Goal: Task Accomplishment & Management: Complete application form

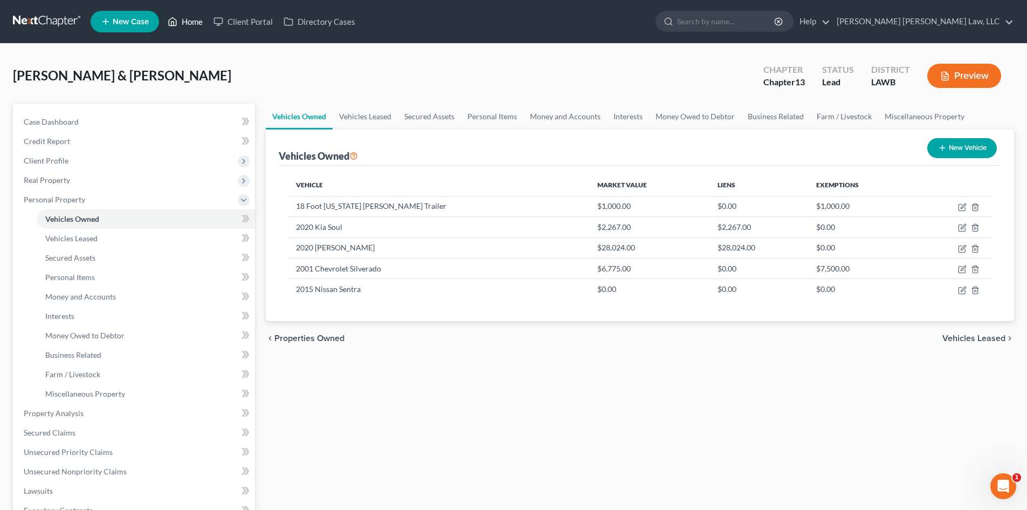
click at [194, 22] on link "Home" at bounding box center [185, 21] width 46 height 19
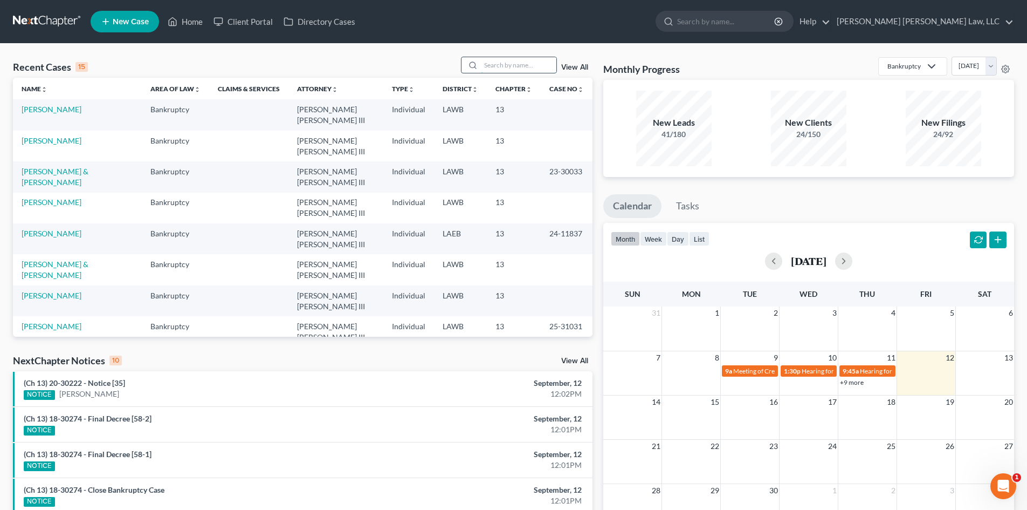
click at [491, 60] on input "search" at bounding box center [519, 65] width 76 height 16
type input "mont"
click at [68, 112] on link "[PERSON_NAME]" at bounding box center [52, 109] width 60 height 9
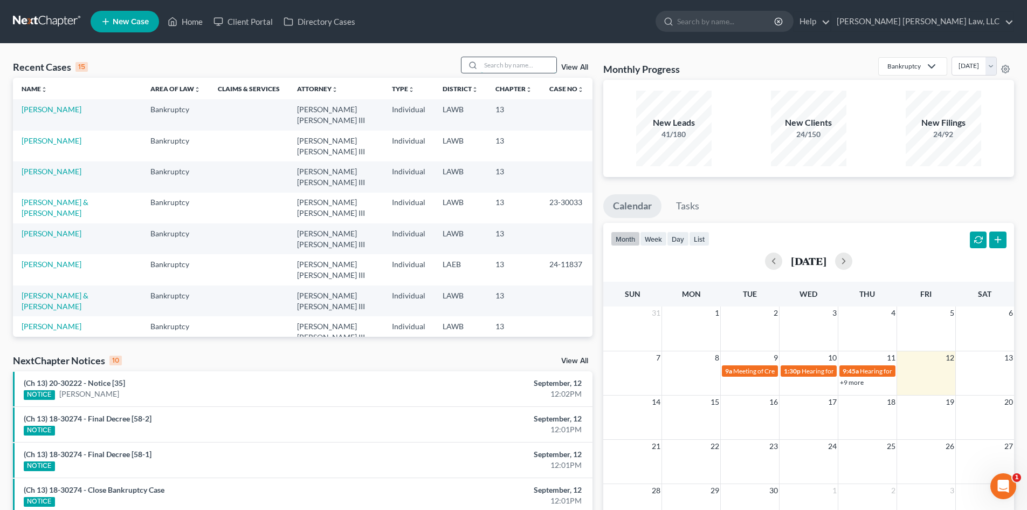
click at [511, 65] on input "search" at bounding box center [519, 65] width 76 height 16
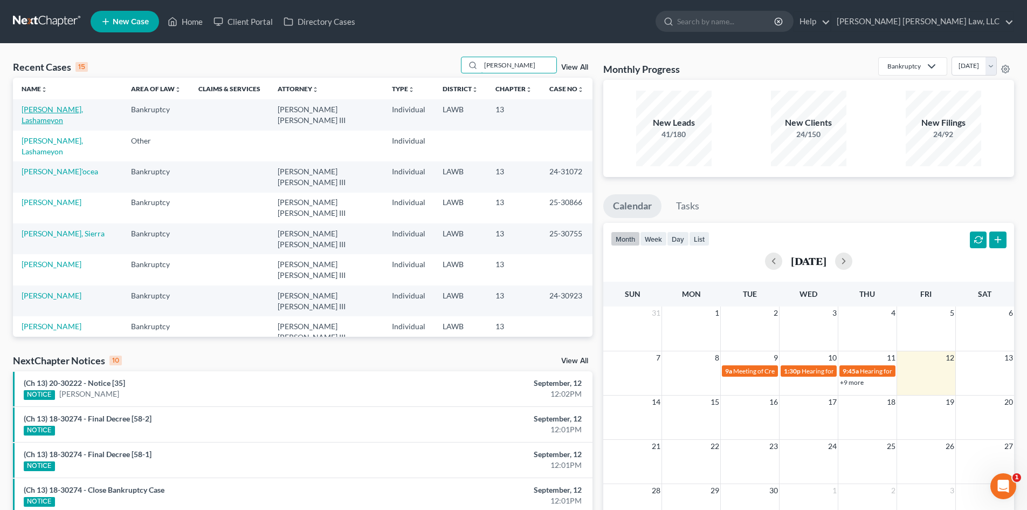
type input "[PERSON_NAME]"
click at [83, 111] on link "[PERSON_NAME], Lashameyon" at bounding box center [52, 115] width 61 height 20
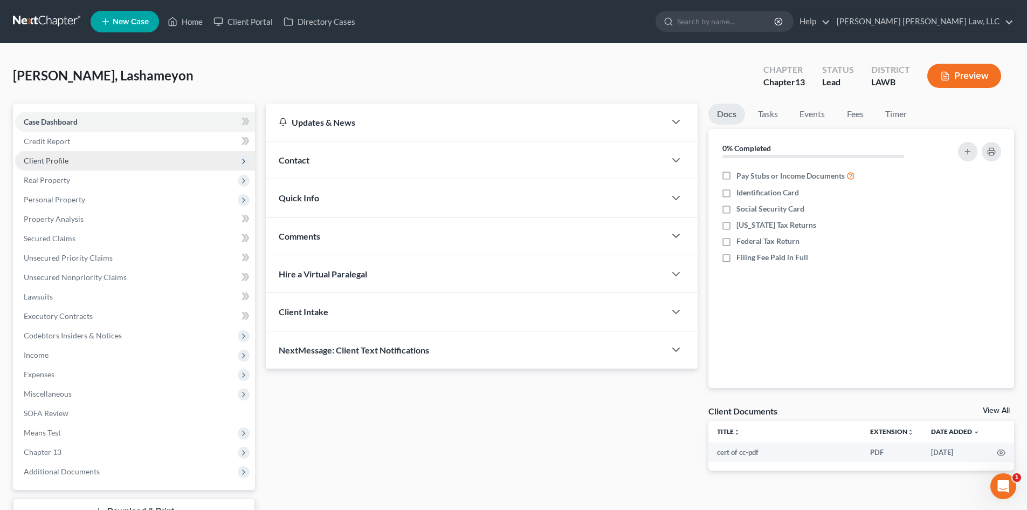
click at [76, 167] on span "Client Profile" at bounding box center [135, 160] width 240 height 19
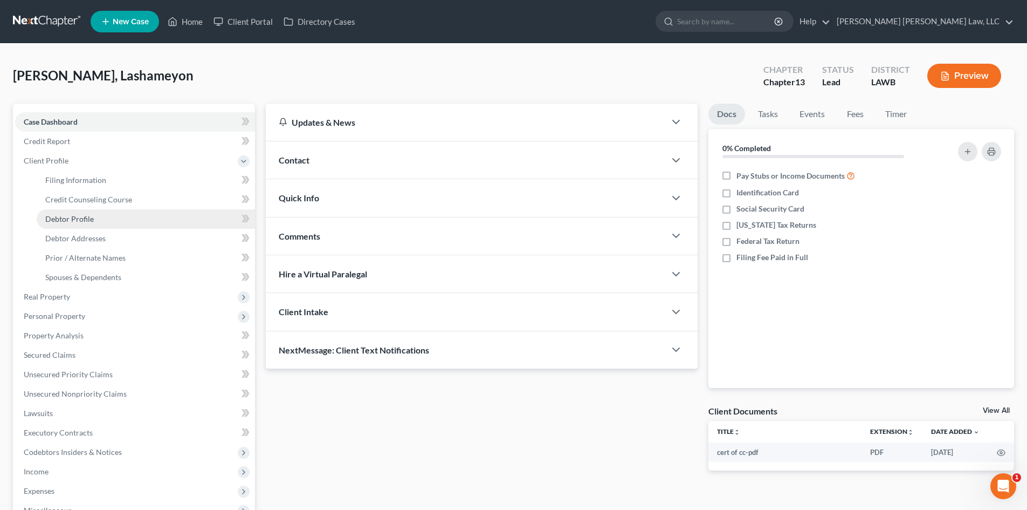
click at [132, 218] on link "Debtor Profile" at bounding box center [146, 218] width 218 height 19
select select "2"
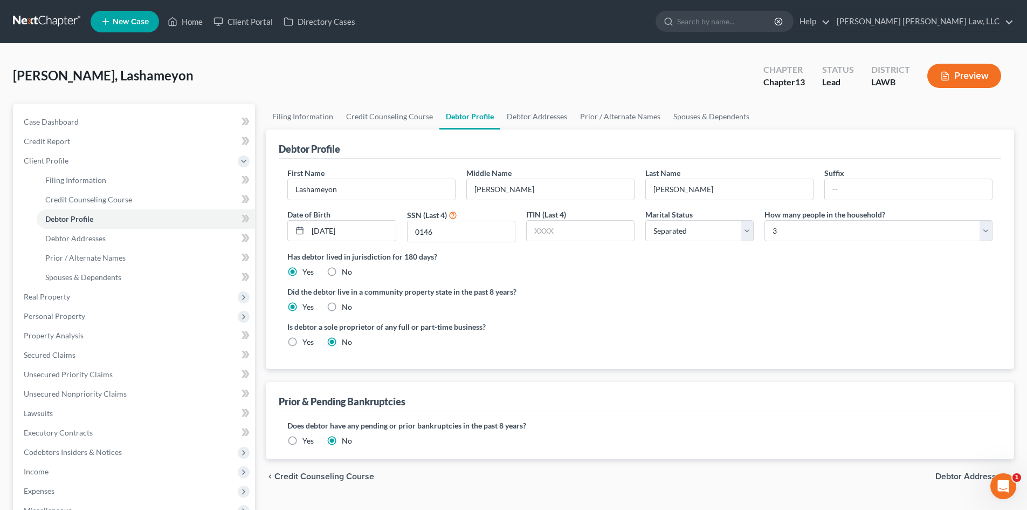
radio input "true"
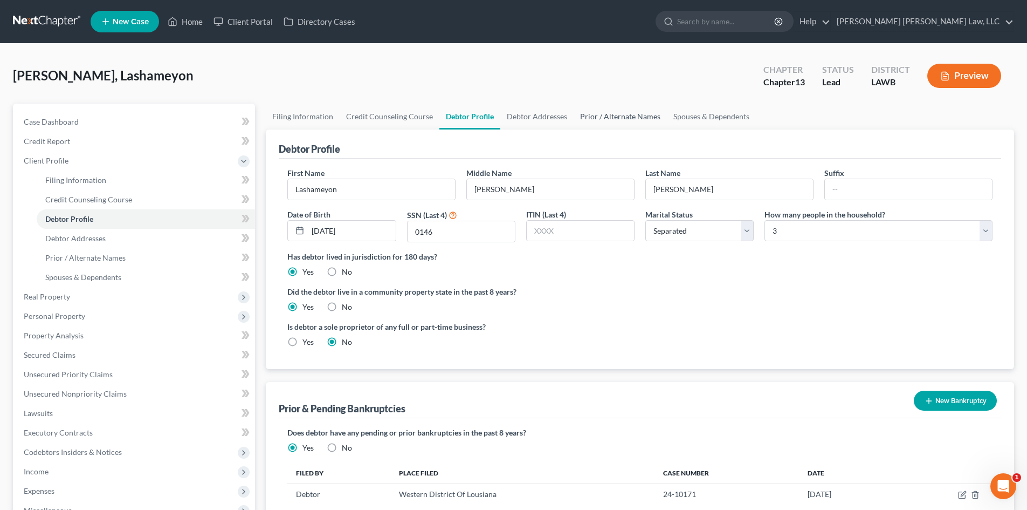
click at [636, 118] on link "Prior / Alternate Names" at bounding box center [620, 117] width 93 height 26
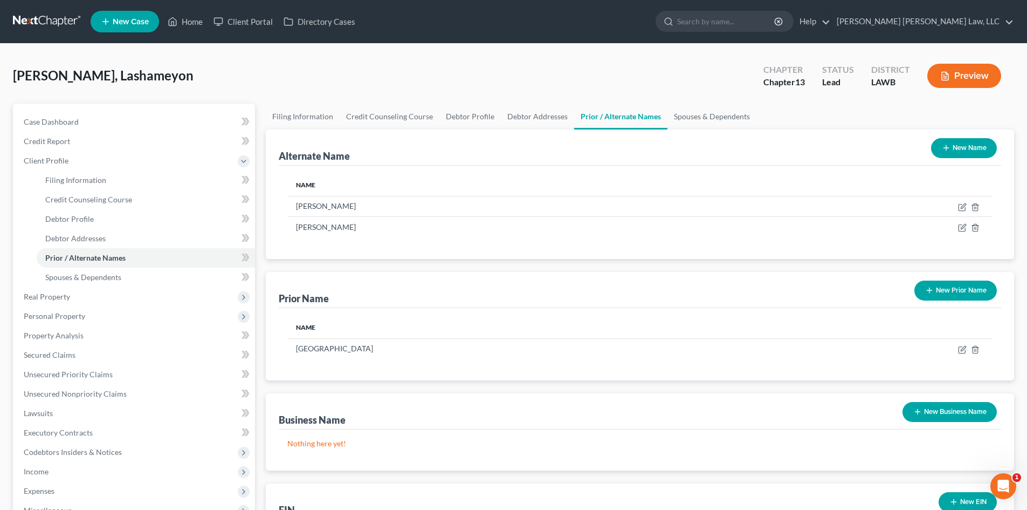
click at [945, 289] on button "New Prior Name" at bounding box center [956, 290] width 83 height 20
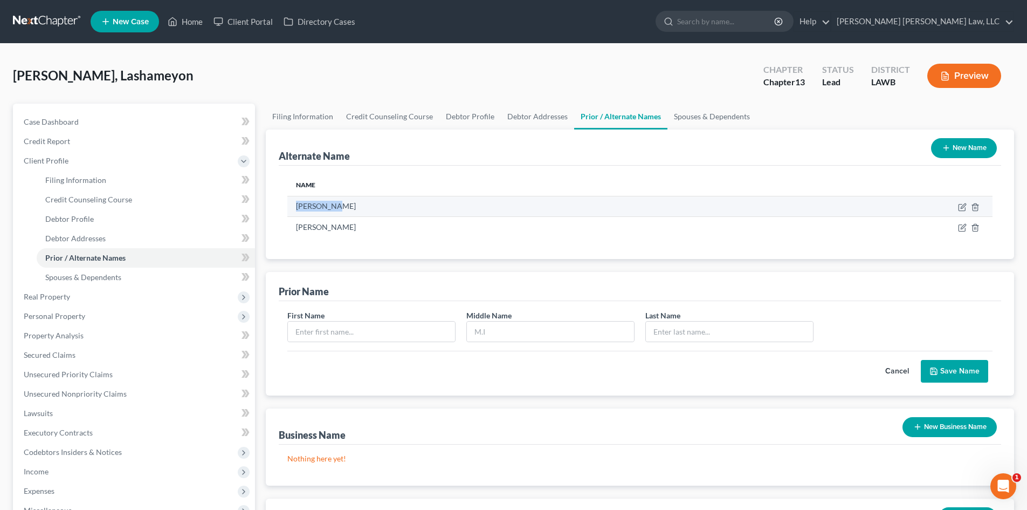
drag, startPoint x: 337, startPoint y: 205, endPoint x: 296, endPoint y: 207, distance: 41.6
click at [296, 207] on td "[PERSON_NAME]" at bounding box center [513, 206] width 452 height 20
copy td "Lashameyon"
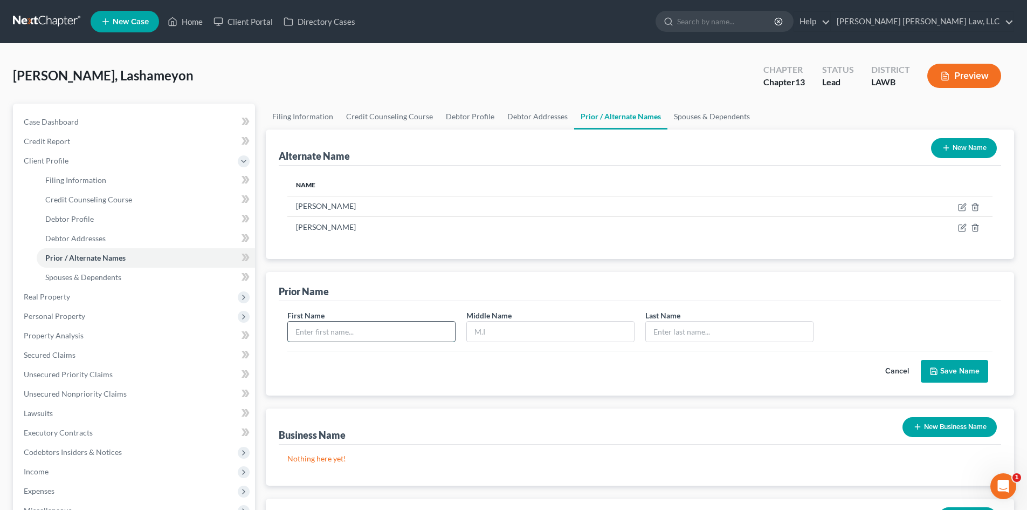
click at [352, 336] on input "text" at bounding box center [371, 331] width 167 height 20
paste input "Lashameyon"
type input "Lashameyon"
click at [708, 326] on input "text" at bounding box center [729, 331] width 167 height 20
type input "Parish"
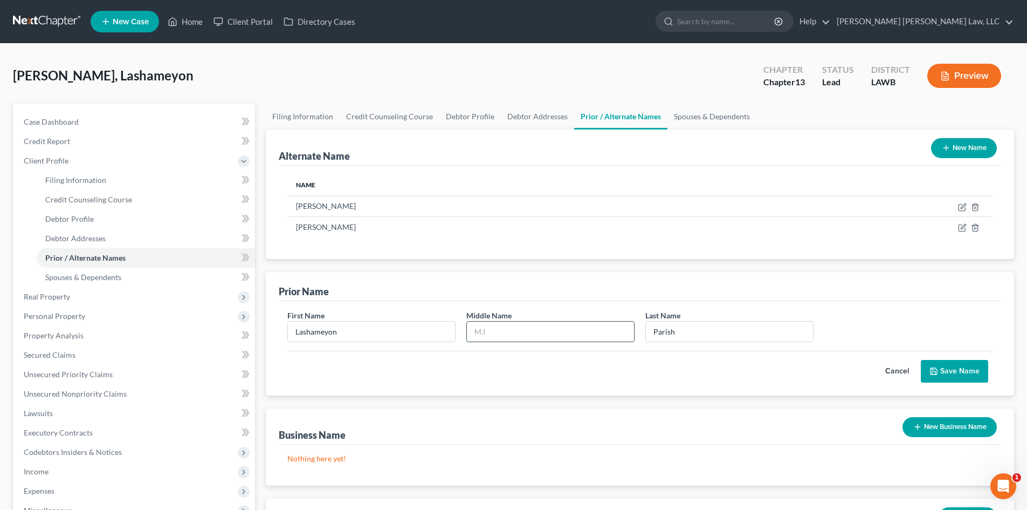
click at [562, 326] on input "text" at bounding box center [550, 331] width 167 height 20
type input "[PERSON_NAME]"
click at [944, 367] on button "Save Name" at bounding box center [954, 371] width 67 height 23
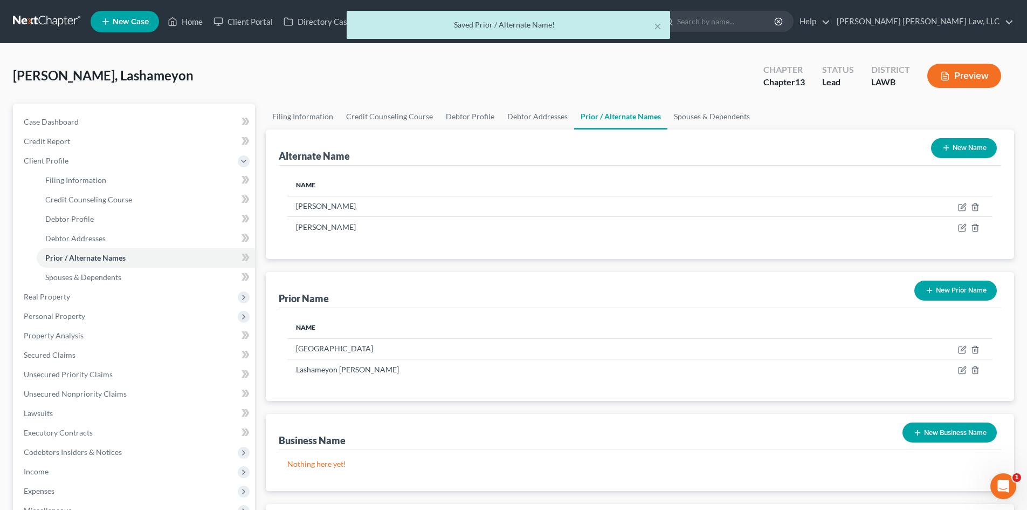
click at [945, 289] on button "New Prior Name" at bounding box center [956, 290] width 83 height 20
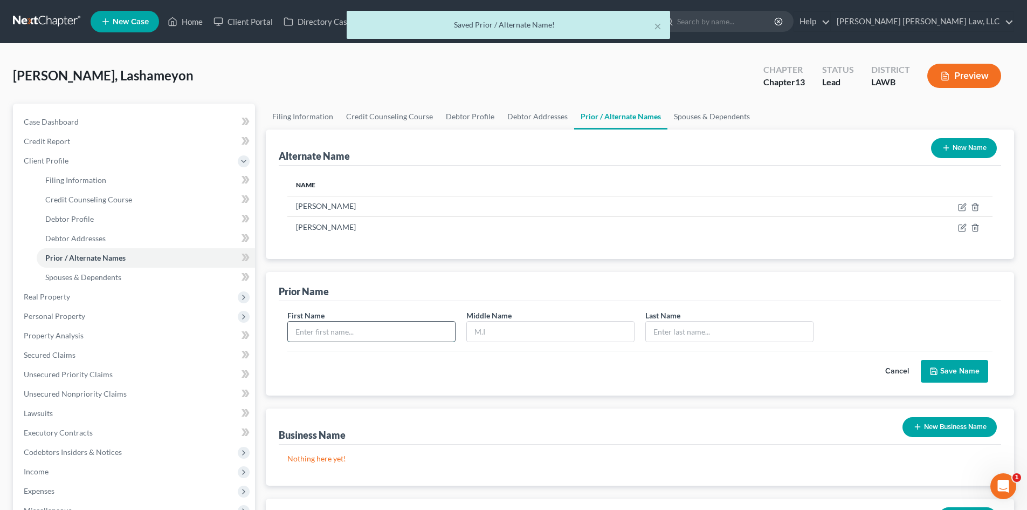
click at [393, 330] on input "text" at bounding box center [371, 331] width 167 height 20
paste input "Lashameyon"
type input "Lashameyon"
click at [504, 325] on input "text" at bounding box center [550, 331] width 167 height 20
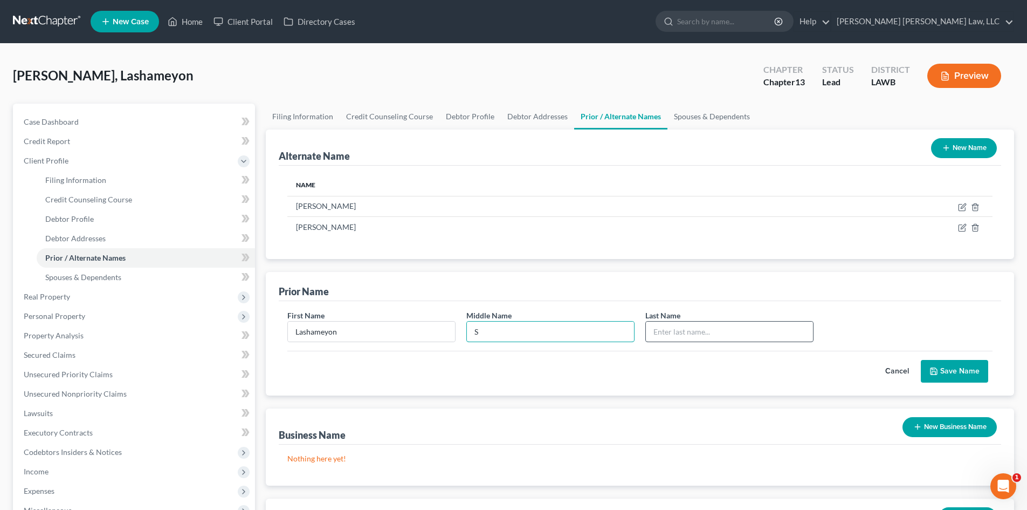
type input "S"
click at [676, 334] on input "text" at bounding box center [729, 331] width 167 height 20
type input "Parish"
click at [601, 335] on input "S" at bounding box center [550, 331] width 167 height 20
type input "S."
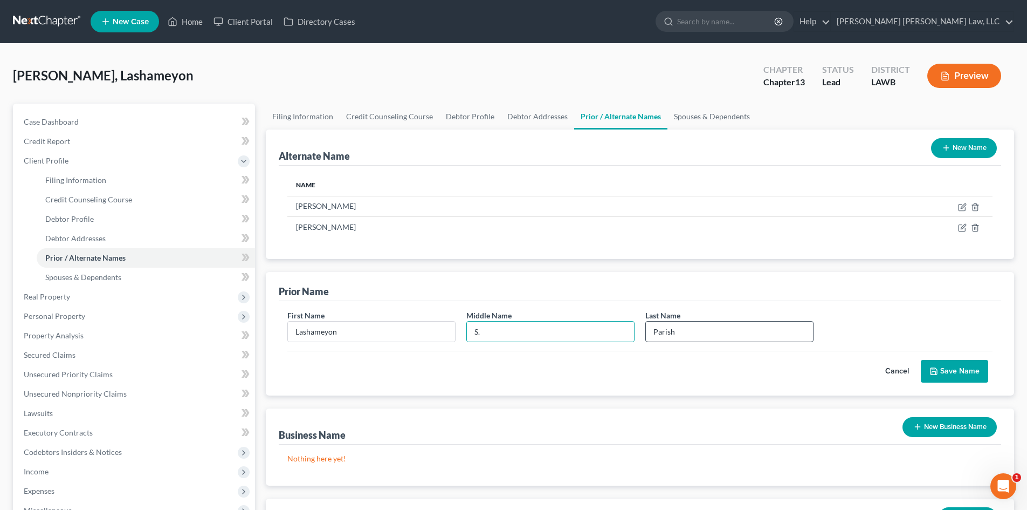
click at [972, 377] on button "Save Name" at bounding box center [954, 371] width 67 height 23
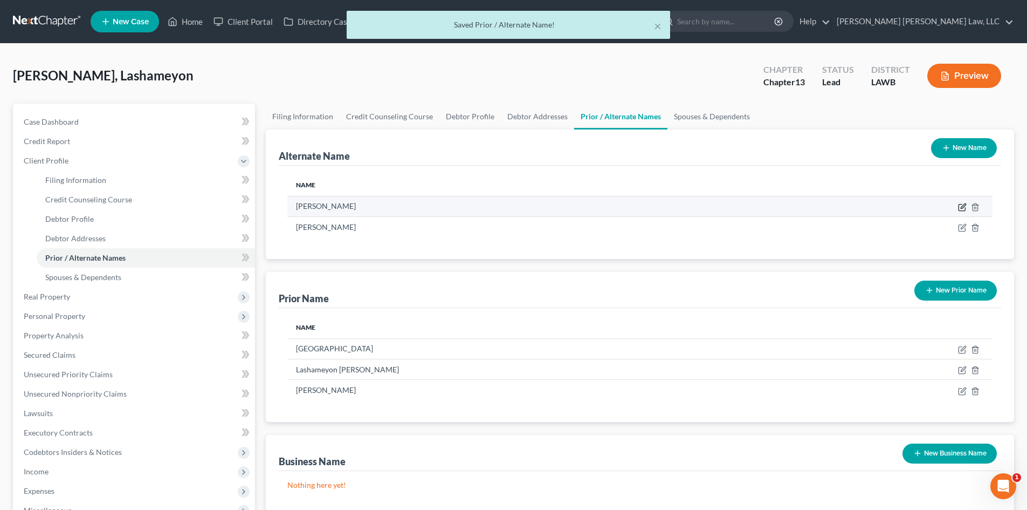
click at [964, 205] on icon at bounding box center [963, 205] width 5 height 5
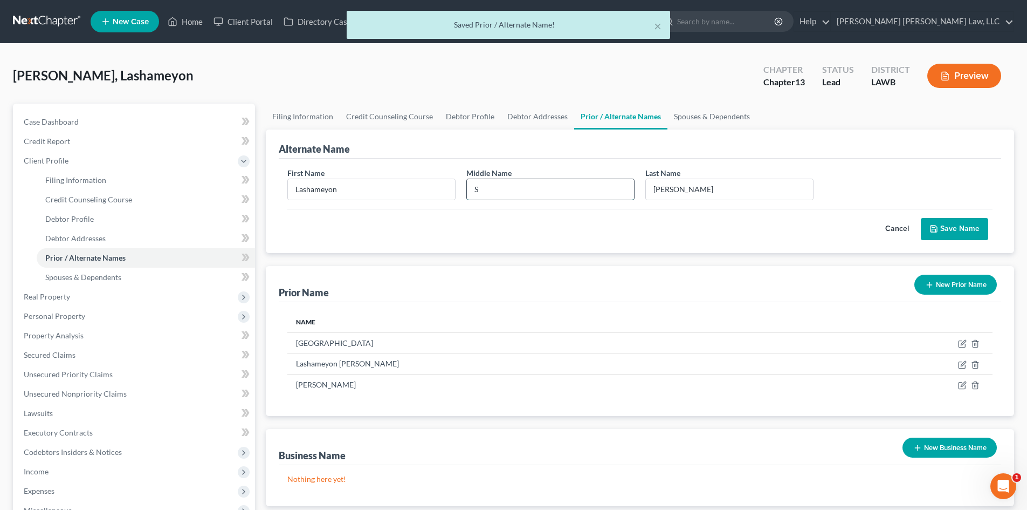
click at [510, 184] on input "S" at bounding box center [550, 189] width 167 height 20
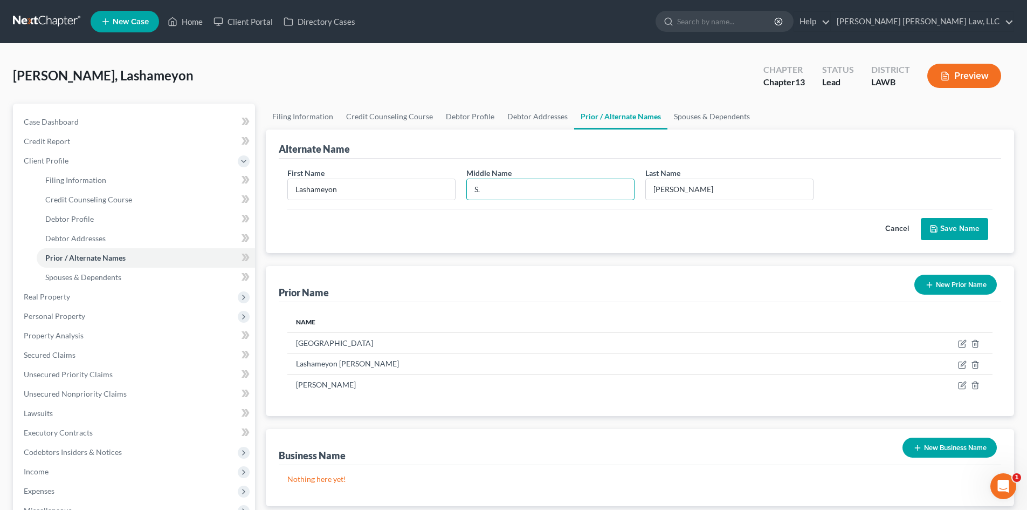
type input "S."
click at [959, 223] on button "Save Name" at bounding box center [954, 229] width 67 height 23
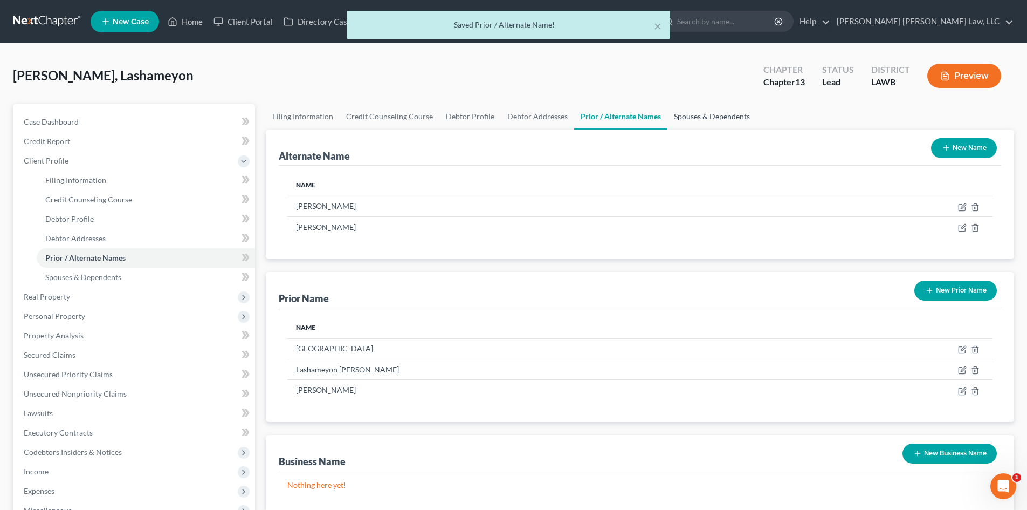
click at [716, 114] on link "Spouses & Dependents" at bounding box center [712, 117] width 89 height 26
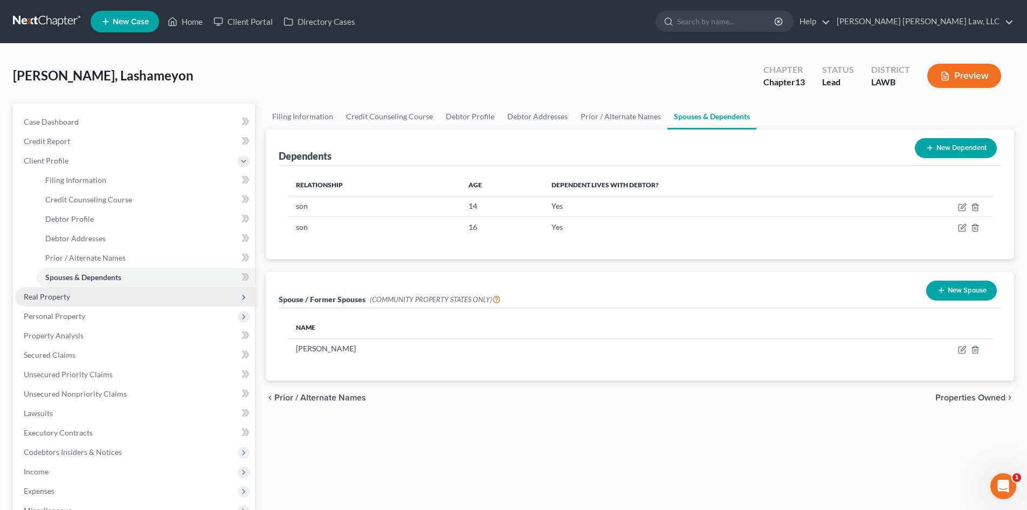
click at [76, 296] on span "Real Property" at bounding box center [135, 296] width 240 height 19
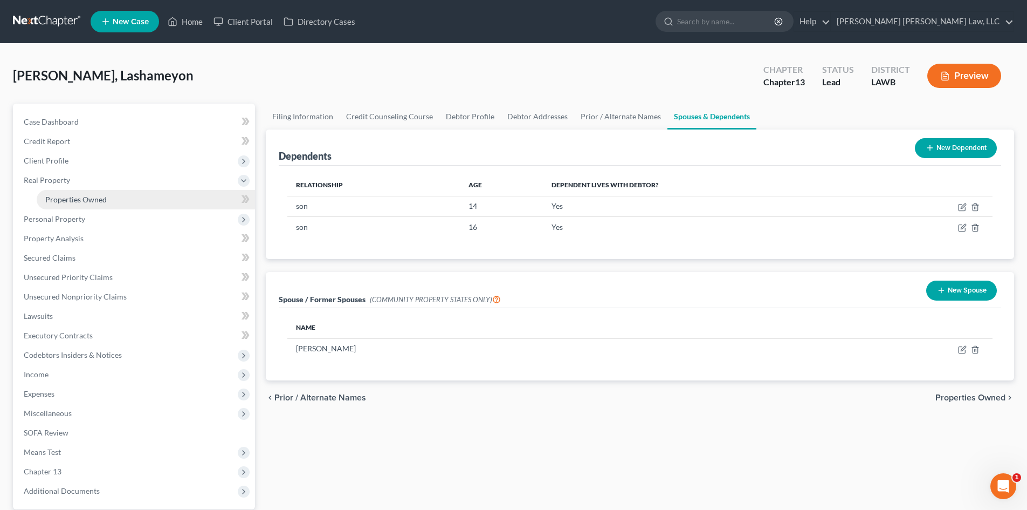
click at [145, 197] on link "Properties Owned" at bounding box center [146, 199] width 218 height 19
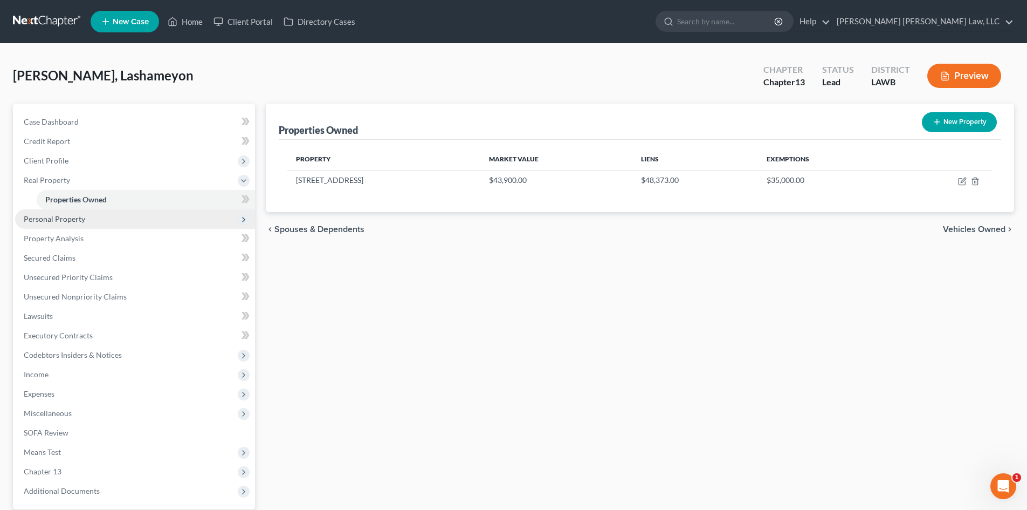
click at [156, 216] on span "Personal Property" at bounding box center [135, 218] width 240 height 19
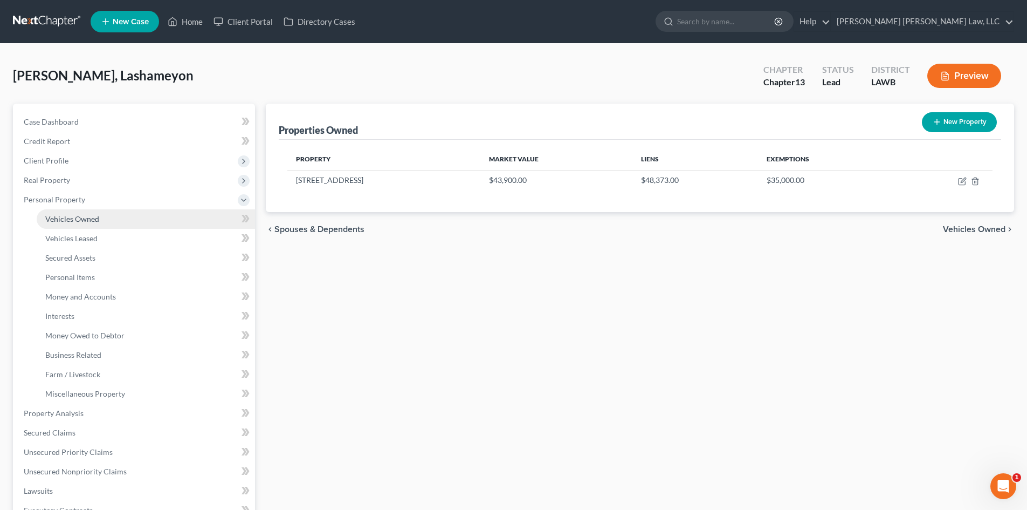
click at [157, 224] on link "Vehicles Owned" at bounding box center [146, 218] width 218 height 19
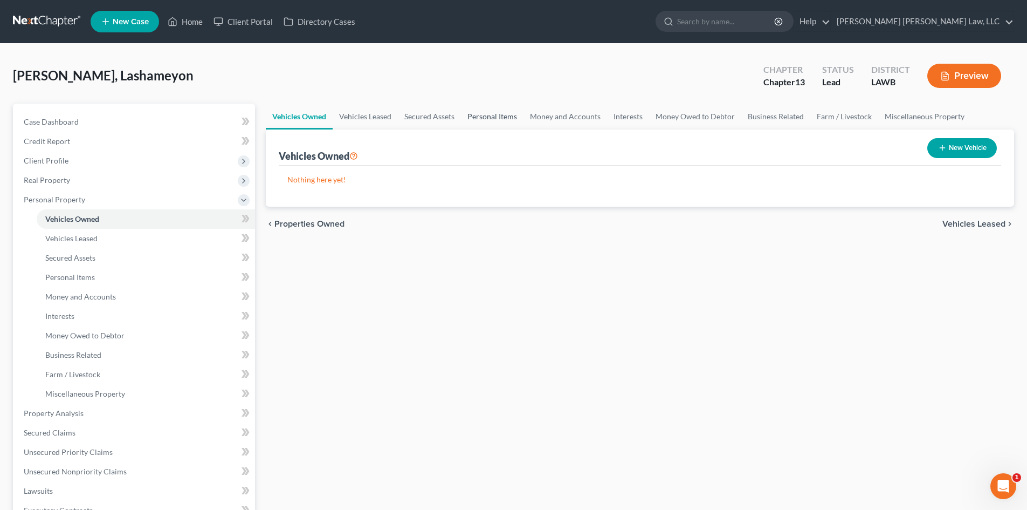
click at [504, 119] on link "Personal Items" at bounding box center [492, 117] width 63 height 26
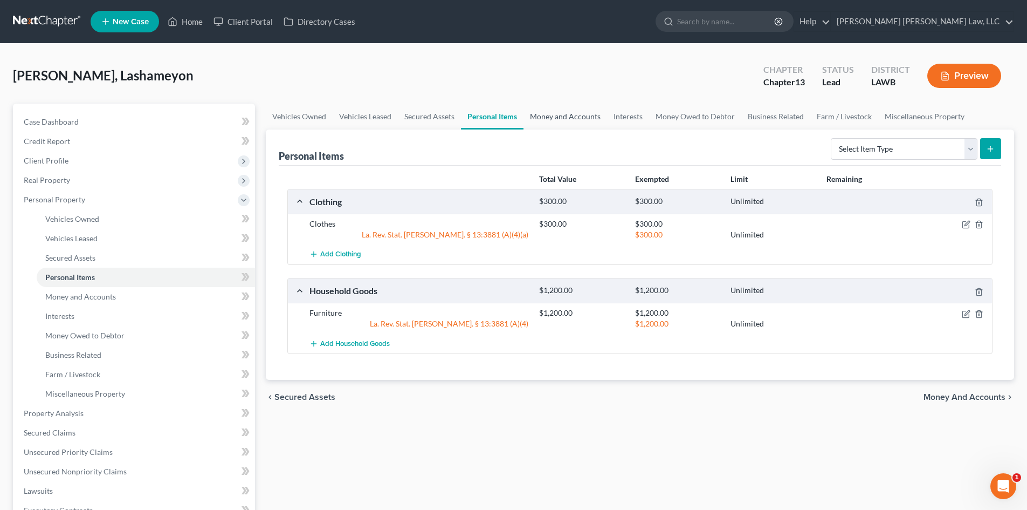
click at [530, 107] on link "Money and Accounts" at bounding box center [566, 117] width 84 height 26
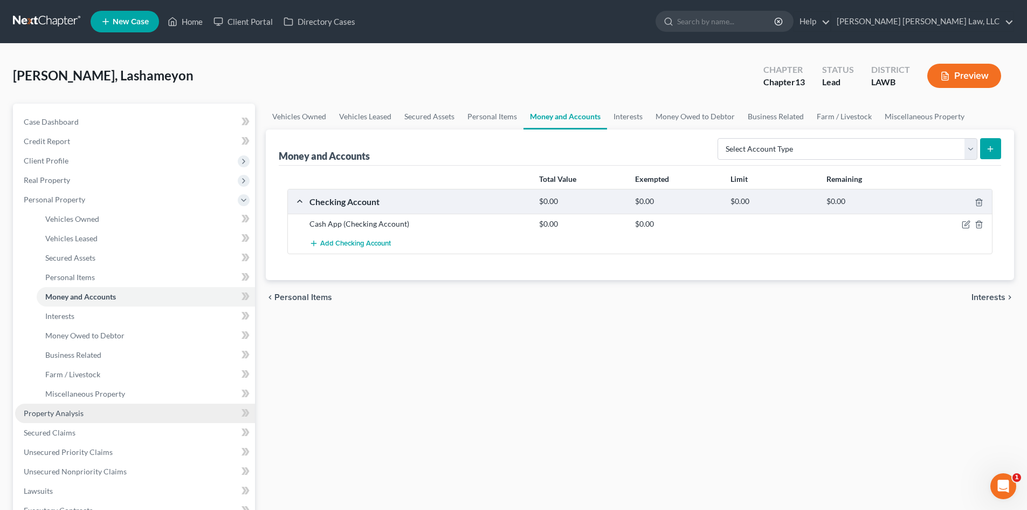
click at [98, 409] on link "Property Analysis" at bounding box center [135, 412] width 240 height 19
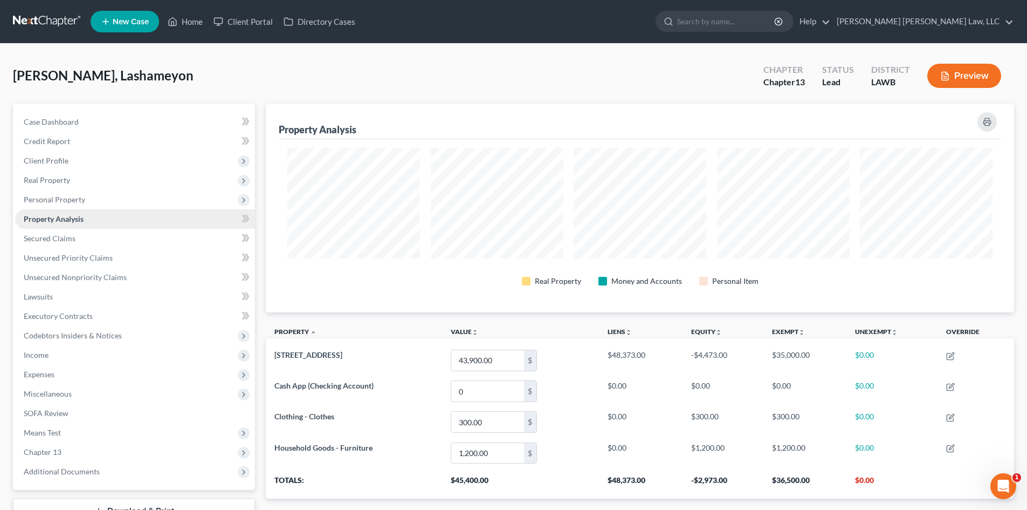
scroll to position [209, 749]
click at [157, 242] on link "Secured Claims" at bounding box center [135, 238] width 240 height 19
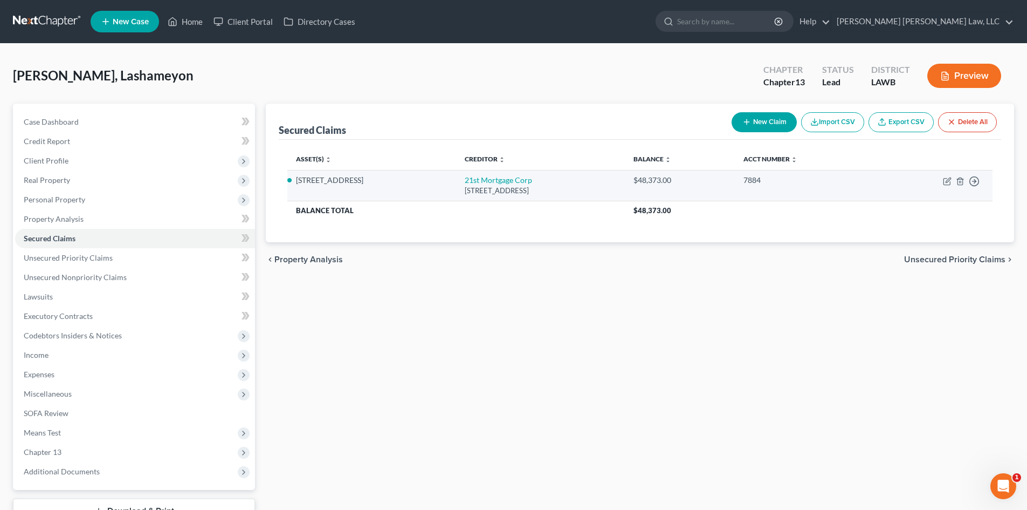
click at [482, 185] on td "21st Mortgage Corp [STREET_ADDRESS]" at bounding box center [540, 185] width 169 height 31
click at [486, 181] on link "21st Mortgage Corp" at bounding box center [498, 179] width 67 height 9
select select "44"
select select "0"
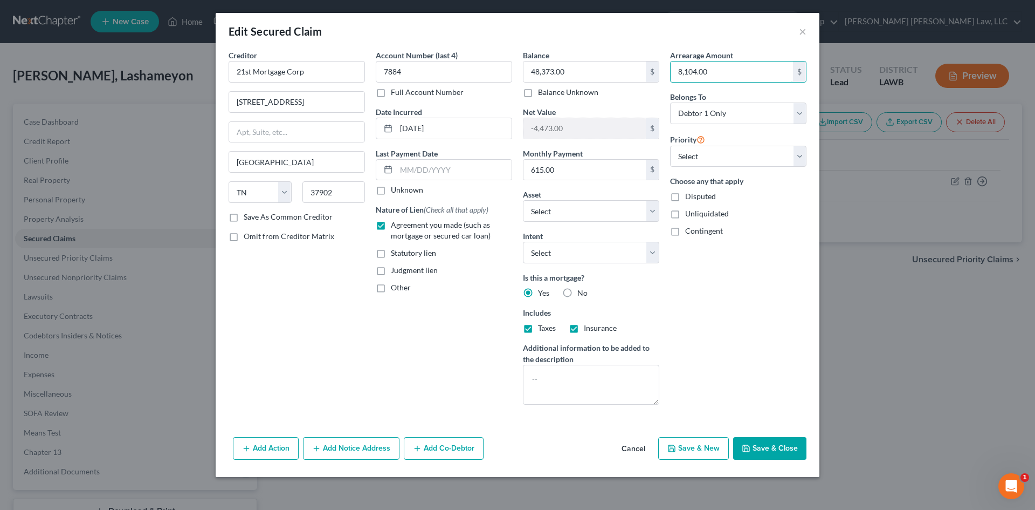
type input "8,104.00"
click at [768, 440] on button "Save & Close" at bounding box center [769, 448] width 73 height 23
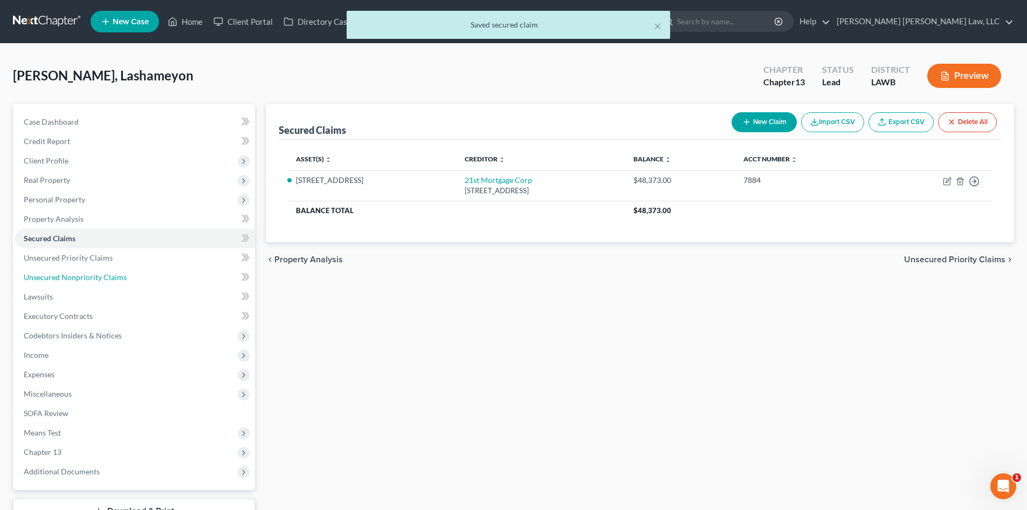
drag, startPoint x: 132, startPoint y: 278, endPoint x: 272, endPoint y: 261, distance: 140.7
click at [132, 278] on link "Unsecured Nonpriority Claims" at bounding box center [135, 276] width 240 height 19
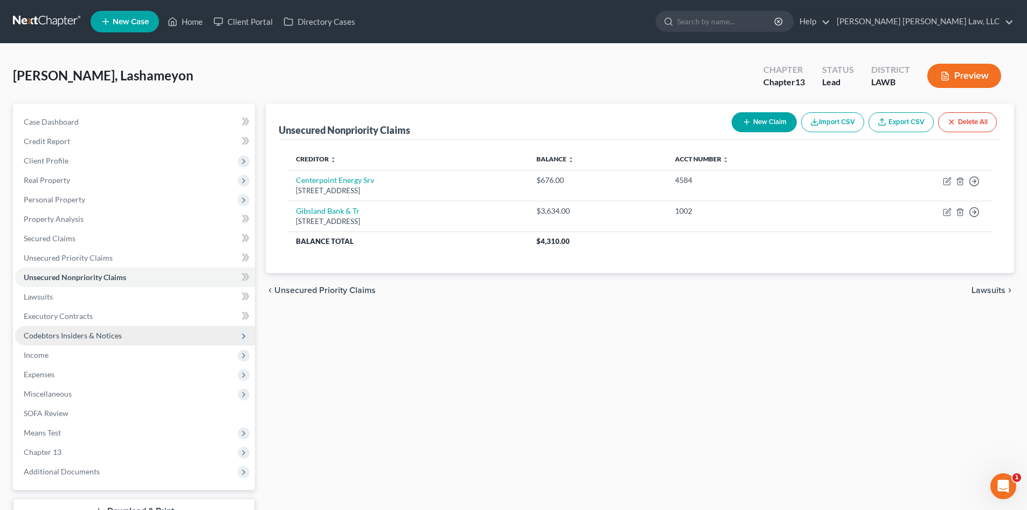
click at [93, 330] on span "Codebtors Insiders & Notices" at bounding box center [135, 335] width 240 height 19
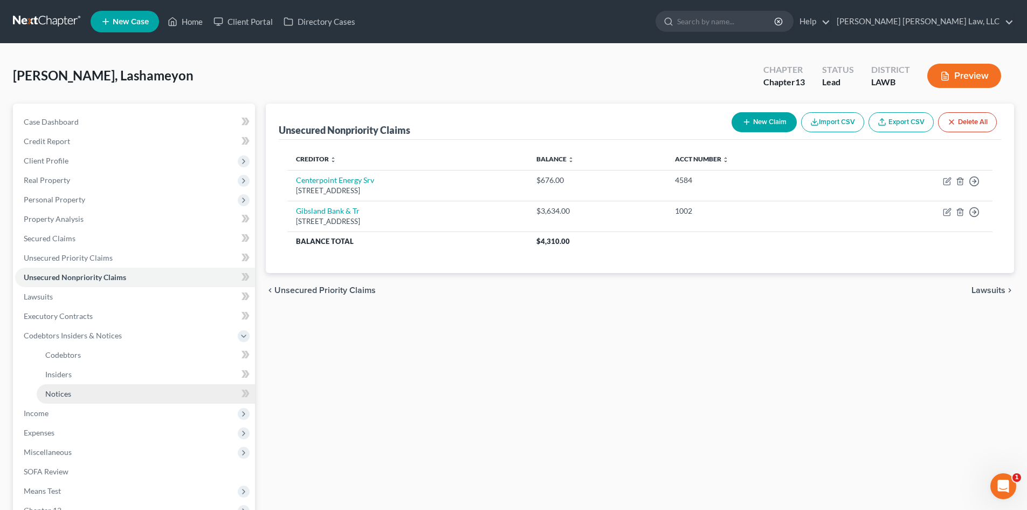
click at [78, 390] on link "Notices" at bounding box center [146, 393] width 218 height 19
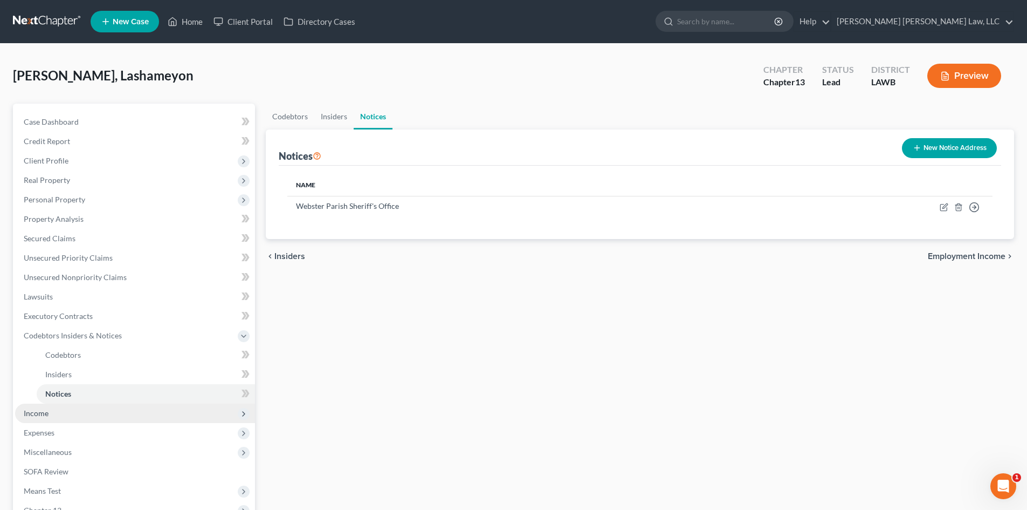
click at [105, 416] on span "Income" at bounding box center [135, 412] width 240 height 19
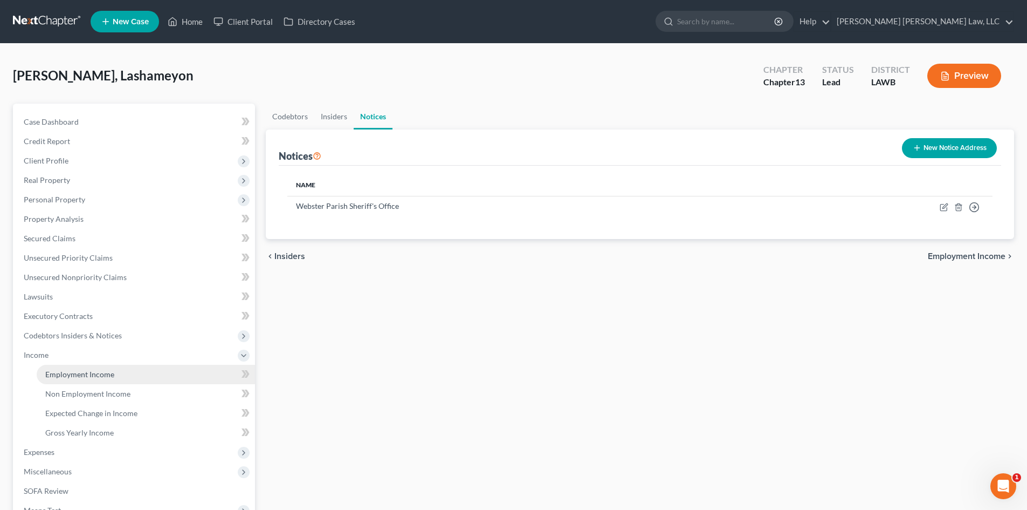
click at [104, 380] on link "Employment Income" at bounding box center [146, 374] width 218 height 19
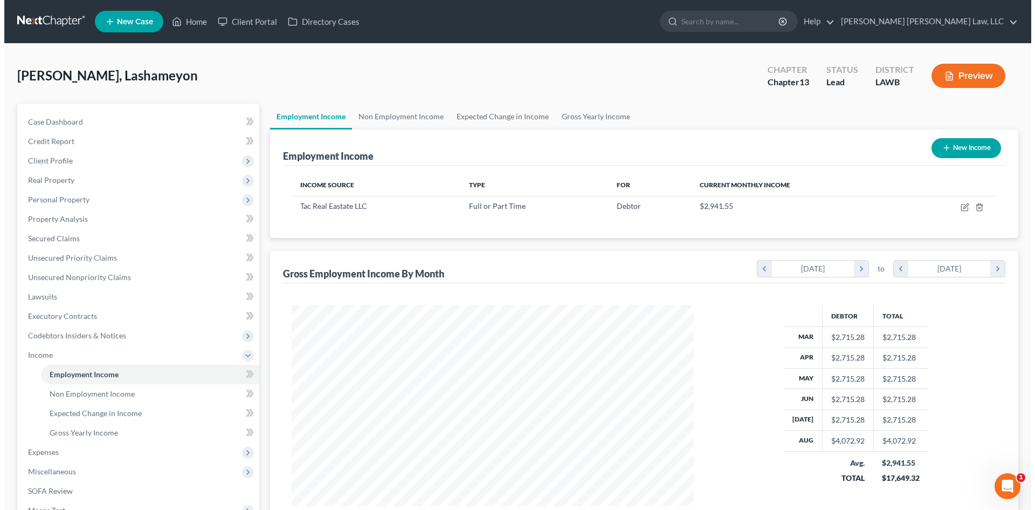
scroll to position [201, 424]
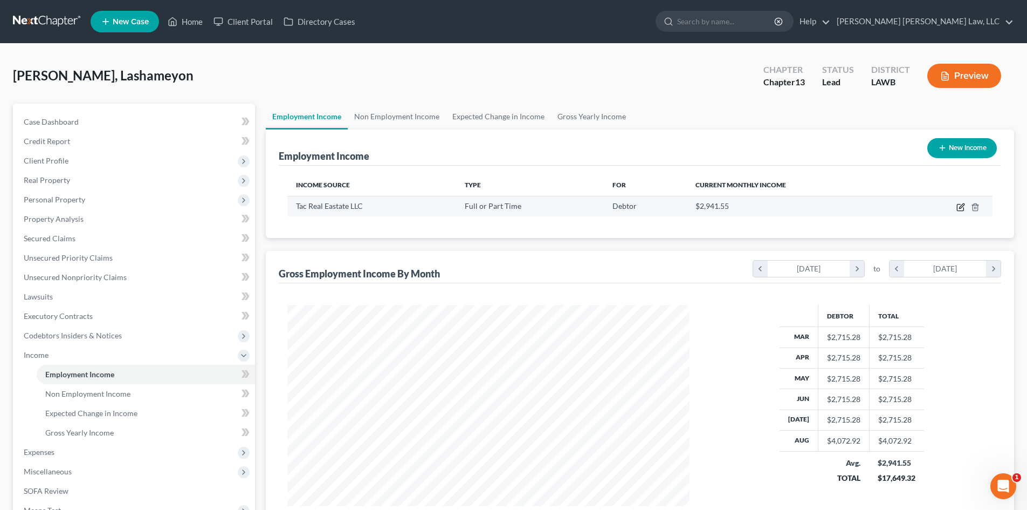
click at [960, 207] on icon "button" at bounding box center [961, 205] width 5 height 5
select select "0"
select select "19"
select select "2"
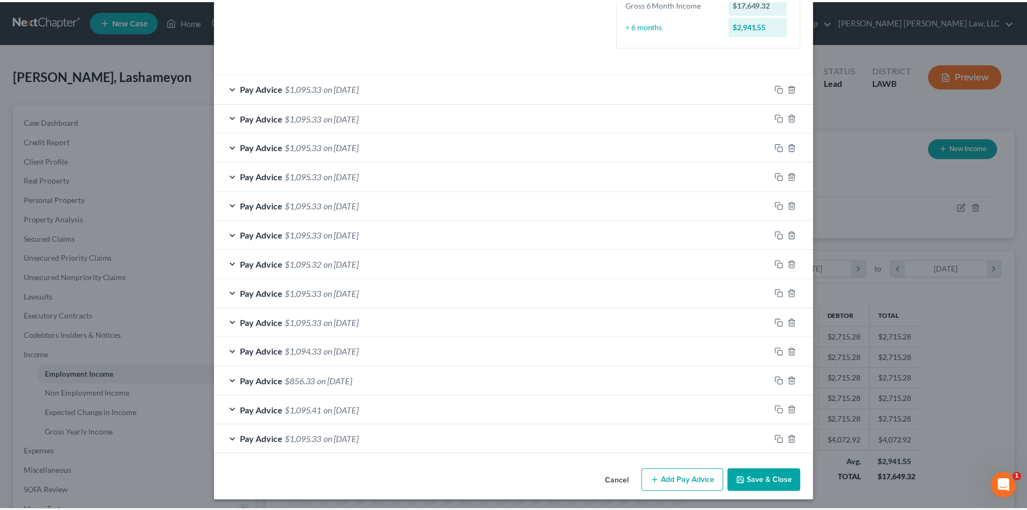
scroll to position [314, 0]
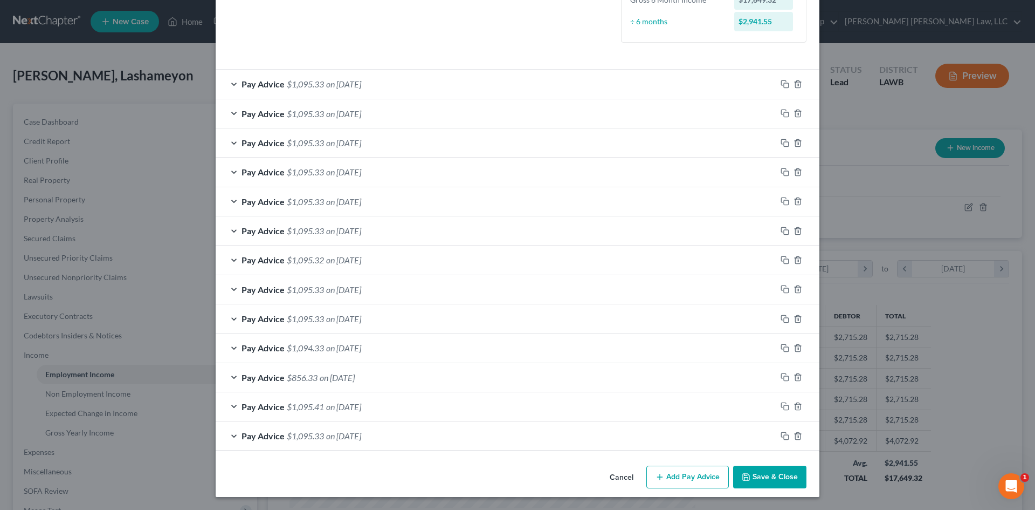
click at [761, 470] on button "Save & Close" at bounding box center [769, 476] width 73 height 23
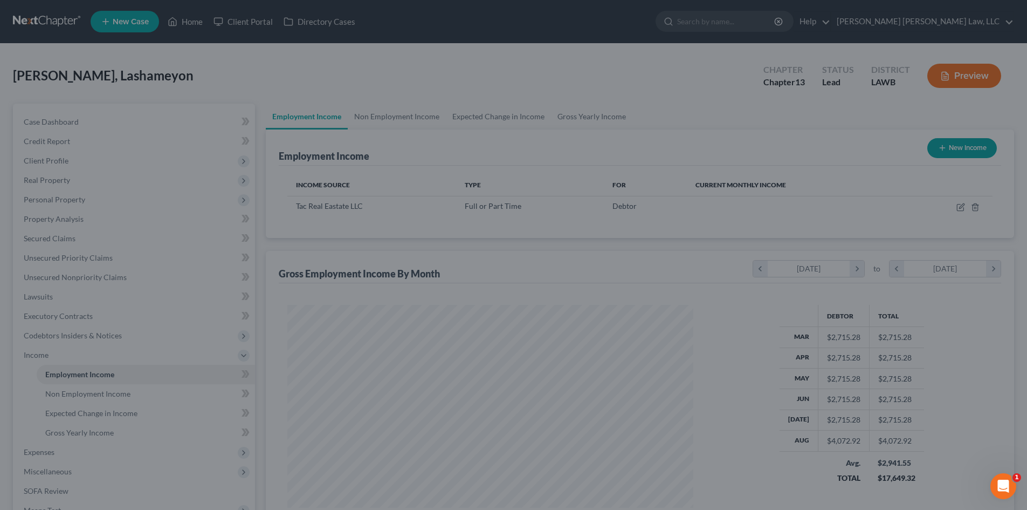
scroll to position [539096, 538873]
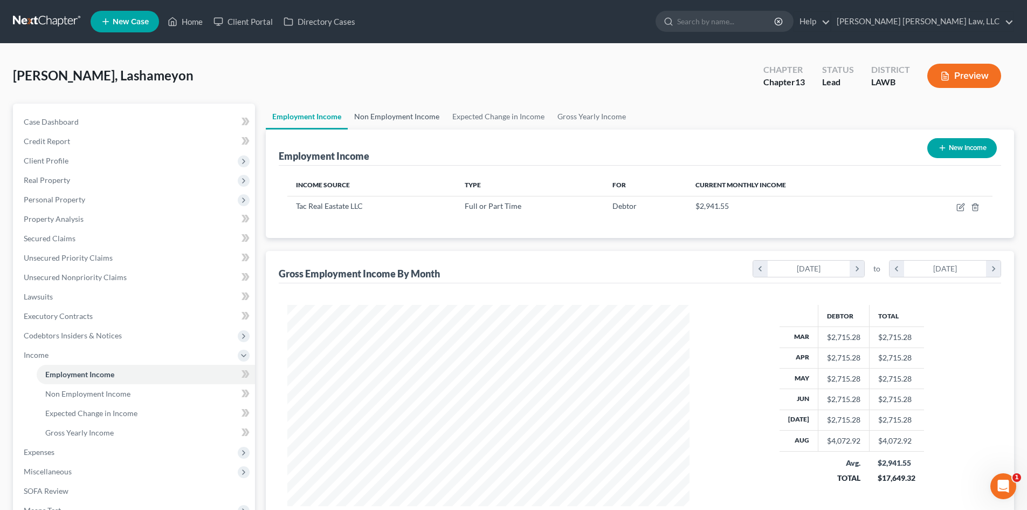
click at [426, 119] on link "Non Employment Income" at bounding box center [397, 117] width 98 height 26
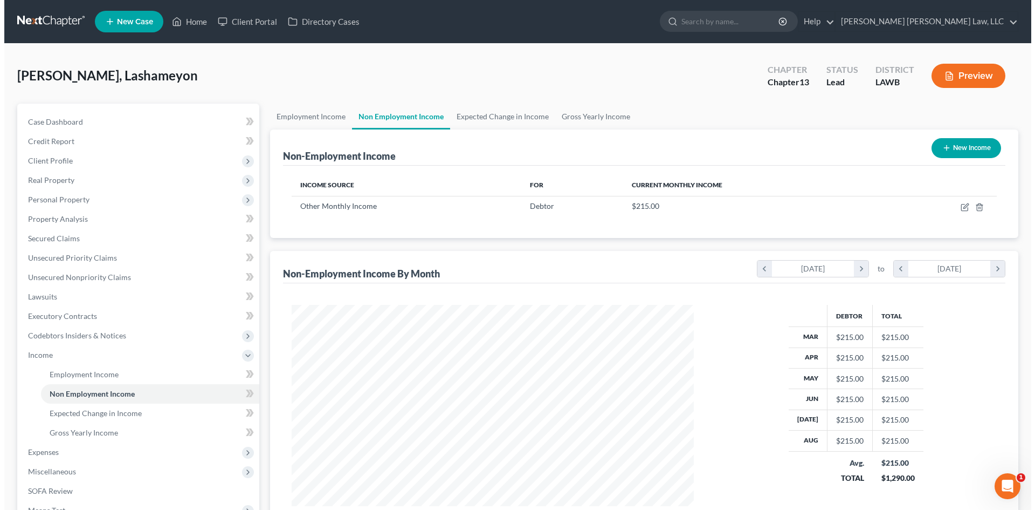
scroll to position [201, 424]
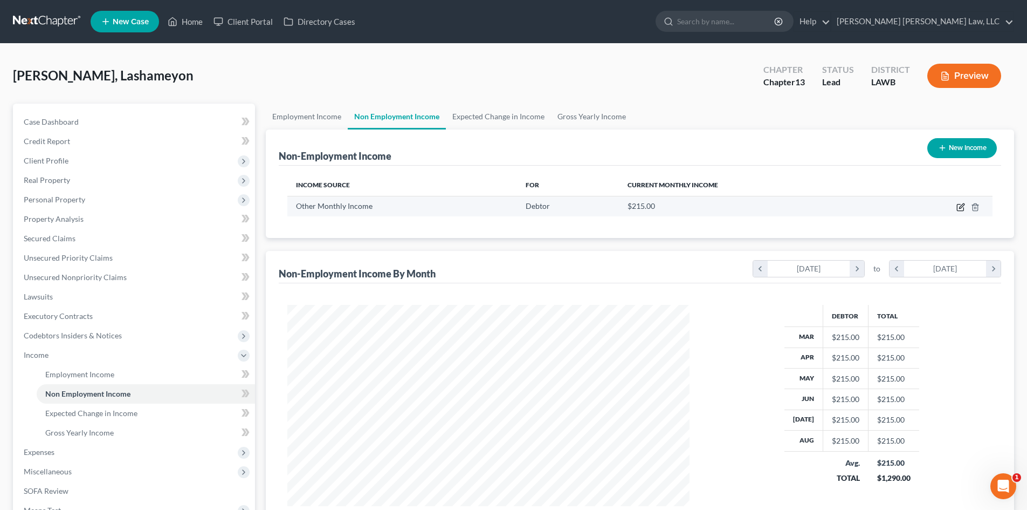
click at [963, 209] on icon "button" at bounding box center [961, 207] width 9 height 9
select select "13"
select select "0"
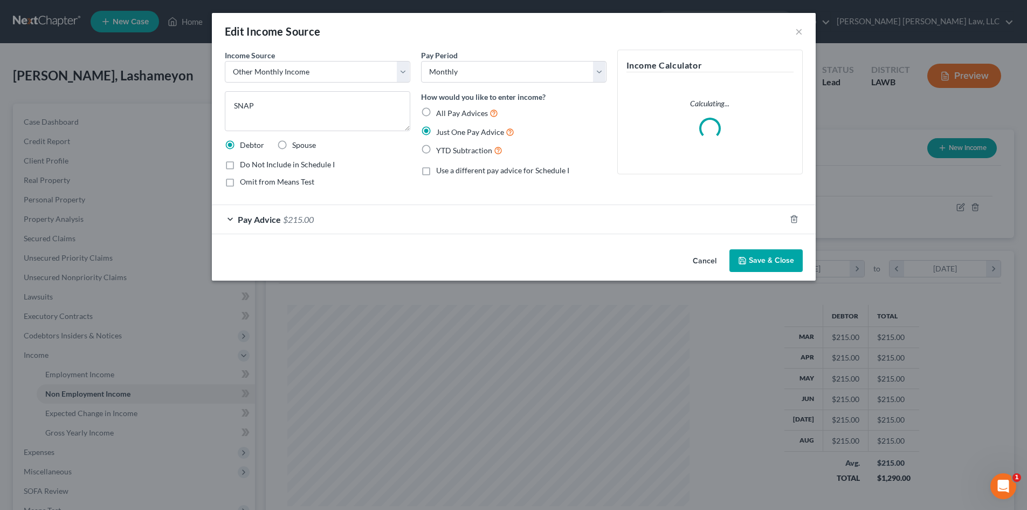
scroll to position [203, 428]
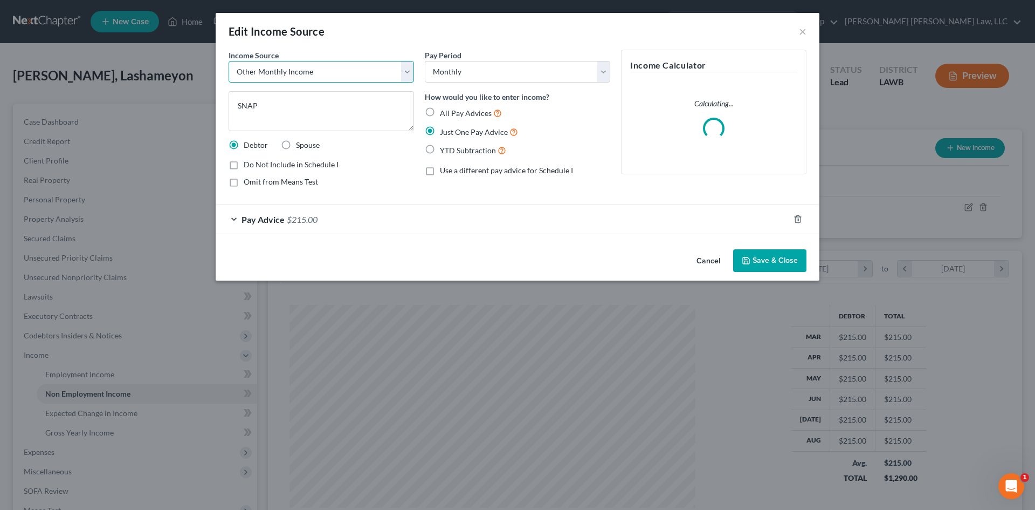
drag, startPoint x: 403, startPoint y: 69, endPoint x: 394, endPoint y: 81, distance: 14.7
click at [403, 69] on select "Select Unemployment Disability (from employer) Pension Retirement Social Securi…" at bounding box center [322, 72] width 186 height 22
select select "5"
click at [229, 61] on select "Select Unemployment Disability (from employer) Pension Retirement Social Securi…" at bounding box center [322, 72] width 186 height 22
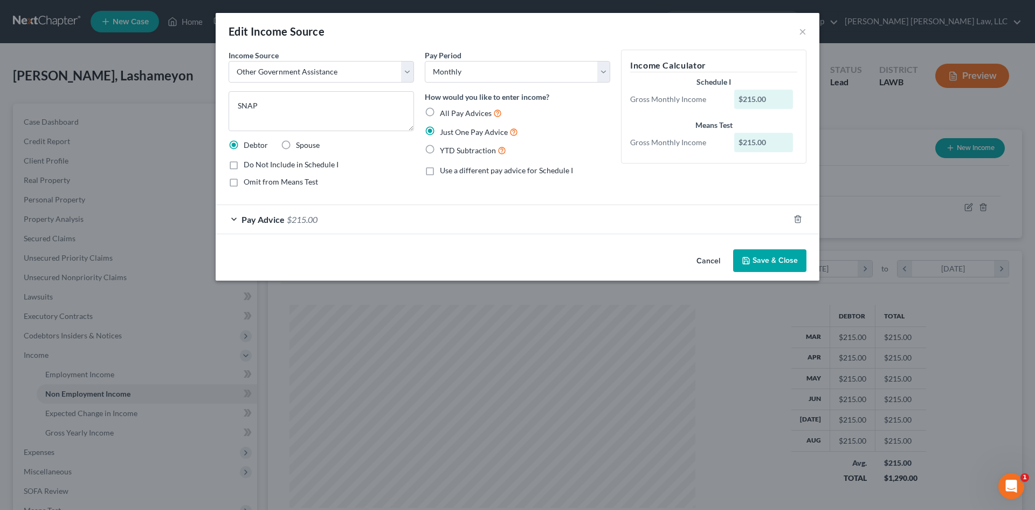
click at [753, 255] on button "Save & Close" at bounding box center [769, 260] width 73 height 23
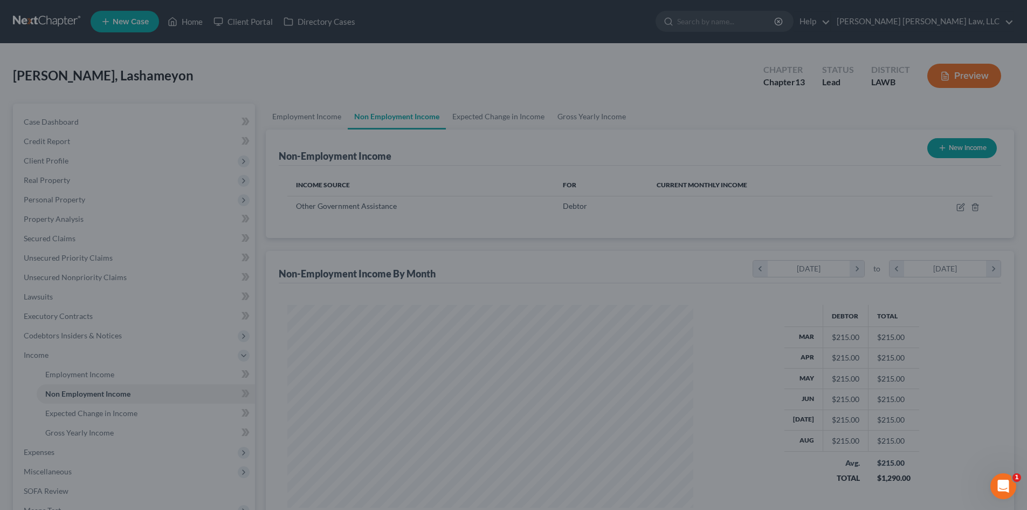
scroll to position [539096, 538873]
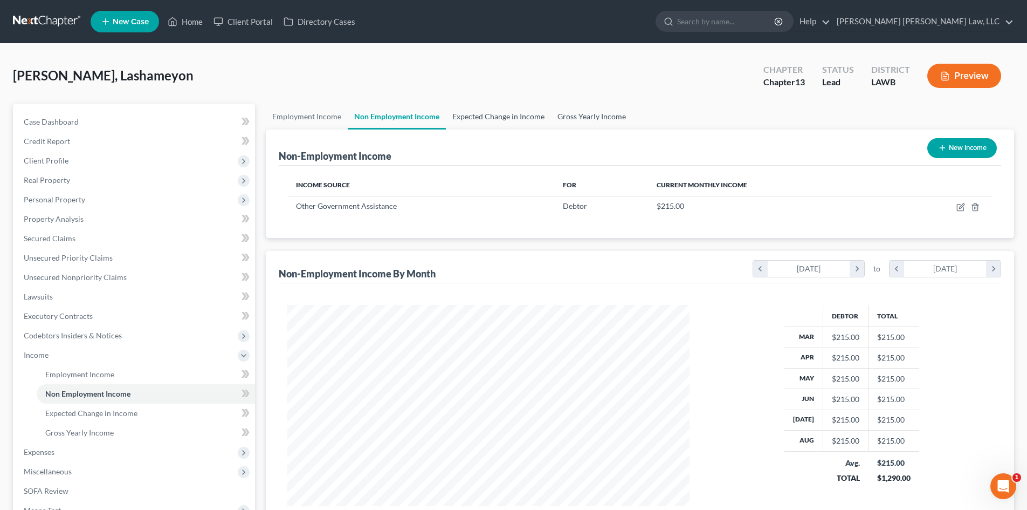
click at [514, 118] on link "Expected Change in Income" at bounding box center [498, 117] width 105 height 26
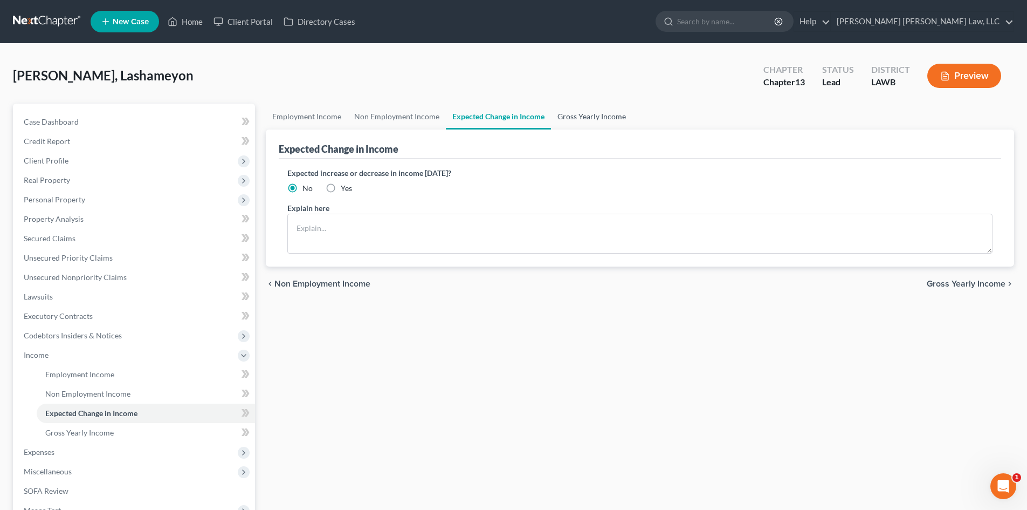
click at [578, 115] on link "Gross Yearly Income" at bounding box center [591, 117] width 81 height 26
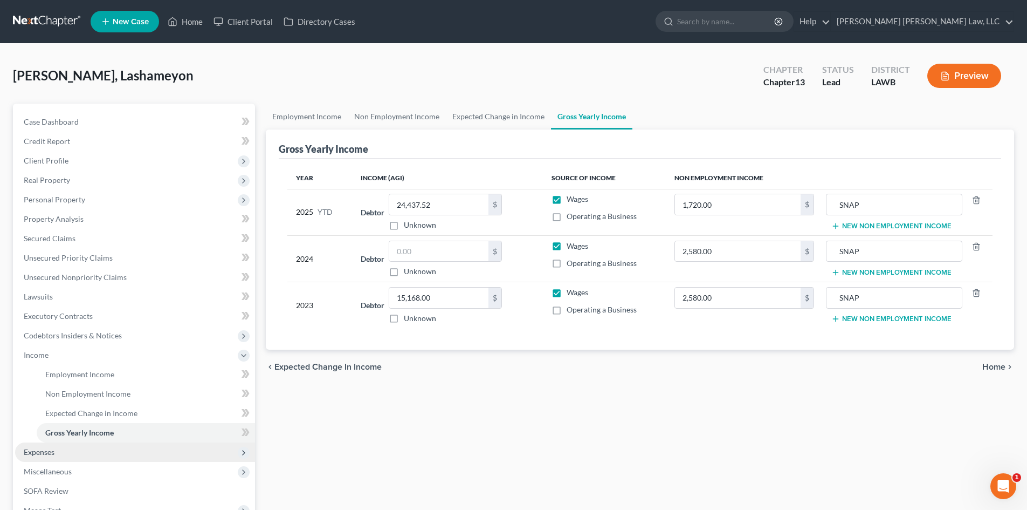
click at [46, 460] on span "Expenses" at bounding box center [135, 451] width 240 height 19
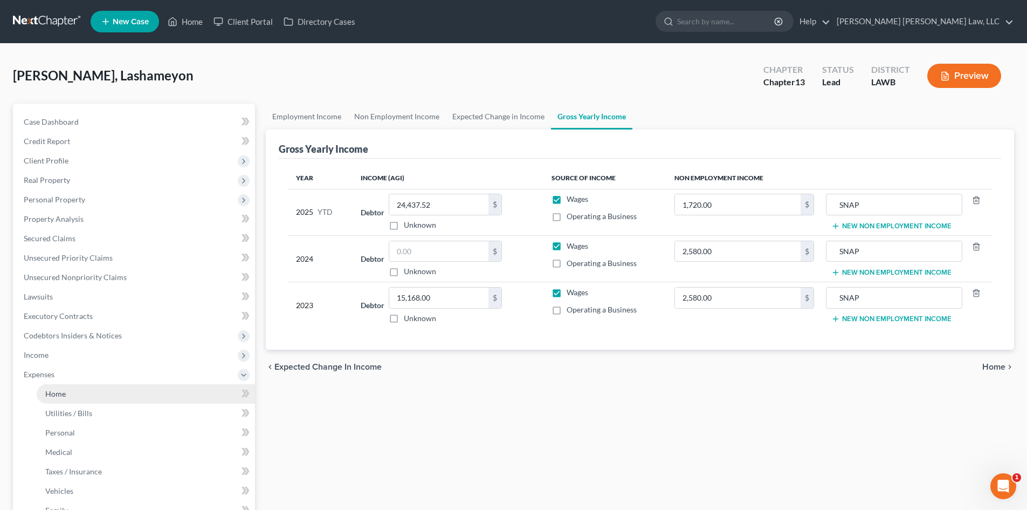
click at [98, 394] on link "Home" at bounding box center [146, 393] width 218 height 19
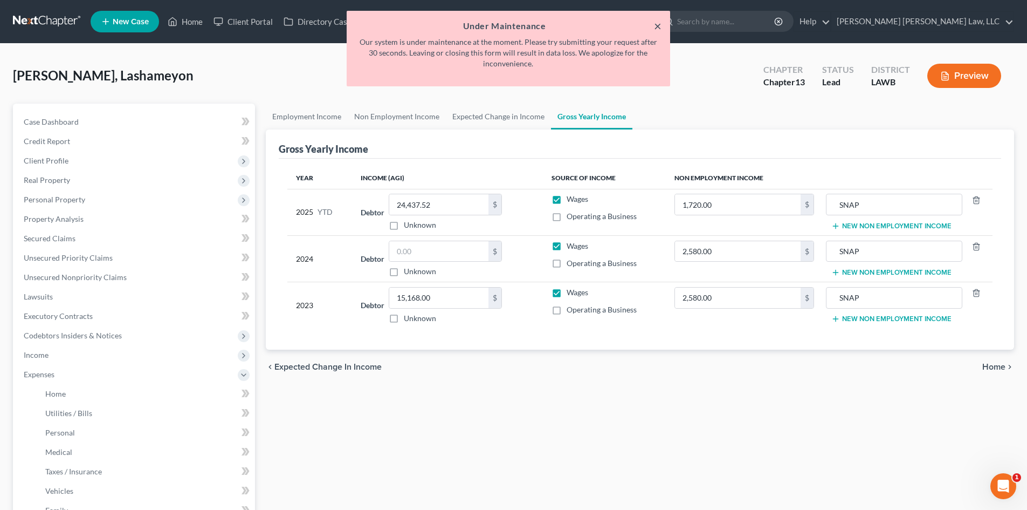
click at [658, 21] on button "×" at bounding box center [658, 25] width 8 height 13
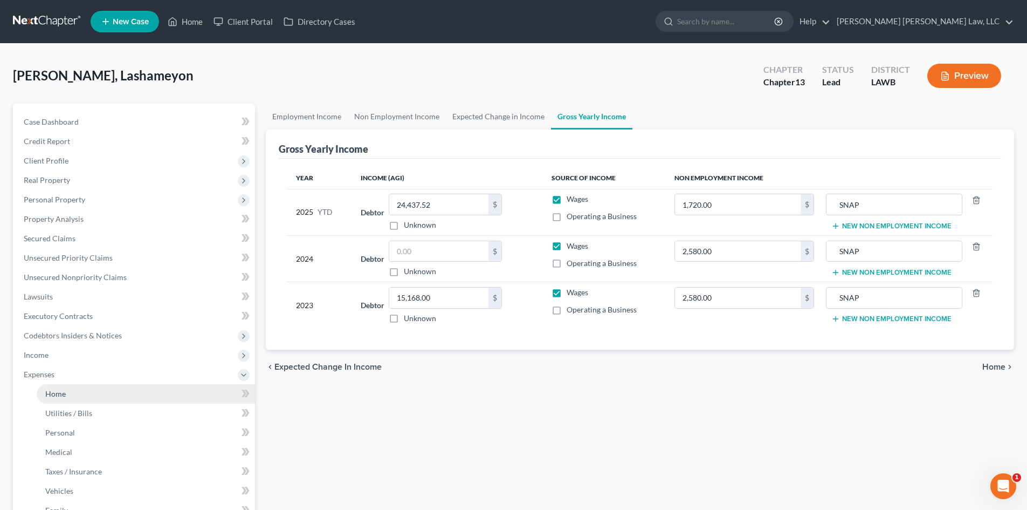
click at [92, 393] on link "Home" at bounding box center [146, 393] width 218 height 19
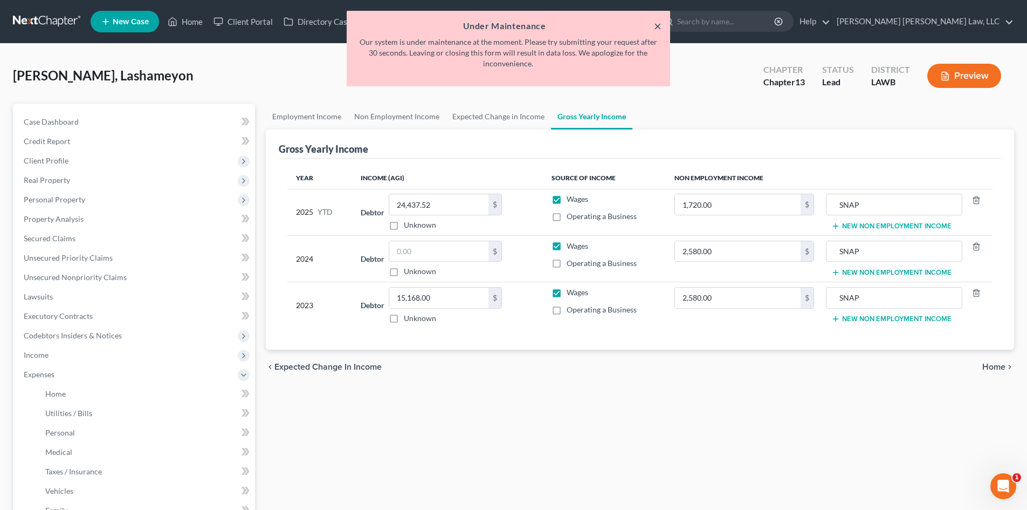
click at [653, 27] on h5 "Under Maintenance" at bounding box center [508, 25] width 306 height 13
click at [657, 26] on button "×" at bounding box center [658, 25] width 8 height 13
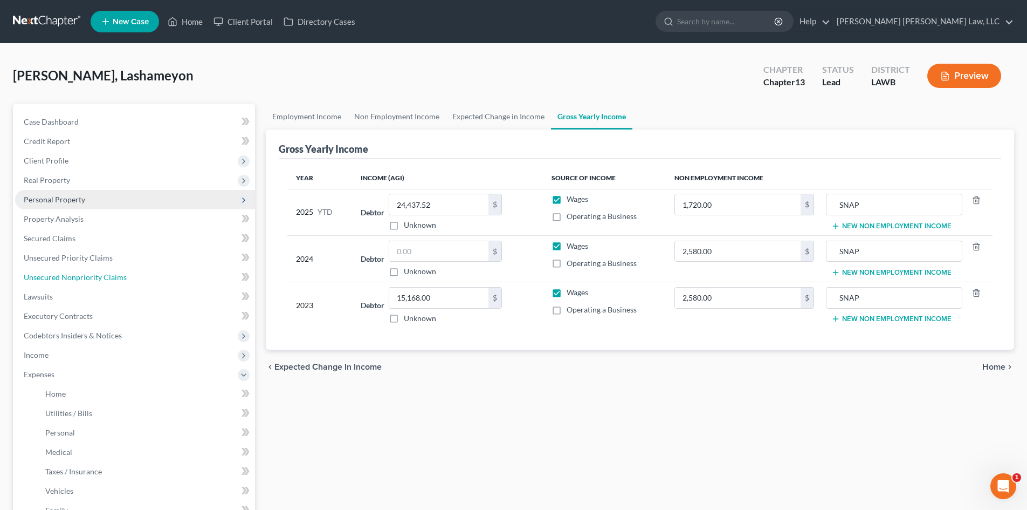
drag, startPoint x: 84, startPoint y: 269, endPoint x: 241, endPoint y: 198, distance: 172.3
click at [84, 269] on link "Unsecured Nonpriority Claims" at bounding box center [135, 276] width 240 height 19
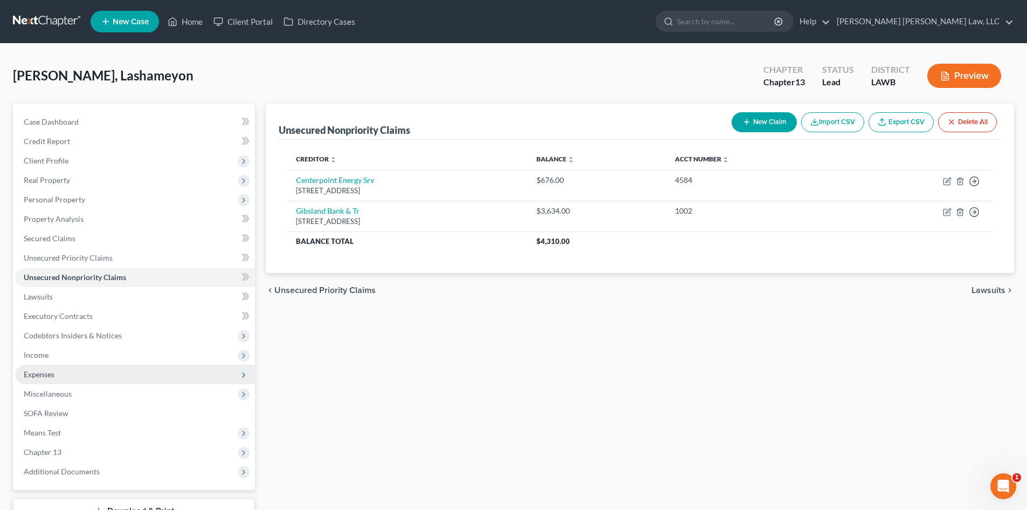
click at [55, 379] on span "Expenses" at bounding box center [135, 374] width 240 height 19
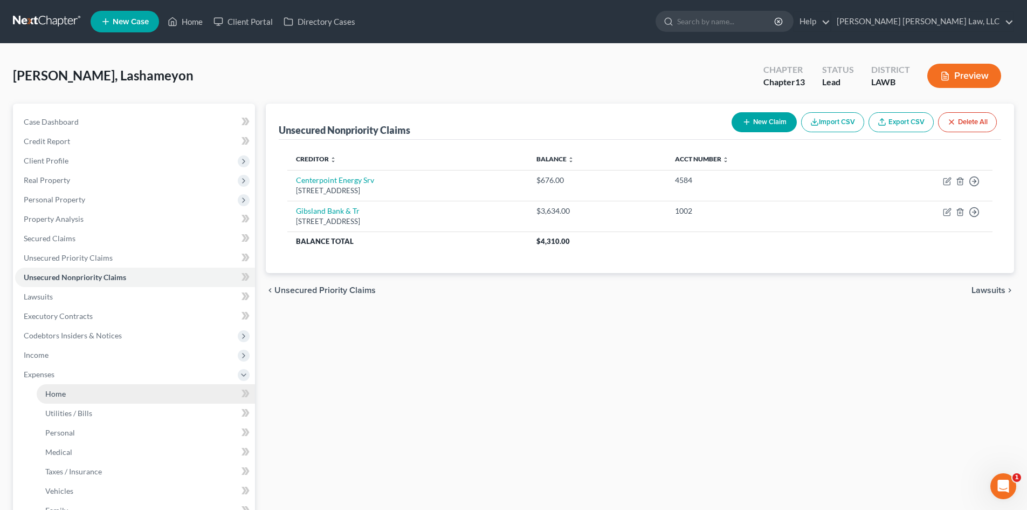
click at [74, 389] on link "Home" at bounding box center [146, 393] width 218 height 19
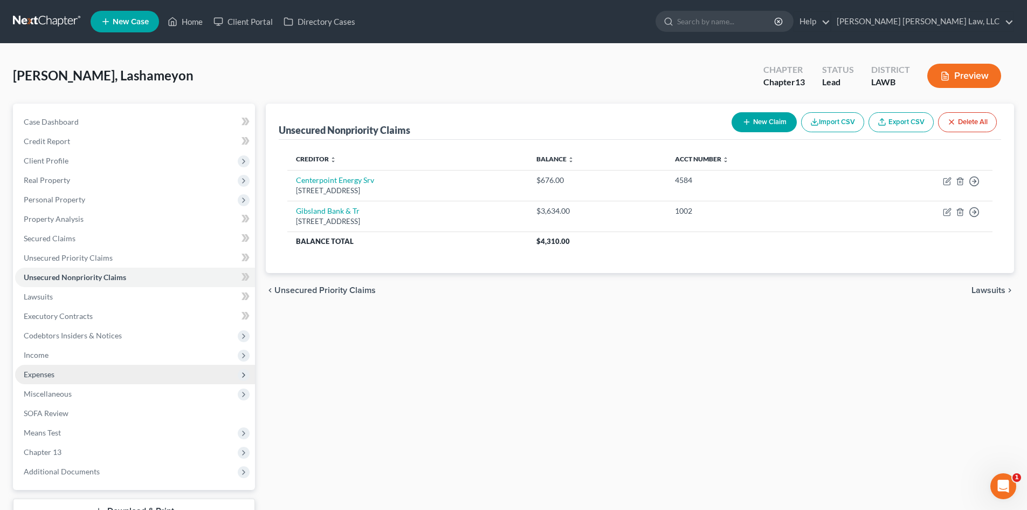
click at [86, 378] on span "Expenses" at bounding box center [135, 374] width 240 height 19
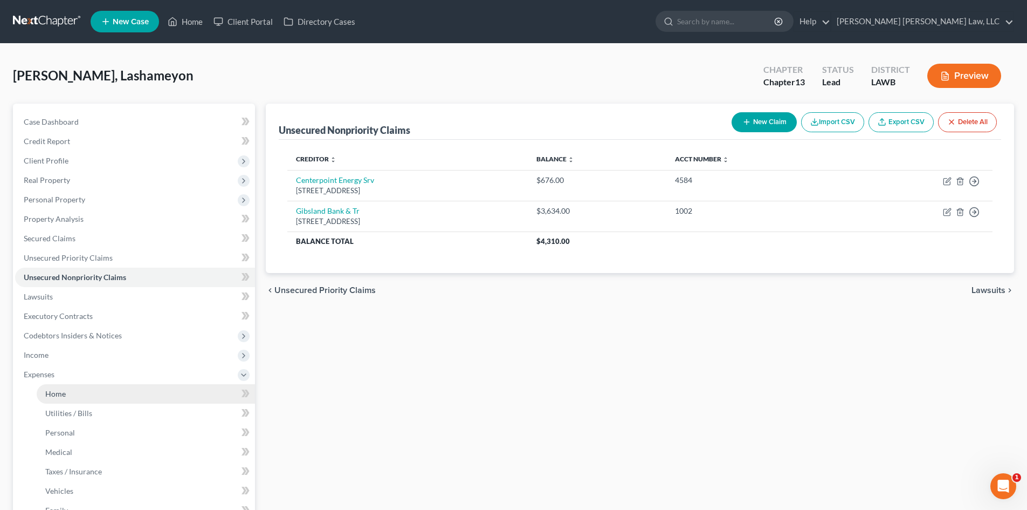
click at [84, 395] on link "Home" at bounding box center [146, 393] width 218 height 19
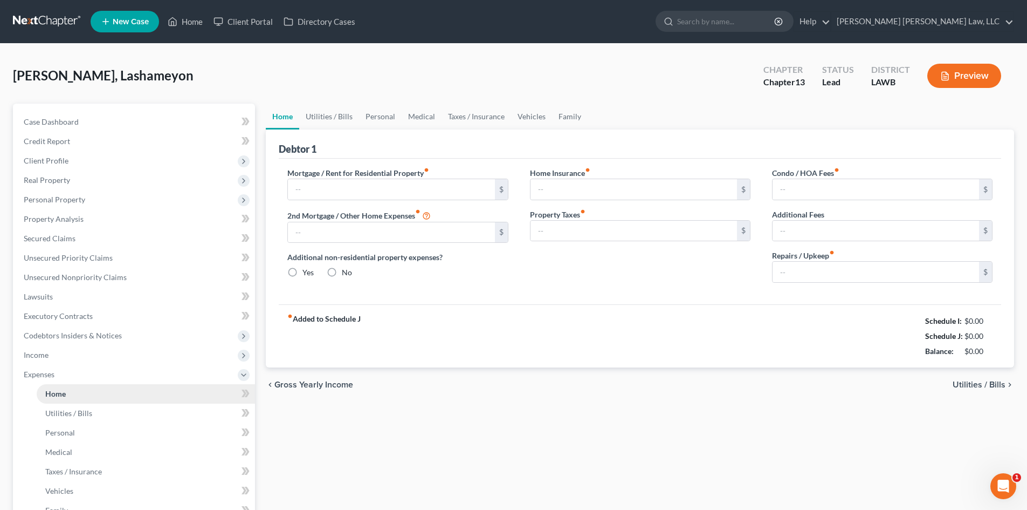
type input "0.00"
radio input "true"
type input "0.00"
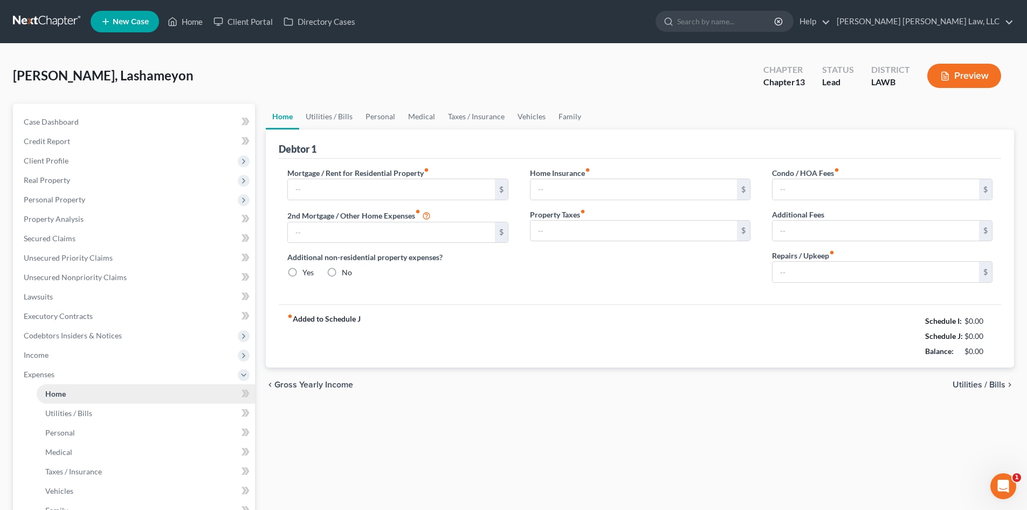
type input "0.00"
click at [386, 122] on link "Personal" at bounding box center [380, 117] width 43 height 26
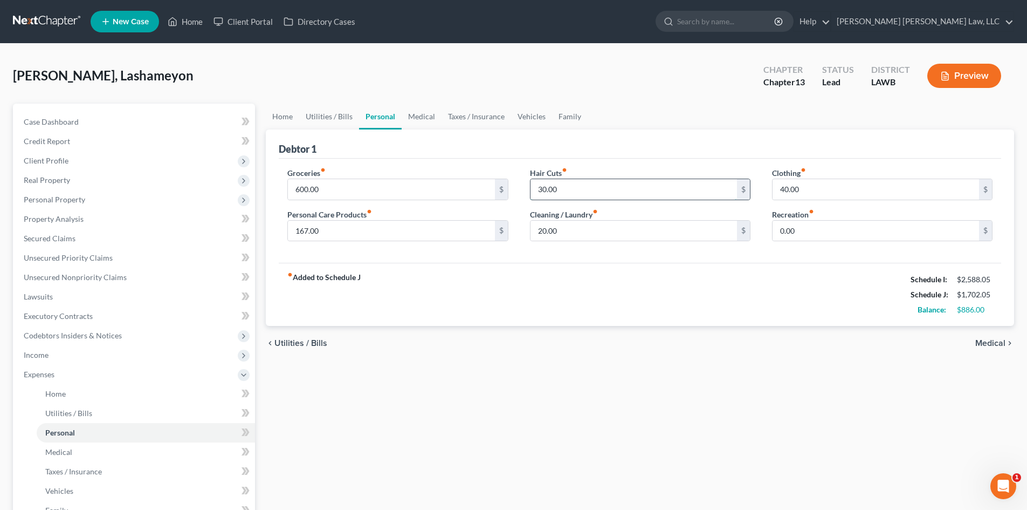
click at [574, 192] on input "30.00" at bounding box center [634, 189] width 207 height 20
type input "0.00"
click at [574, 235] on input "20.00" at bounding box center [634, 231] width 207 height 20
type input "0.00"
click at [848, 186] on input "40.00" at bounding box center [876, 189] width 207 height 20
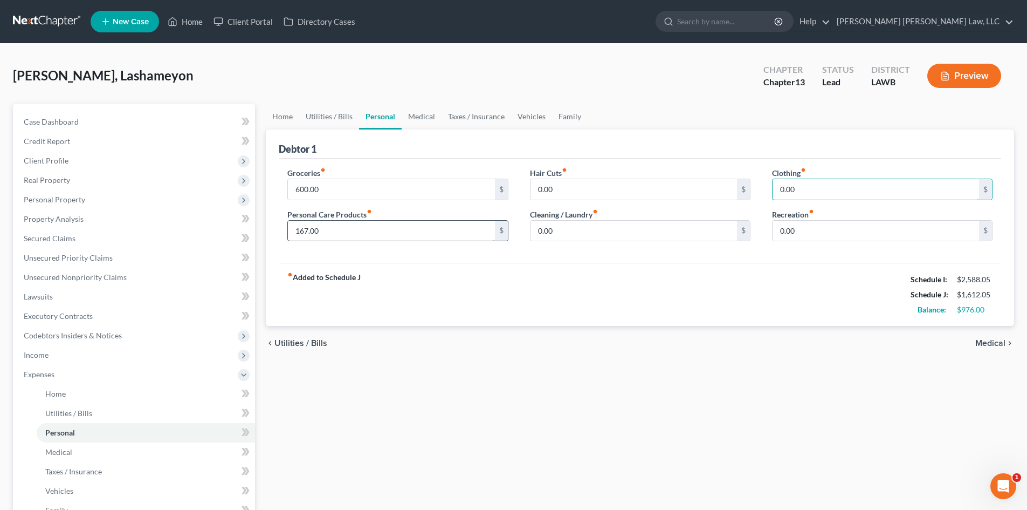
type input "0.00"
click at [394, 229] on input "167.00" at bounding box center [391, 231] width 207 height 20
type input "100.00"
click at [524, 120] on link "Vehicles" at bounding box center [531, 117] width 41 height 26
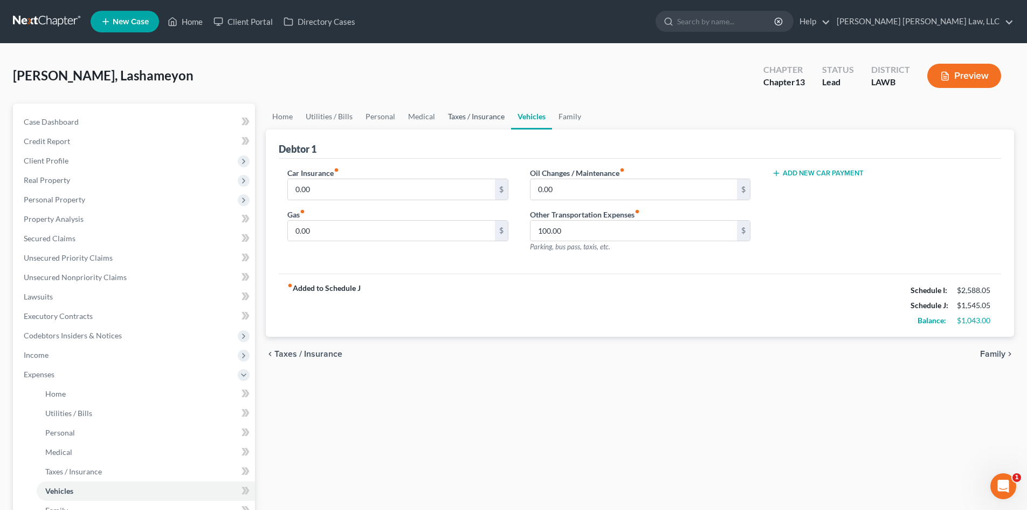
click at [463, 107] on link "Taxes / Insurance" at bounding box center [477, 117] width 70 height 26
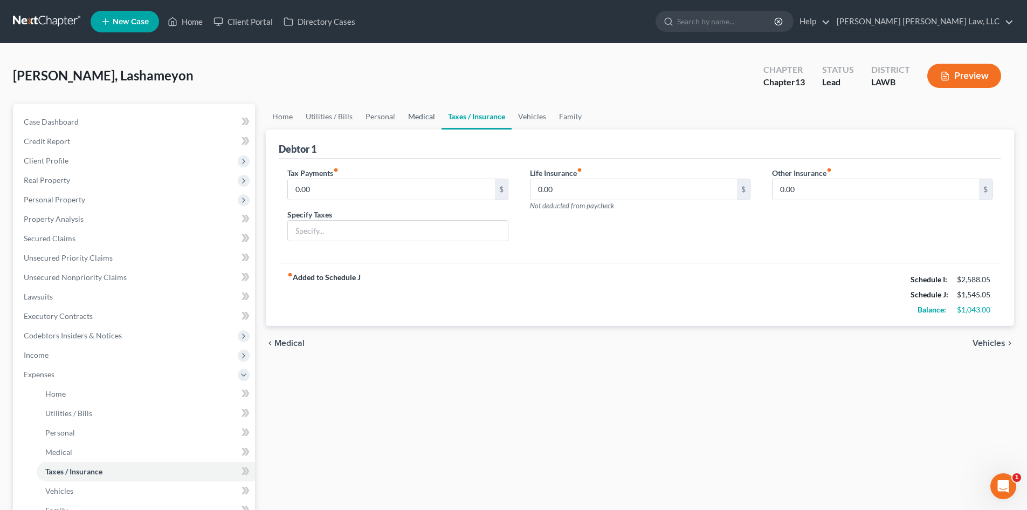
click at [419, 109] on link "Medical" at bounding box center [422, 117] width 40 height 26
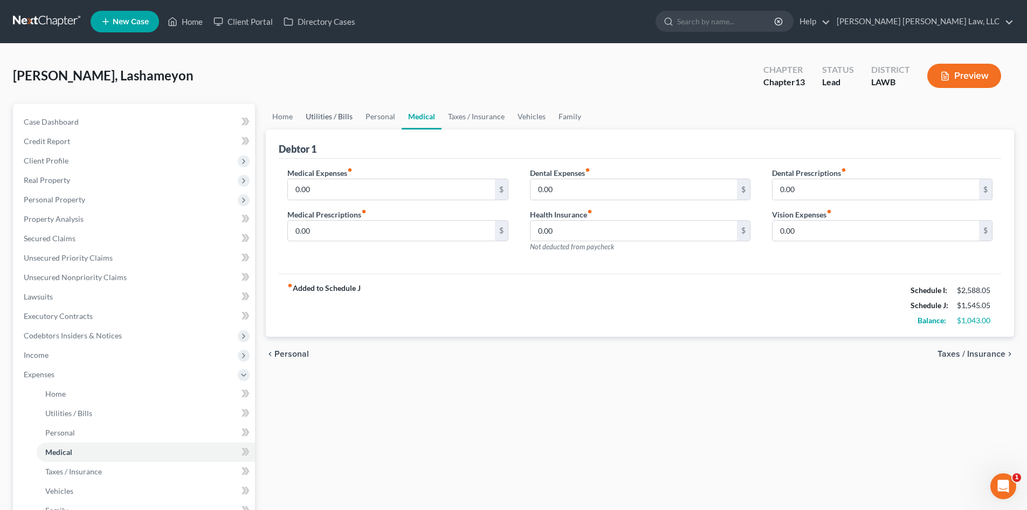
click at [335, 107] on link "Utilities / Bills" at bounding box center [329, 117] width 60 height 26
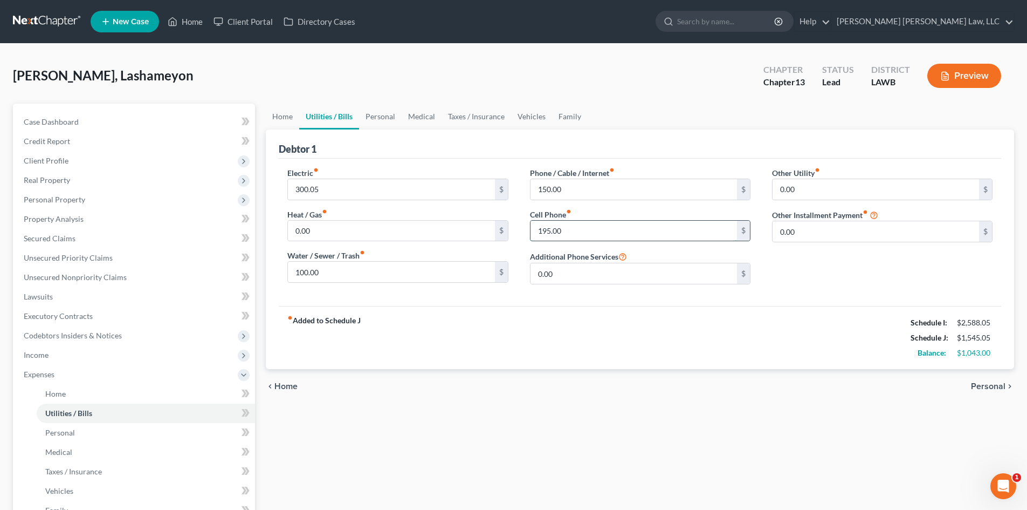
click at [611, 229] on input "195.00" at bounding box center [634, 231] width 207 height 20
type input "190.00"
click at [608, 189] on input "150.00" at bounding box center [634, 189] width 207 height 20
type input "140.00"
click at [586, 226] on input "190.00" at bounding box center [634, 231] width 207 height 20
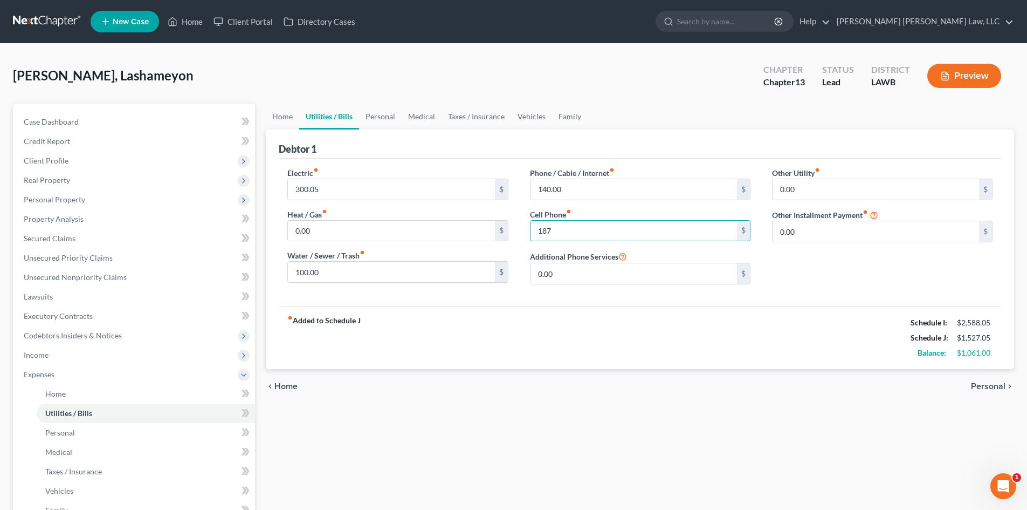
click at [599, 307] on div "fiber_manual_record Added to Schedule J Schedule I: $2,588.05 Schedule J: $1,52…" at bounding box center [640, 337] width 723 height 63
click at [567, 228] on input "187" at bounding box center [634, 231] width 207 height 20
type input "187.00"
click at [584, 342] on div "fiber_manual_record Added to Schedule J Schedule I: $2,588.05 Schedule J: $1,52…" at bounding box center [640, 337] width 723 height 63
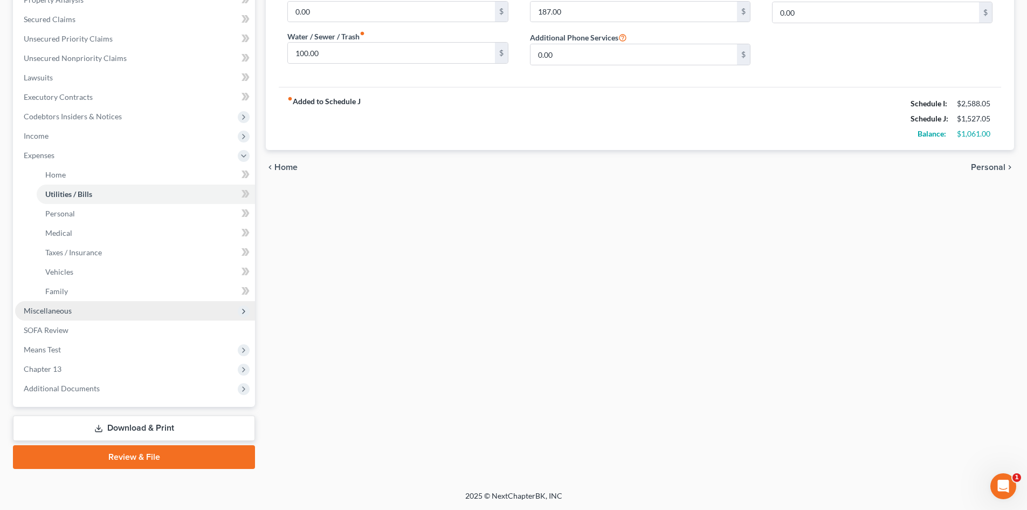
click at [84, 311] on span "Miscellaneous" at bounding box center [135, 310] width 240 height 19
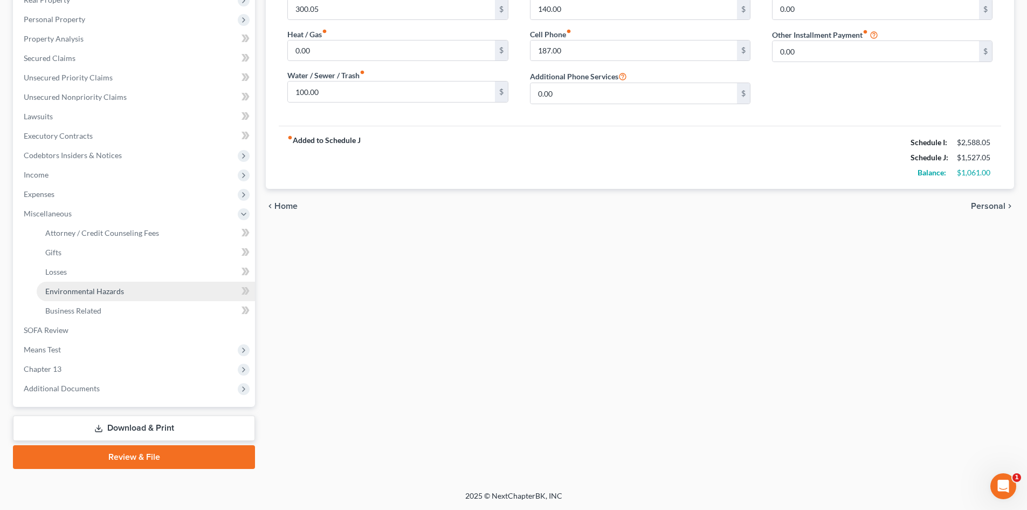
scroll to position [180, 0]
click at [180, 228] on link "Attorney / Credit Counseling Fees" at bounding box center [146, 232] width 218 height 19
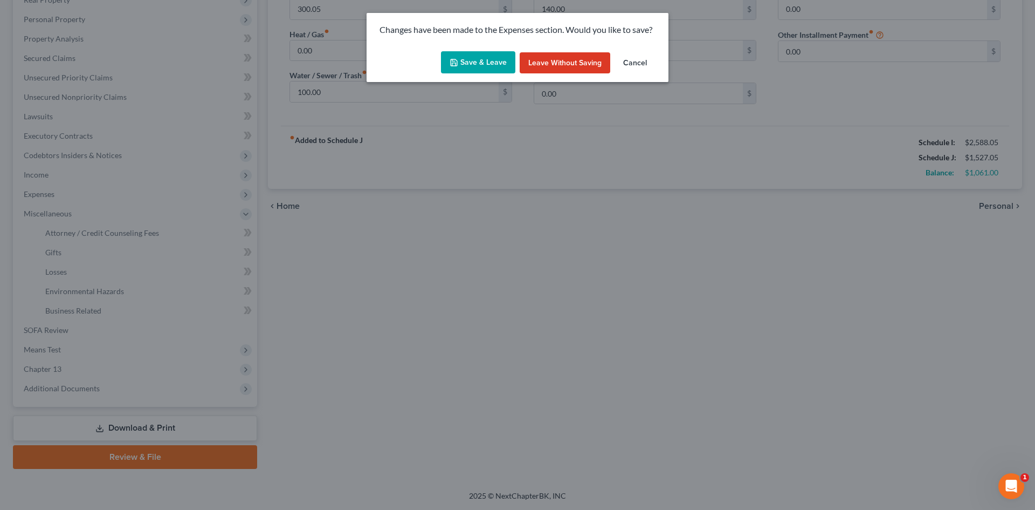
click at [458, 54] on button "Save & Leave" at bounding box center [478, 62] width 74 height 23
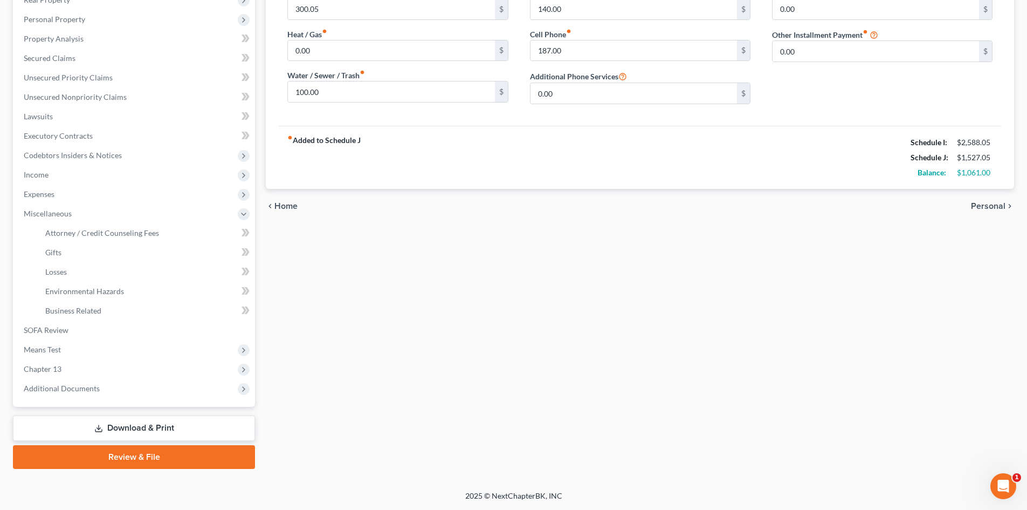
select select "1"
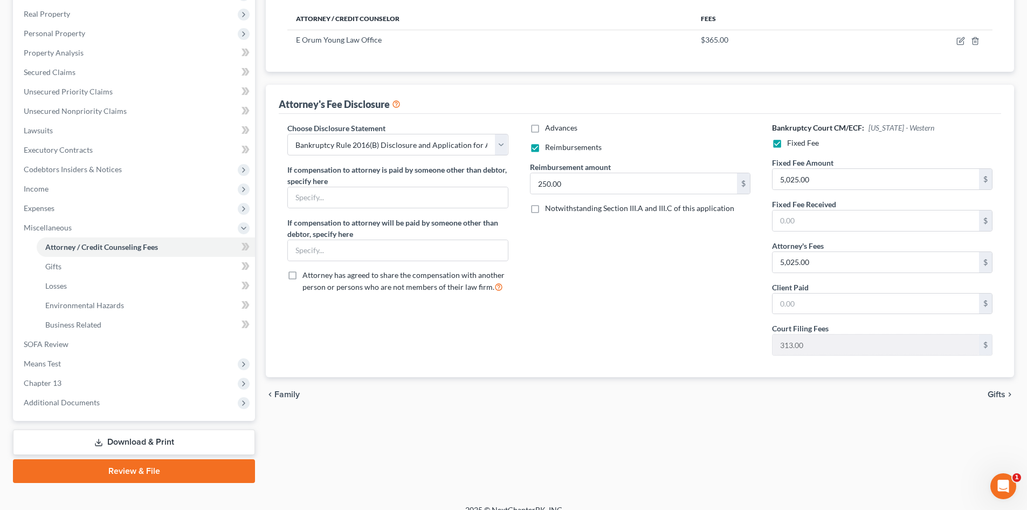
scroll to position [180, 0]
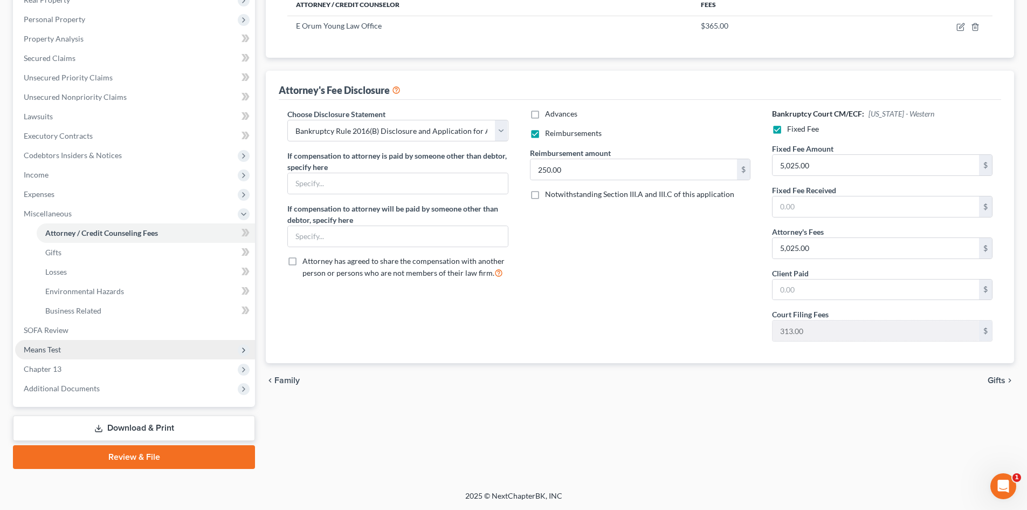
click at [90, 354] on span "Means Test" at bounding box center [135, 349] width 240 height 19
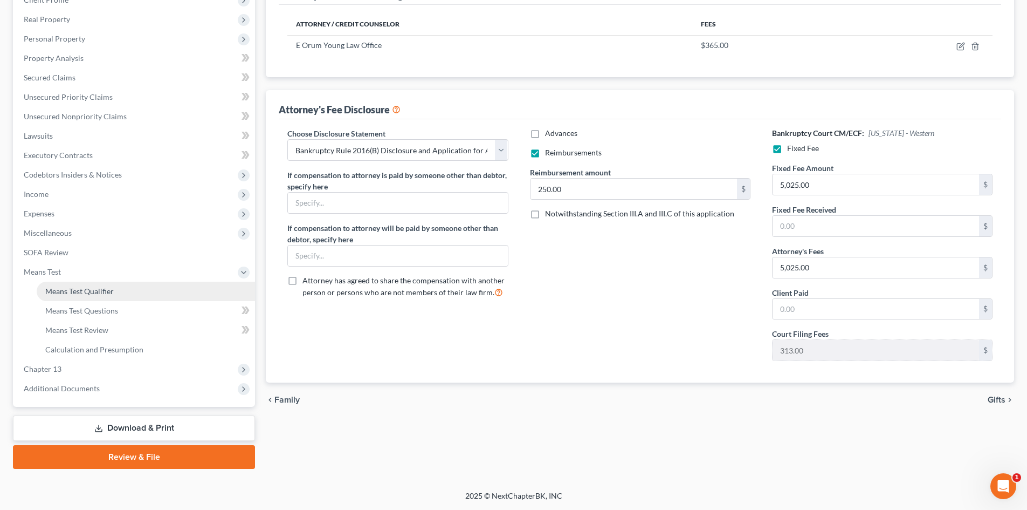
click at [129, 287] on link "Means Test Qualifier" at bounding box center [146, 291] width 218 height 19
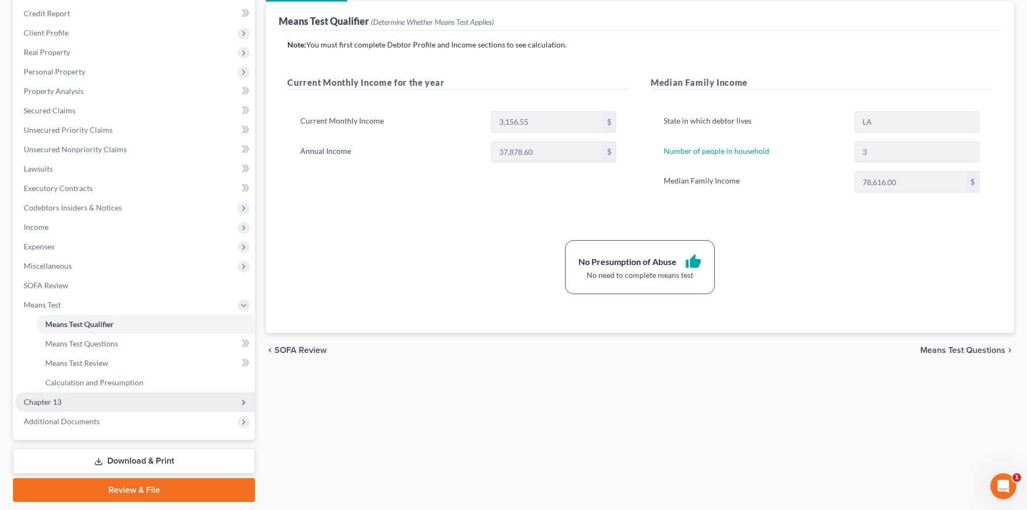
scroll to position [161, 0]
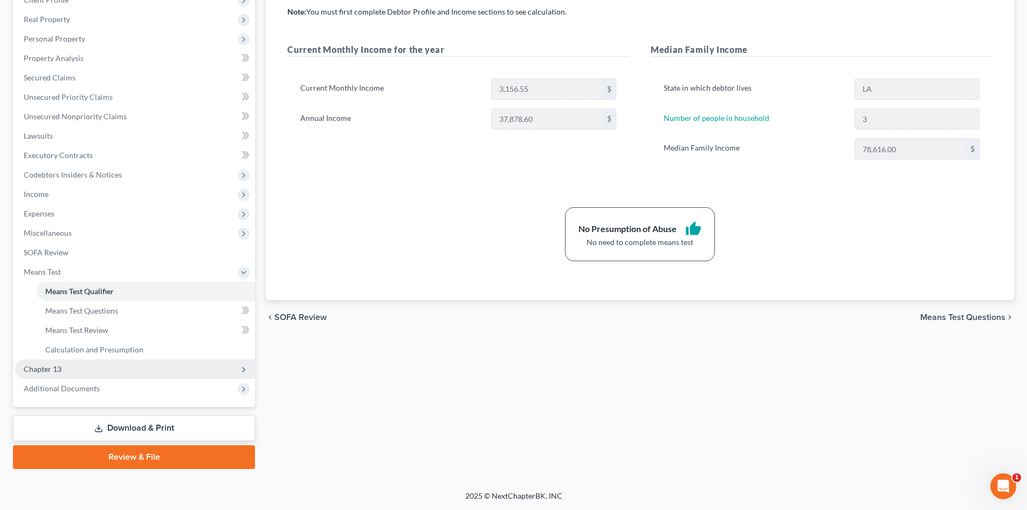
click at [82, 368] on span "Chapter 13" at bounding box center [135, 368] width 240 height 19
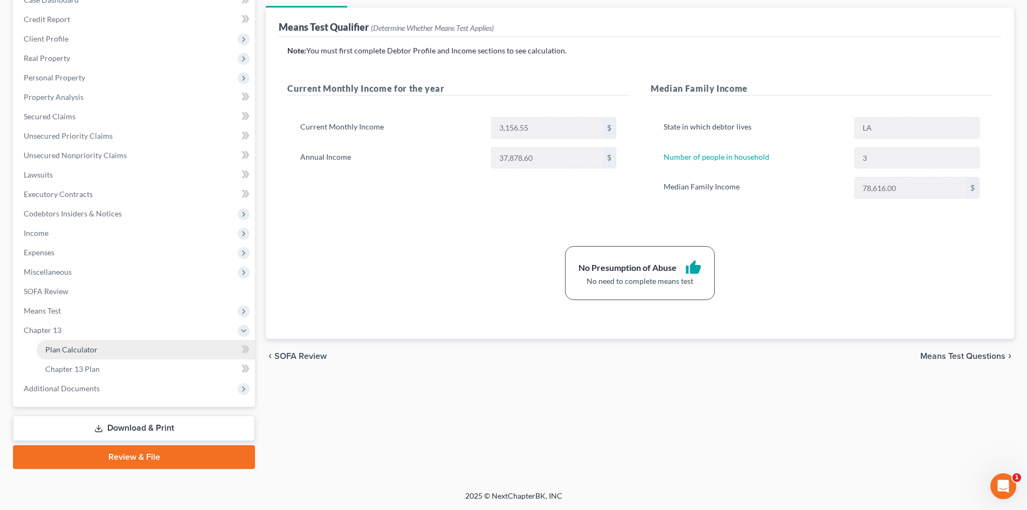
click at [90, 349] on span "Plan Calculator" at bounding box center [71, 349] width 52 height 9
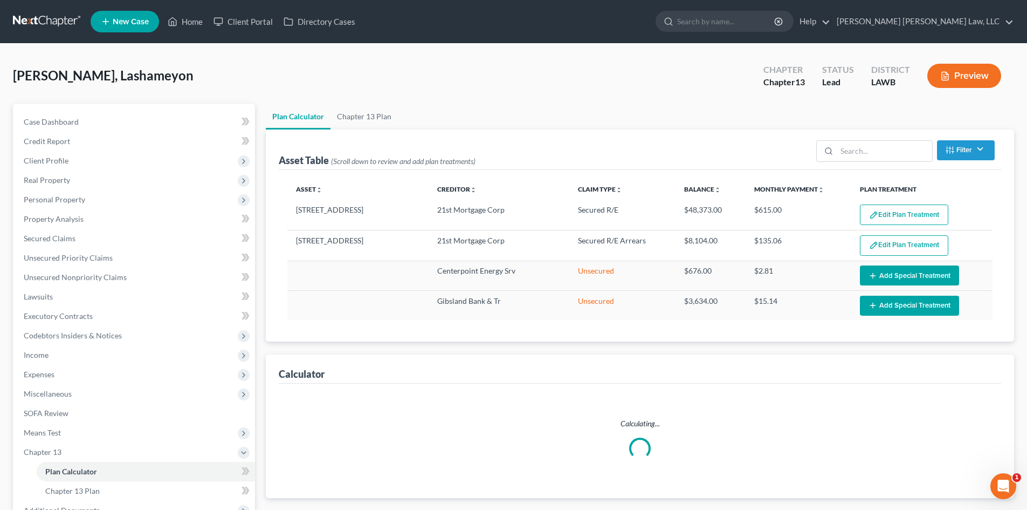
select select "59"
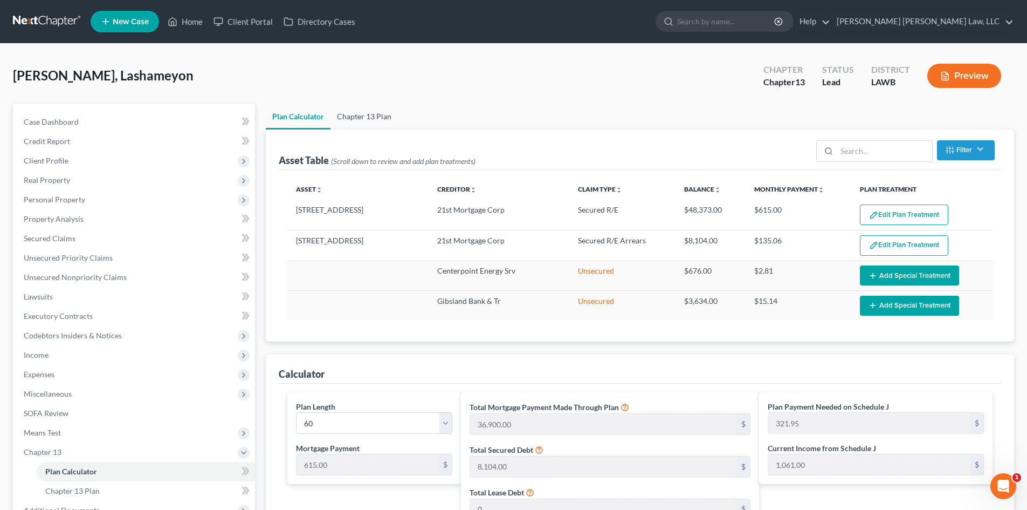
click at [387, 117] on link "Chapter 13 Plan" at bounding box center [364, 117] width 67 height 26
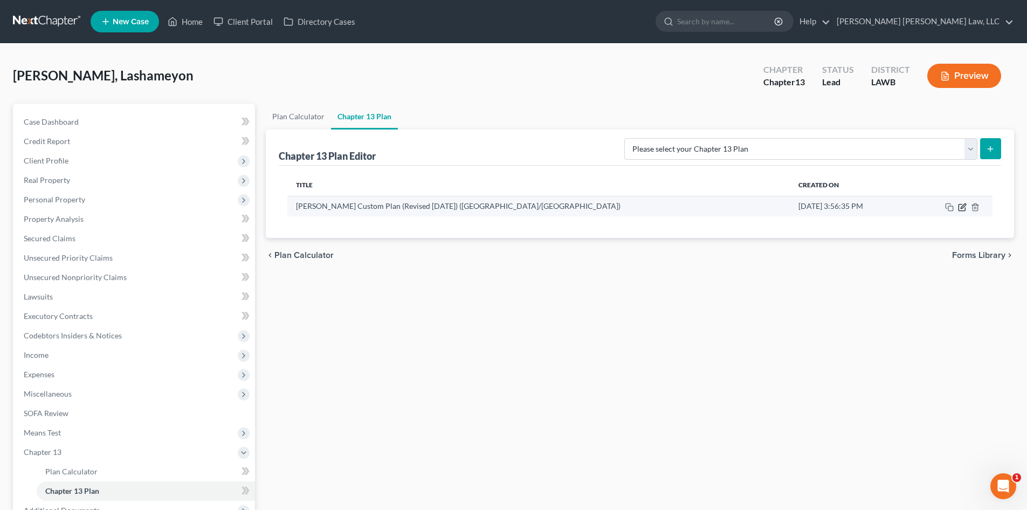
click at [960, 208] on icon "button" at bounding box center [962, 207] width 9 height 9
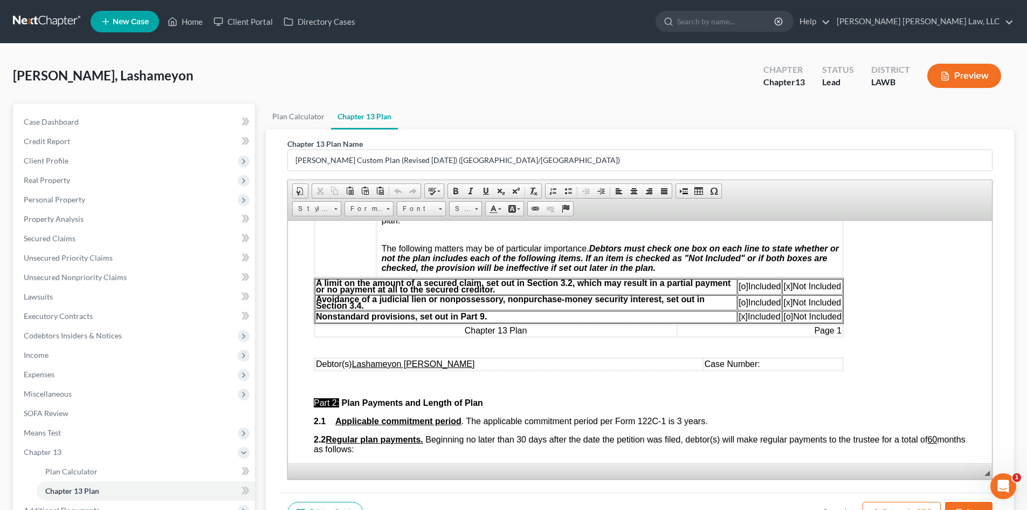
scroll to position [378, 0]
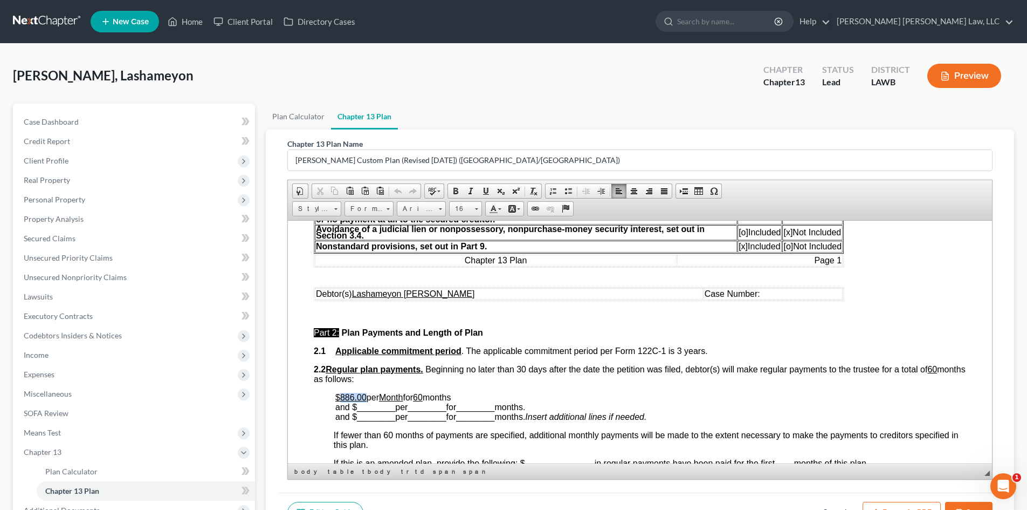
drag, startPoint x: 367, startPoint y: 395, endPoint x: 340, endPoint y: 396, distance: 26.4
click at [340, 396] on p "$886.00 per Month for 60 months and $ ________ per ________ for ________ months…" at bounding box center [650, 406] width 631 height 29
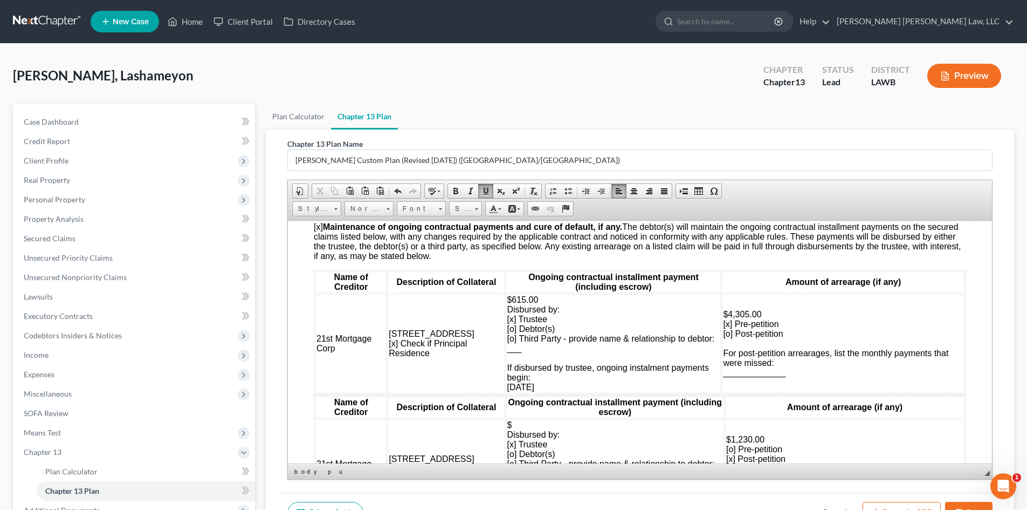
scroll to position [1025, 0]
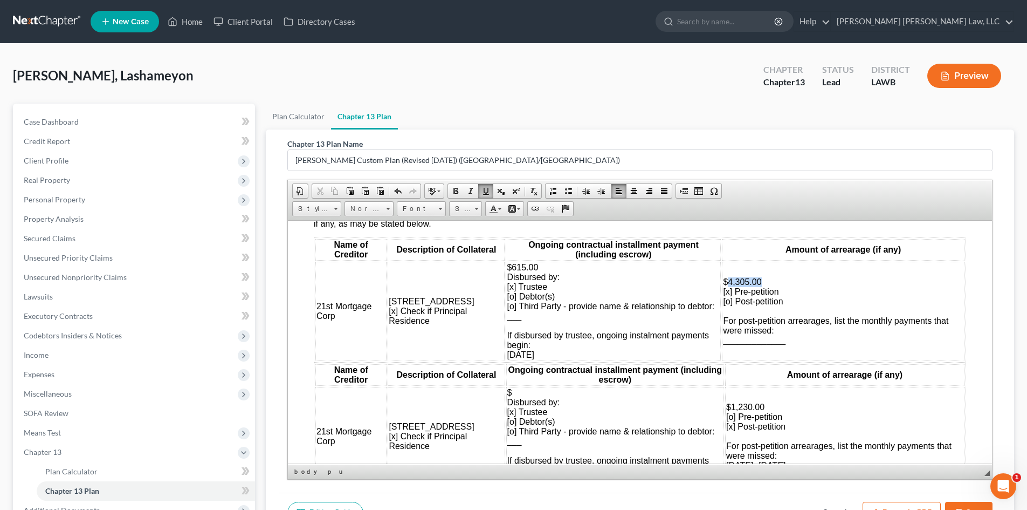
drag, startPoint x: 757, startPoint y: 284, endPoint x: 722, endPoint y: 281, distance: 35.7
click at [722, 281] on td "$4,305.00 [x] Pre-petition [o] Post-petition For post-petition arrearages, list…" at bounding box center [843, 310] width 243 height 99
drag, startPoint x: 541, startPoint y: 267, endPoint x: 511, endPoint y: 270, distance: 30.3
click at [511, 270] on td "$615.00 Disbursed by: [x] Trustee [o] Debtor(s) [o] Third Party - provide name …" at bounding box center [613, 310] width 215 height 99
drag, startPoint x: 768, startPoint y: 403, endPoint x: 722, endPoint y: 406, distance: 46.5
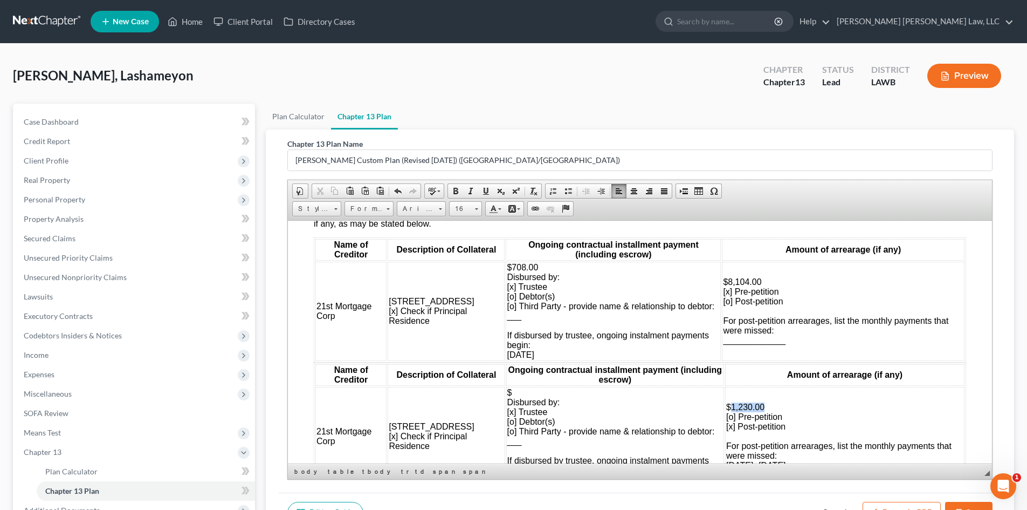
click at [725, 406] on td "$1,230.00 [o] Pre-petition [x] Post-petition For post-petition arrearages, list…" at bounding box center [844, 435] width 239 height 99
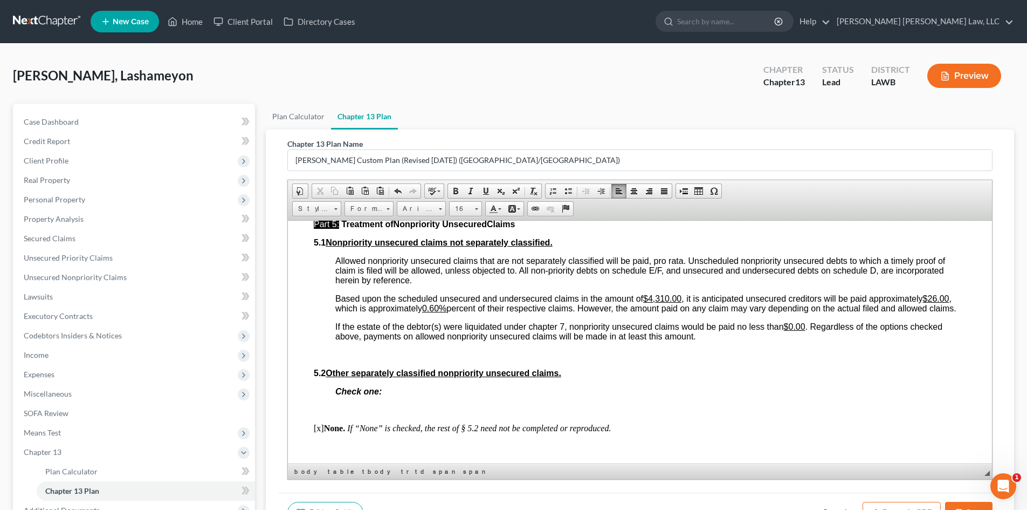
scroll to position [2696, 0]
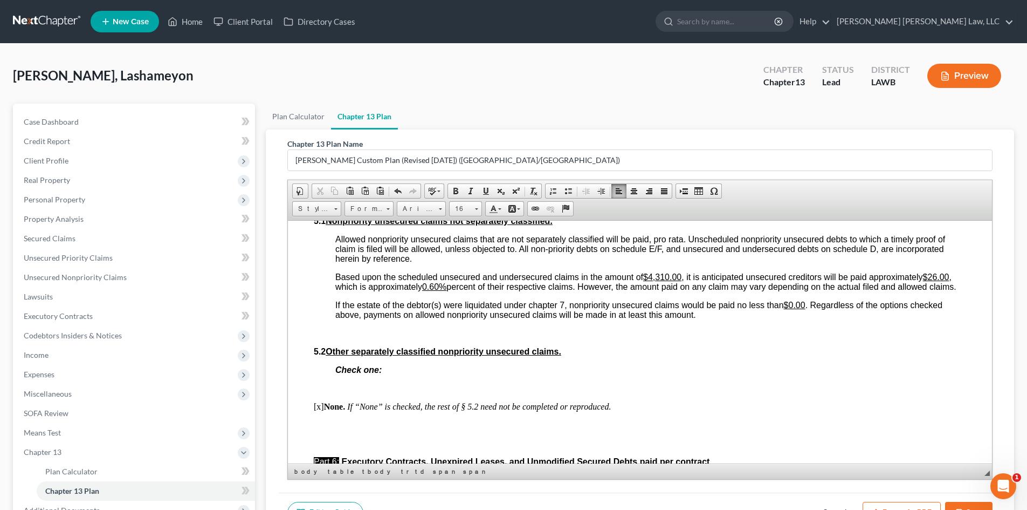
click at [442, 286] on u "0.60%" at bounding box center [434, 286] width 24 height 9
drag, startPoint x: 932, startPoint y: 277, endPoint x: 941, endPoint y: 276, distance: 8.6
click at [941, 276] on u "$26.00" at bounding box center [936, 276] width 26 height 9
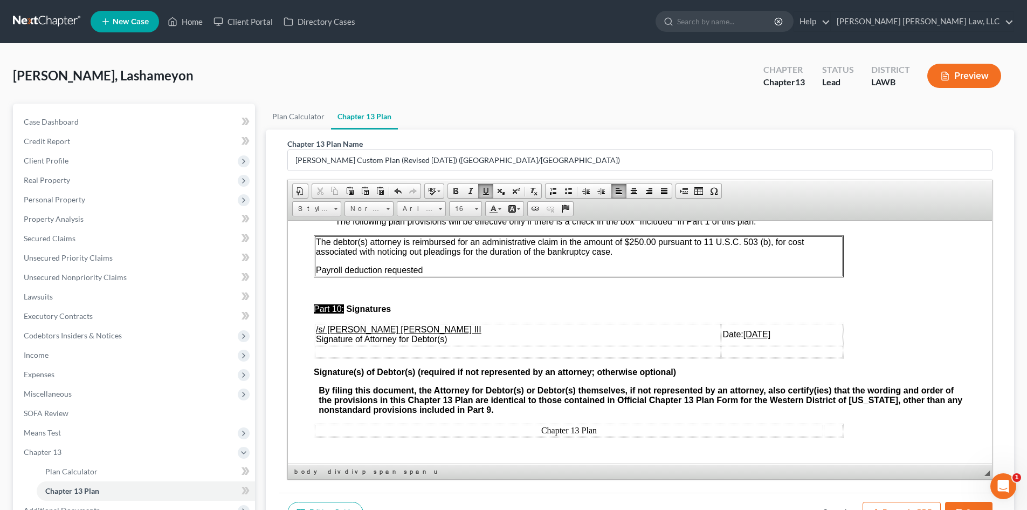
scroll to position [3398, 0]
click at [956, 504] on button "Save" at bounding box center [968, 513] width 47 height 23
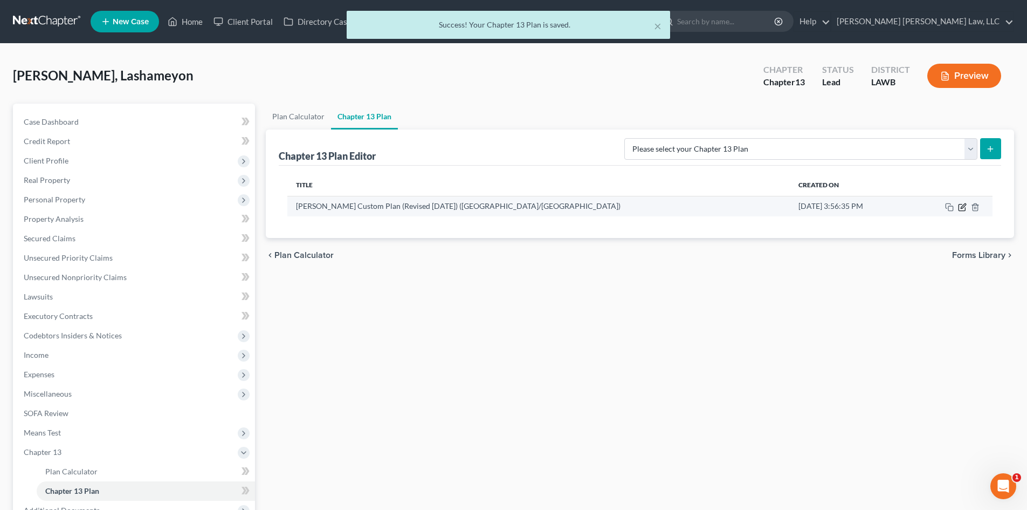
click at [963, 207] on icon "button" at bounding box center [962, 207] width 9 height 9
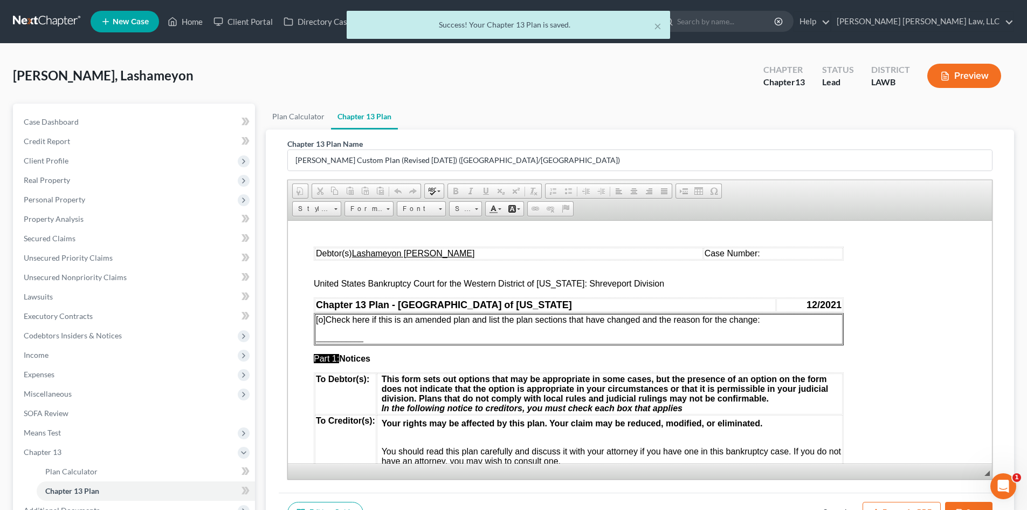
scroll to position [0, 0]
click at [898, 507] on button "Export as PDF" at bounding box center [902, 513] width 78 height 23
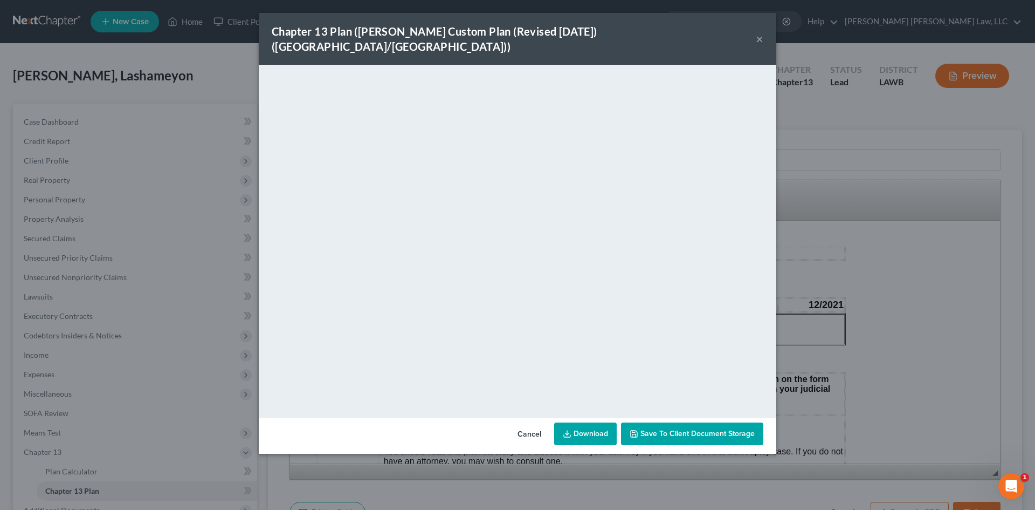
click at [585, 422] on link "Download" at bounding box center [585, 433] width 63 height 23
click at [836, 362] on div "Chapter 13 Plan (E. Orum Custom Plan (Revised 12/1/2021) (Alexandria/Monroe)) ×…" at bounding box center [517, 255] width 1035 height 510
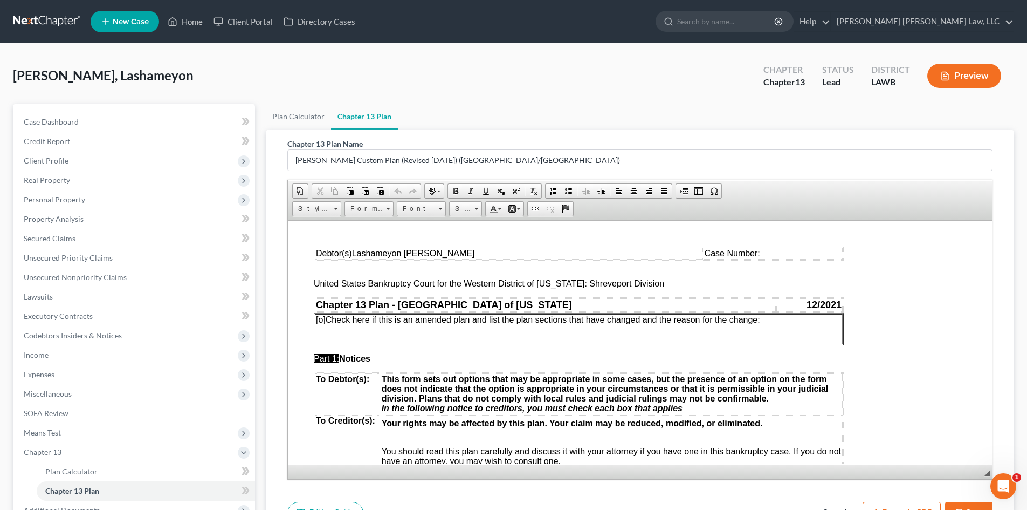
click at [949, 502] on button "Save" at bounding box center [968, 513] width 47 height 23
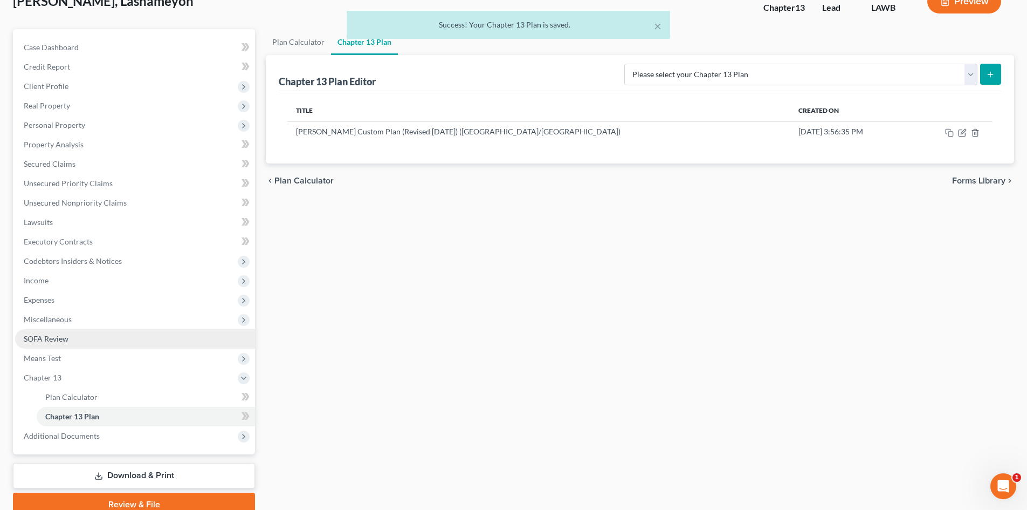
scroll to position [122, 0]
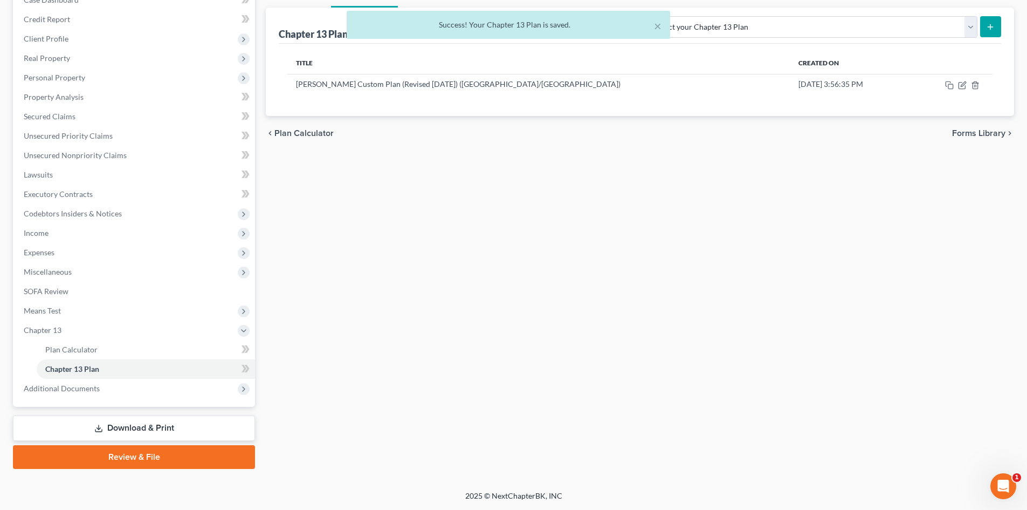
click at [173, 423] on link "Download & Print" at bounding box center [134, 427] width 242 height 25
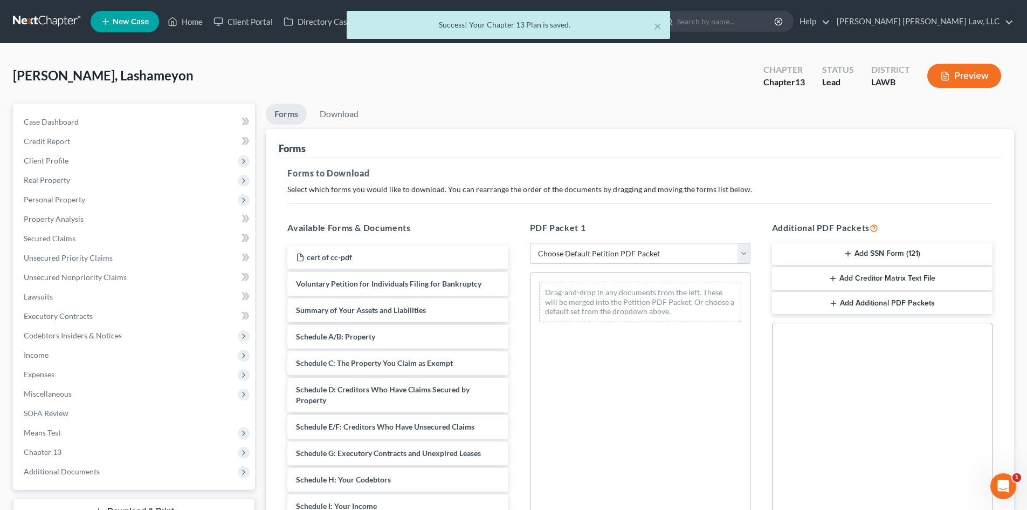
click at [581, 250] on select "Choose Default Petition PDF Packet Complete Bankruptcy Petition (all forms and …" at bounding box center [640, 254] width 221 height 22
select select "0"
click at [530, 243] on select "Choose Default Petition PDF Packet Complete Bankruptcy Petition (all forms and …" at bounding box center [640, 254] width 221 height 22
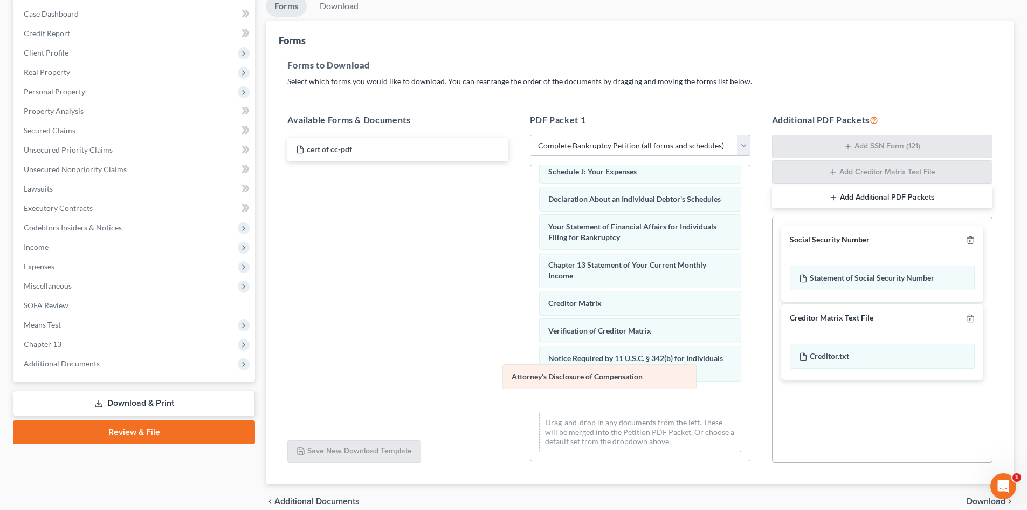
scroll to position [278, 0]
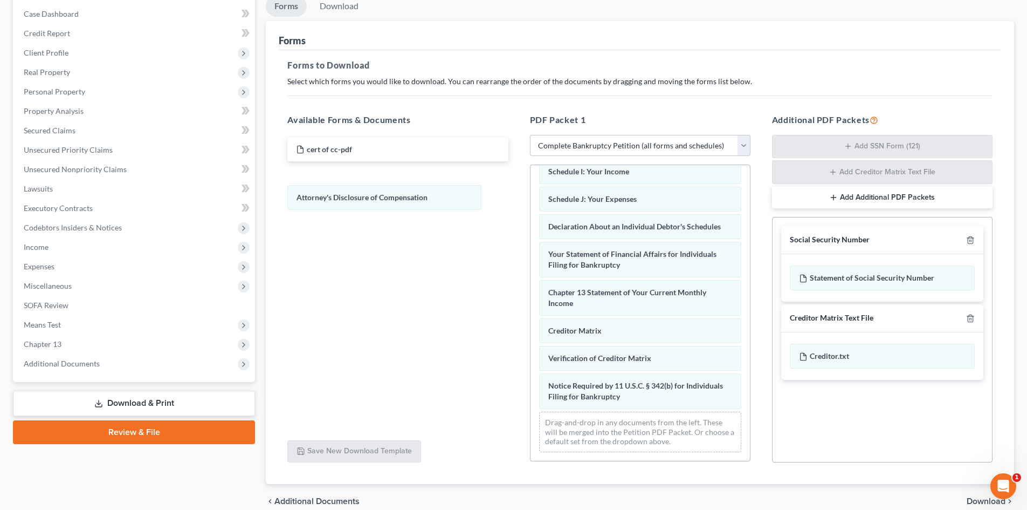
drag, startPoint x: 684, startPoint y: 399, endPoint x: 436, endPoint y: 192, distance: 322.8
click at [531, 196] on div "Attorney's Disclosure of Compensation Voluntary Petition for Individuals Filing…" at bounding box center [640, 179] width 219 height 562
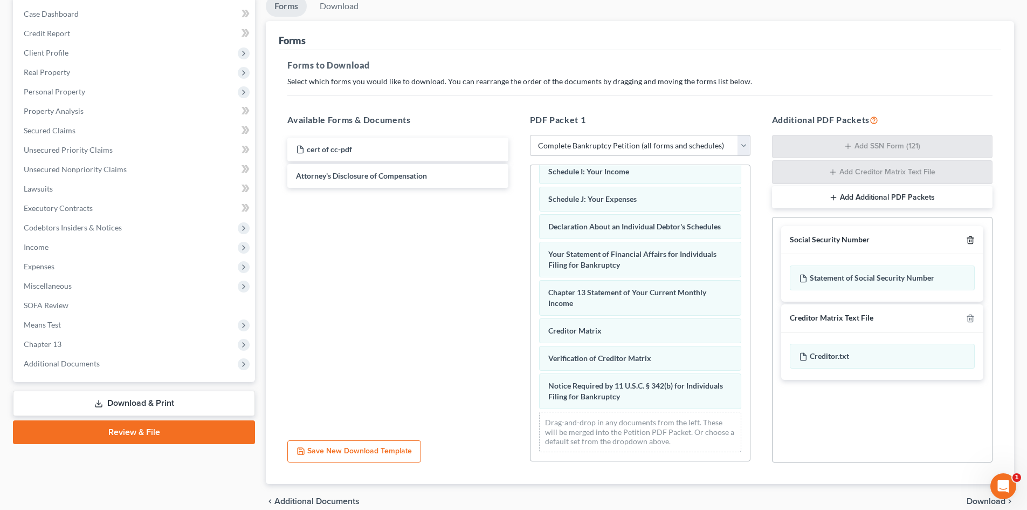
click at [971, 242] on line "button" at bounding box center [971, 241] width 0 height 2
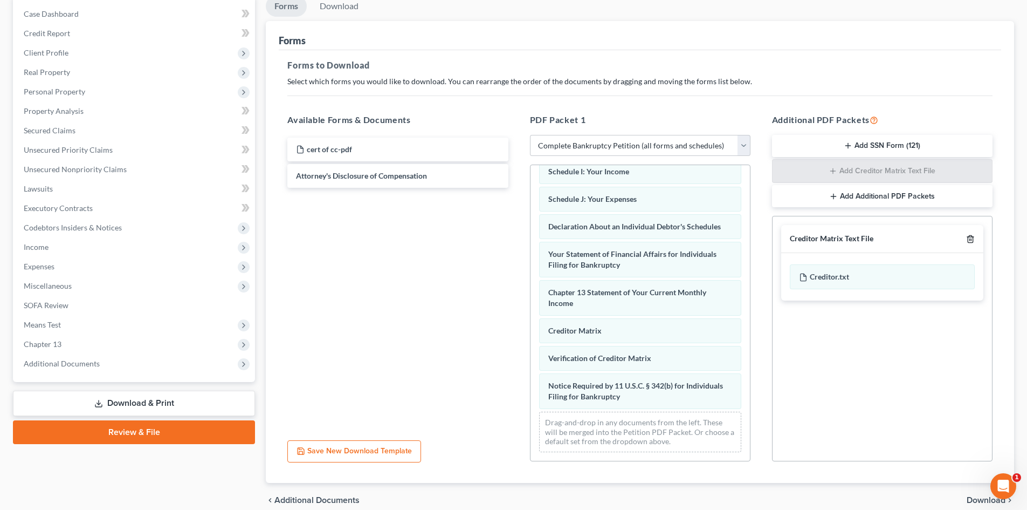
click at [971, 242] on icon "button" at bounding box center [970, 239] width 9 height 9
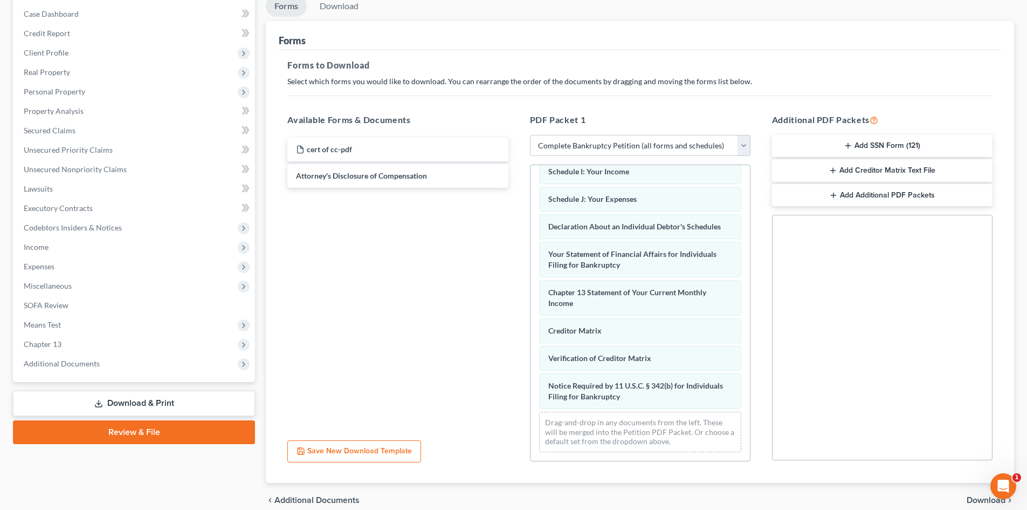
click at [963, 489] on div "chevron_left Additional Documents Download chevron_right" at bounding box center [640, 500] width 749 height 35
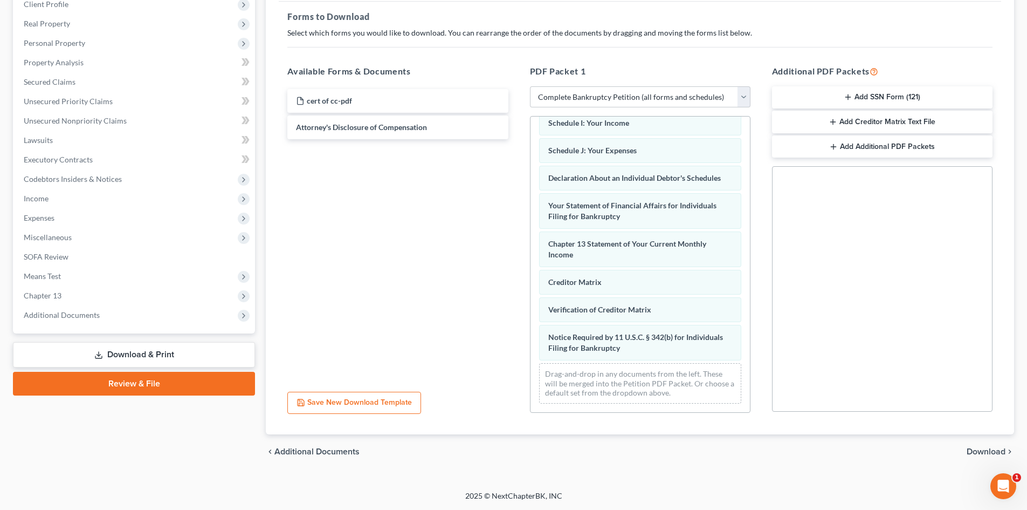
click at [999, 444] on div "chevron_left Additional Documents Download chevron_right" at bounding box center [640, 451] width 749 height 35
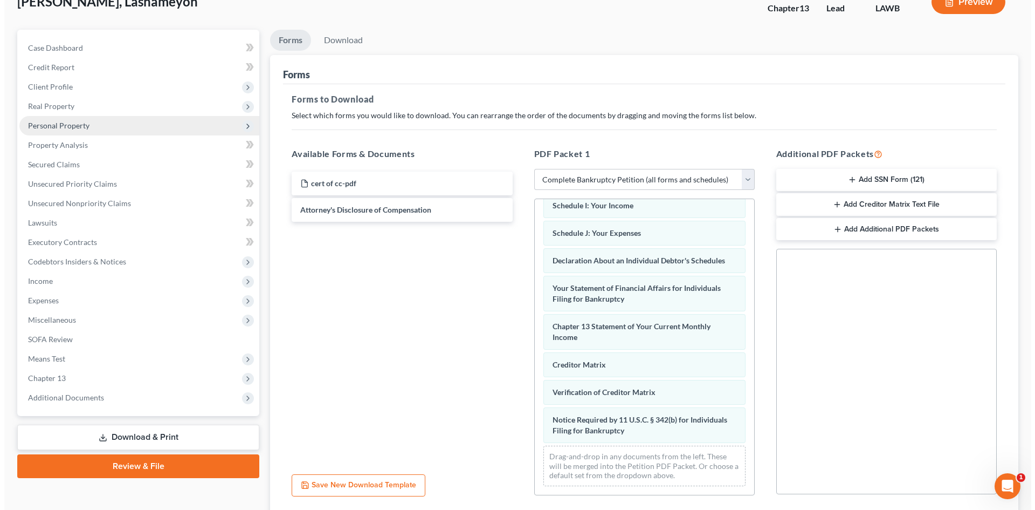
scroll to position [0, 0]
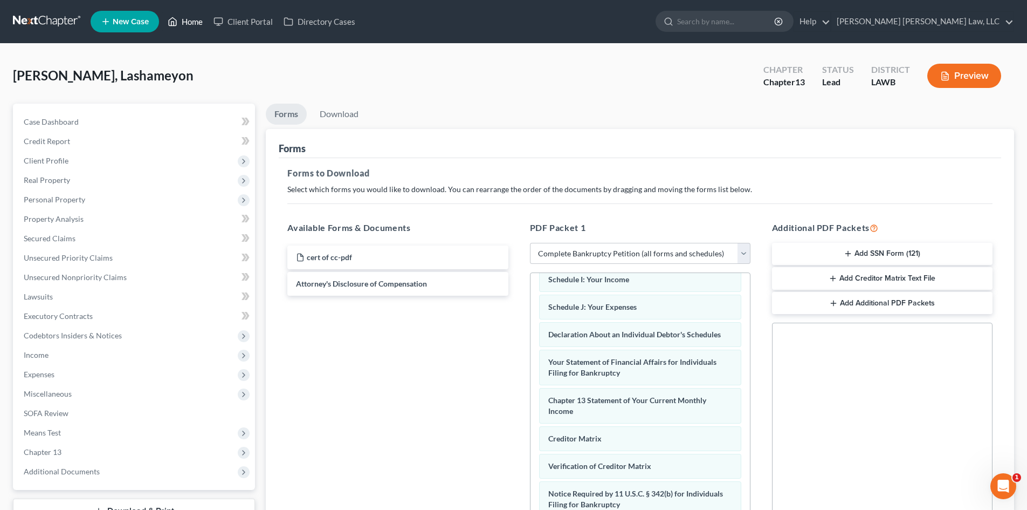
click at [181, 21] on link "Home" at bounding box center [185, 21] width 46 height 19
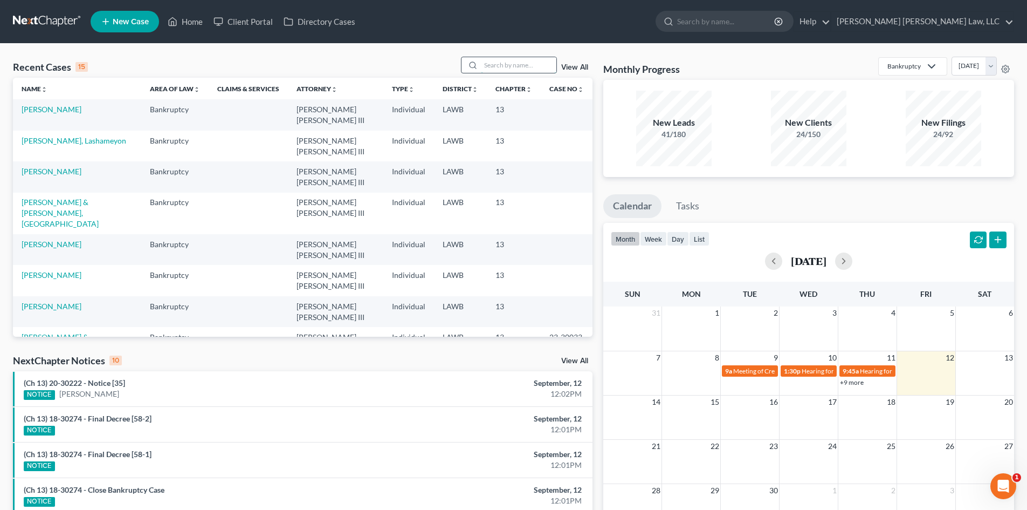
click at [528, 66] on input "search" at bounding box center [519, 65] width 76 height 16
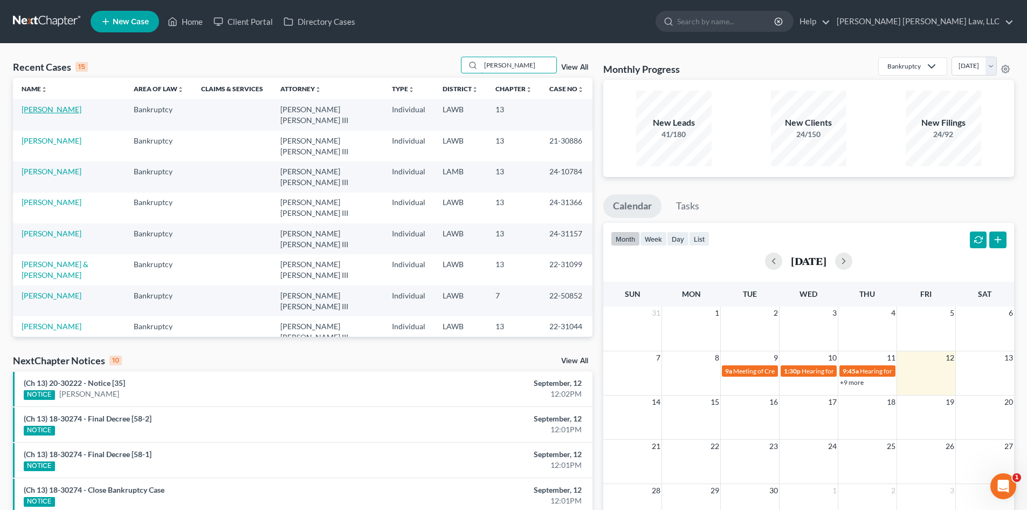
type input "travis"
click at [50, 106] on link "McGraw, Travis" at bounding box center [52, 109] width 60 height 9
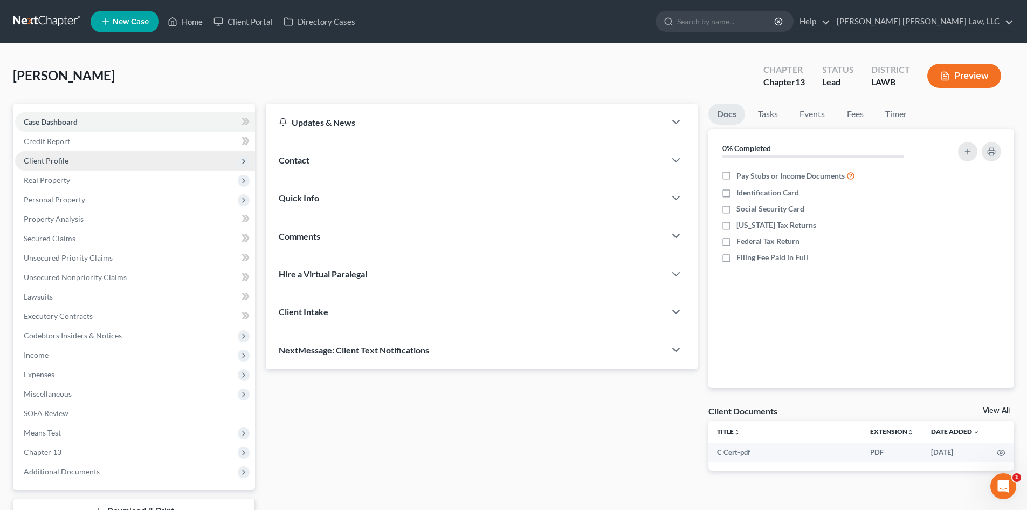
click at [65, 153] on span "Client Profile" at bounding box center [135, 160] width 240 height 19
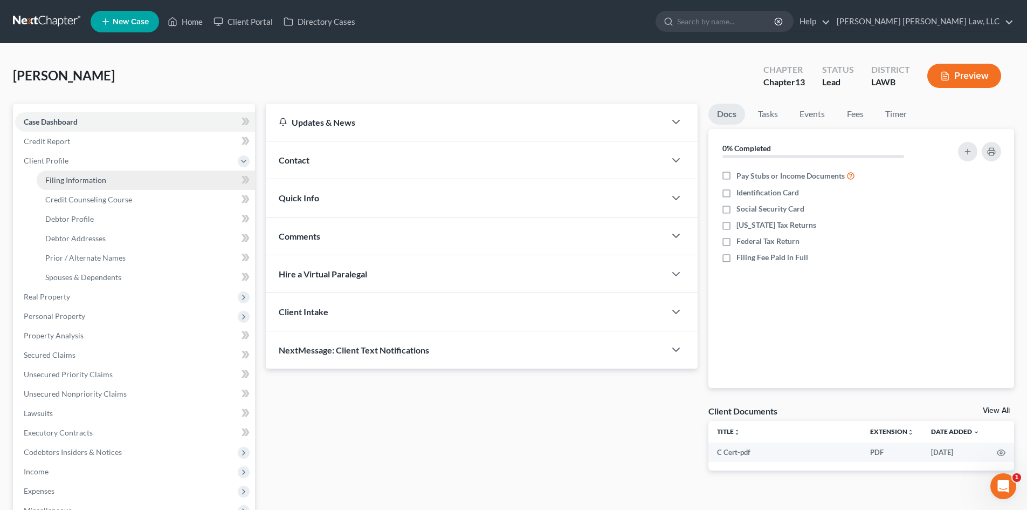
click at [108, 186] on link "Filing Information" at bounding box center [146, 179] width 218 height 19
select select "1"
select select "0"
select select "3"
select select "19"
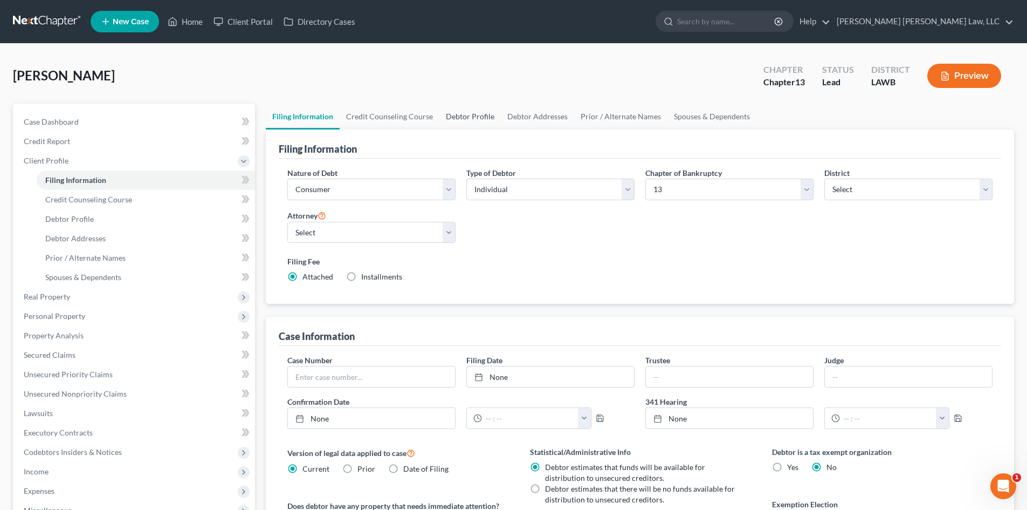
click at [452, 120] on link "Debtor Profile" at bounding box center [470, 117] width 61 height 26
select select "1"
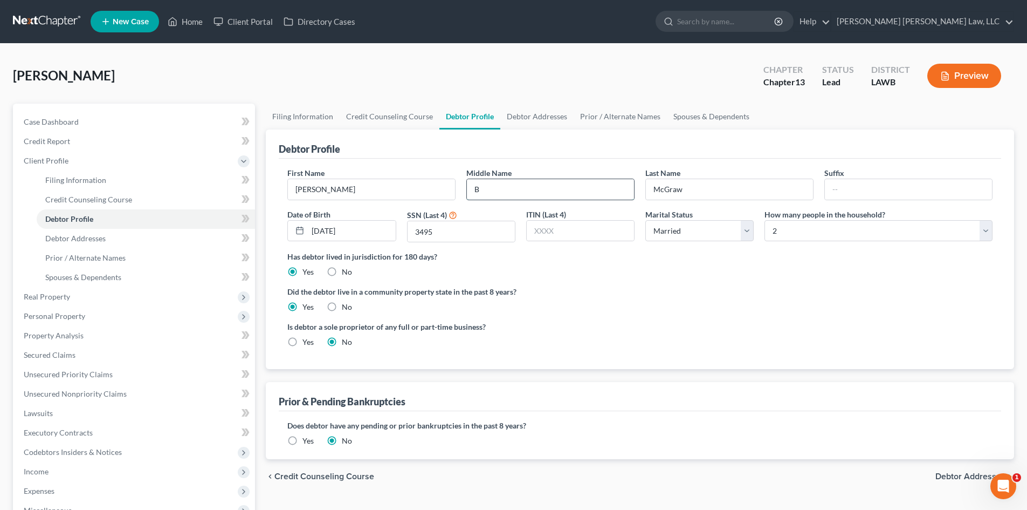
click at [505, 181] on input "B" at bounding box center [550, 189] width 167 height 20
type input "B."
click at [619, 263] on div "Has debtor lived in jurisdiction for 180 days? Yes No Debtor must reside in jur…" at bounding box center [639, 264] width 705 height 26
click at [564, 119] on link "Debtor Addresses" at bounding box center [536, 117] width 73 height 26
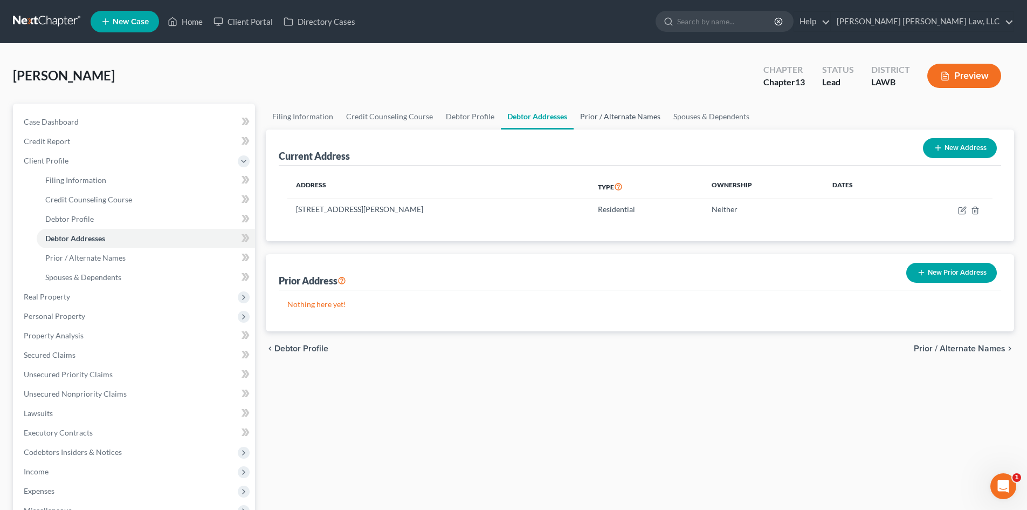
click at [615, 110] on link "Prior / Alternate Names" at bounding box center [620, 117] width 93 height 26
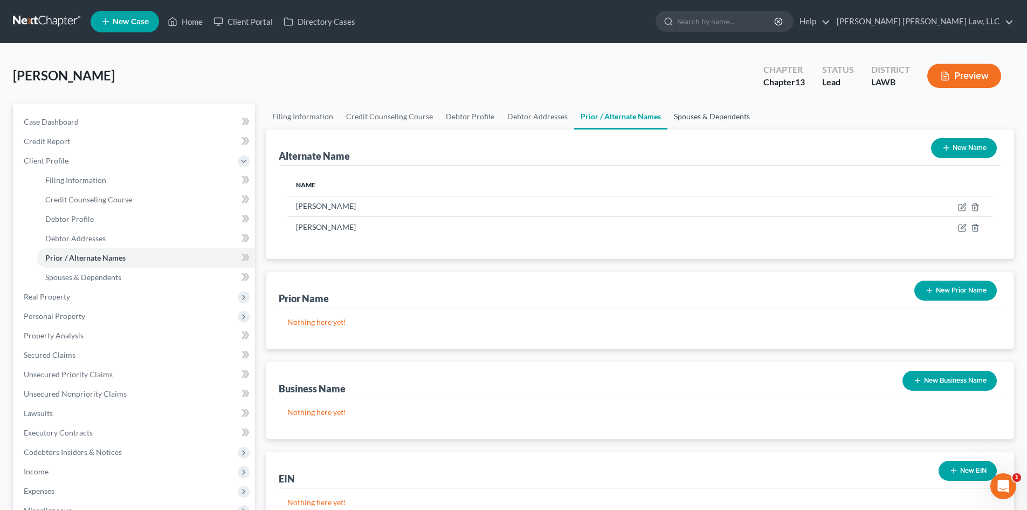
click at [693, 112] on link "Spouses & Dependents" at bounding box center [712, 117] width 89 height 26
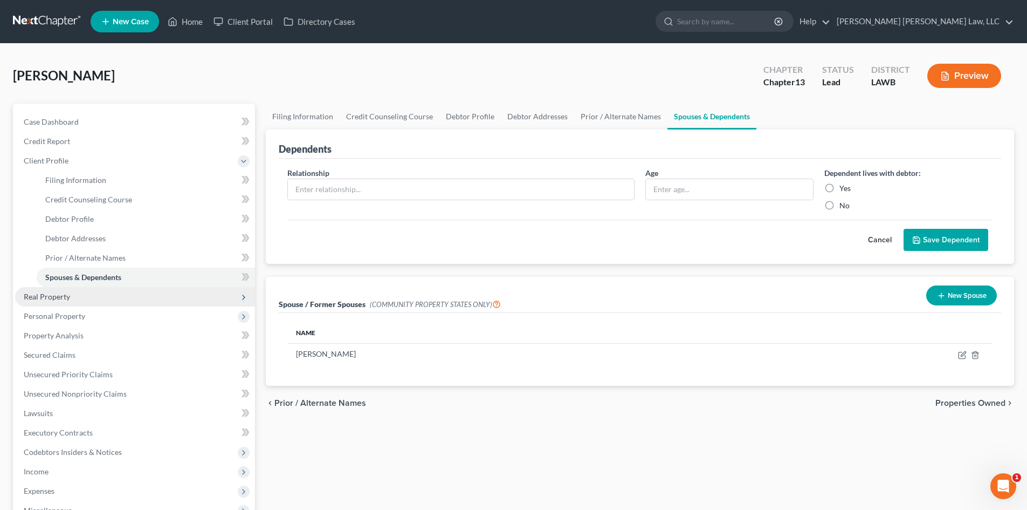
click at [94, 296] on span "Real Property" at bounding box center [135, 296] width 240 height 19
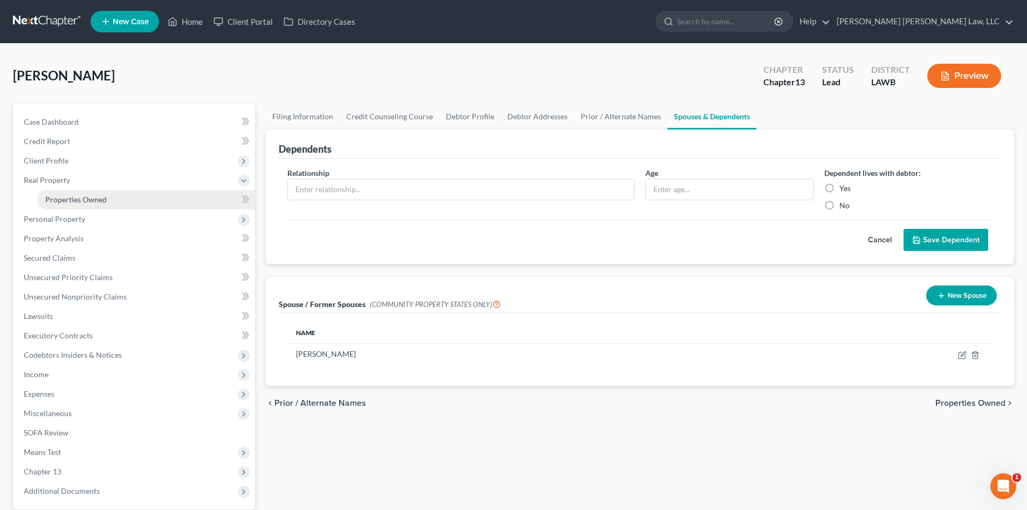
click at [162, 195] on link "Properties Owned" at bounding box center [146, 199] width 218 height 19
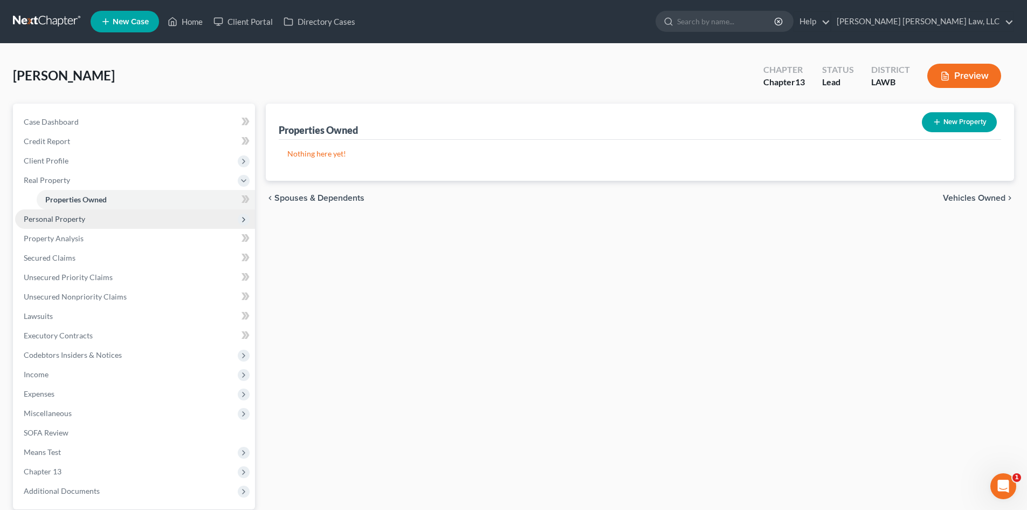
click at [131, 227] on span "Personal Property" at bounding box center [135, 218] width 240 height 19
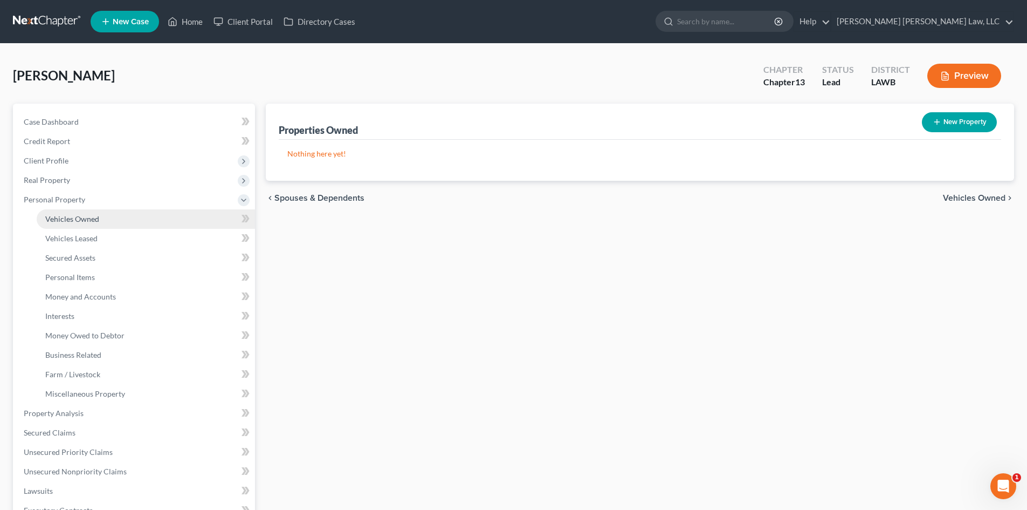
click at [119, 217] on link "Vehicles Owned" at bounding box center [146, 218] width 218 height 19
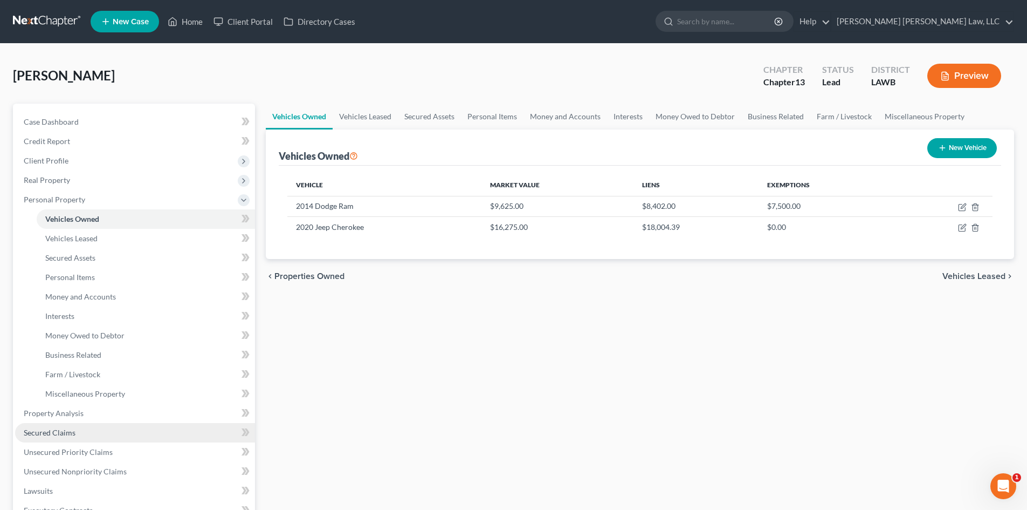
click at [40, 436] on span "Secured Claims" at bounding box center [50, 432] width 52 height 9
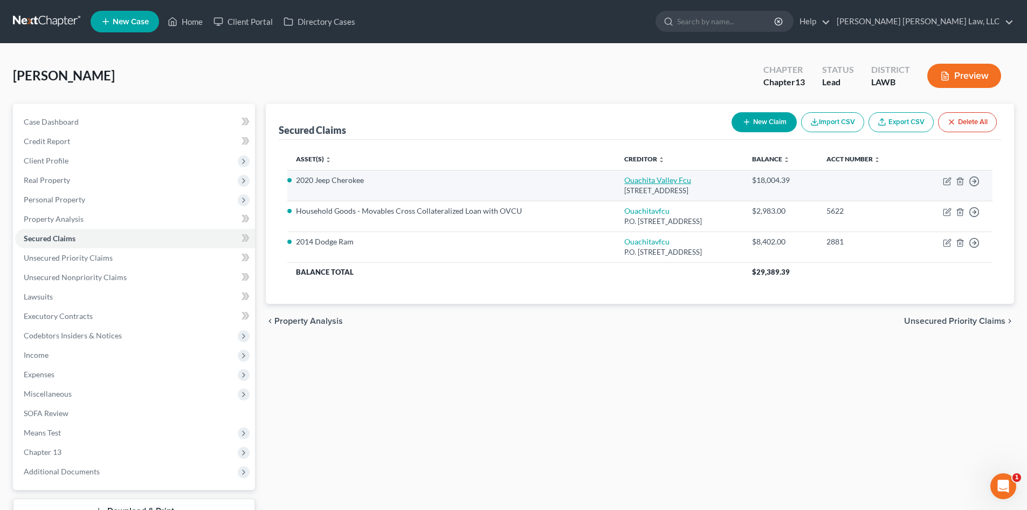
click at [625, 181] on link "Ouachita Valley Fcu" at bounding box center [658, 179] width 67 height 9
select select "19"
select select "10"
select select "4"
select select "0"
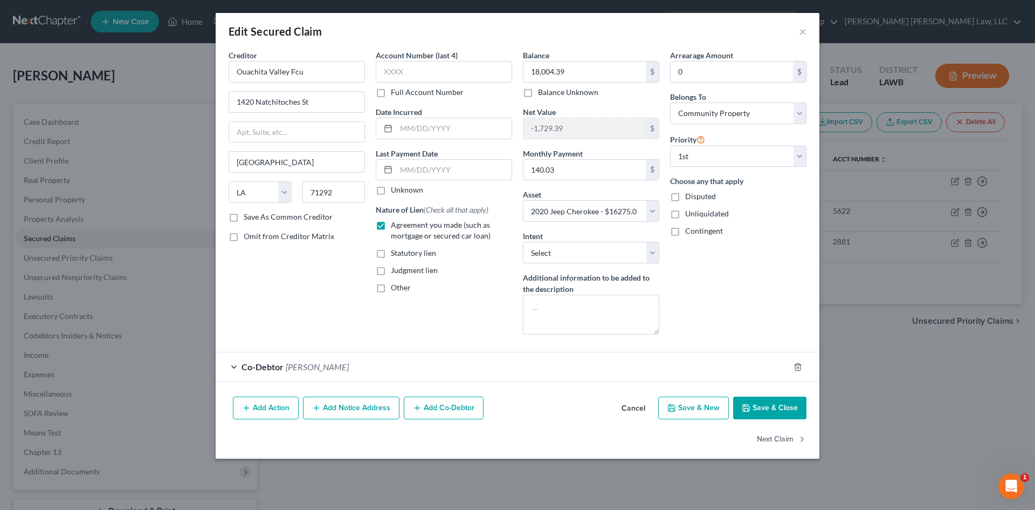
click at [769, 403] on button "Save & Close" at bounding box center [769, 407] width 73 height 23
select select
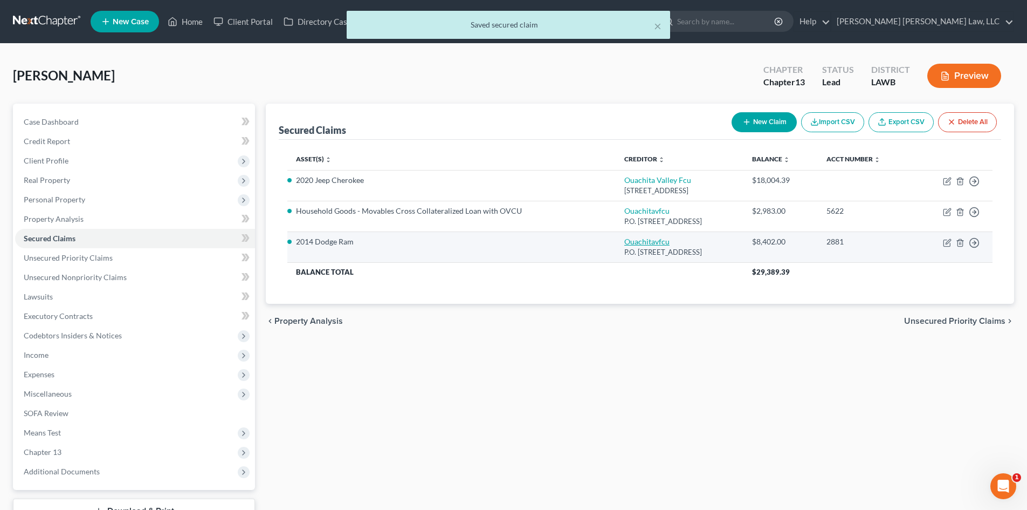
click at [625, 238] on link "Ouachitavfcu" at bounding box center [647, 241] width 45 height 9
select select "19"
select select "4"
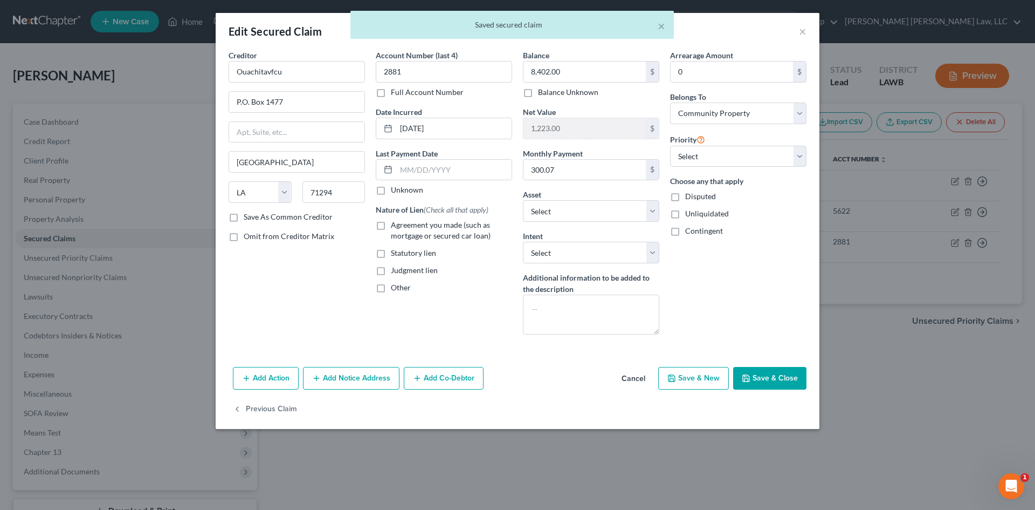
click at [780, 374] on button "Save & Close" at bounding box center [769, 378] width 73 height 23
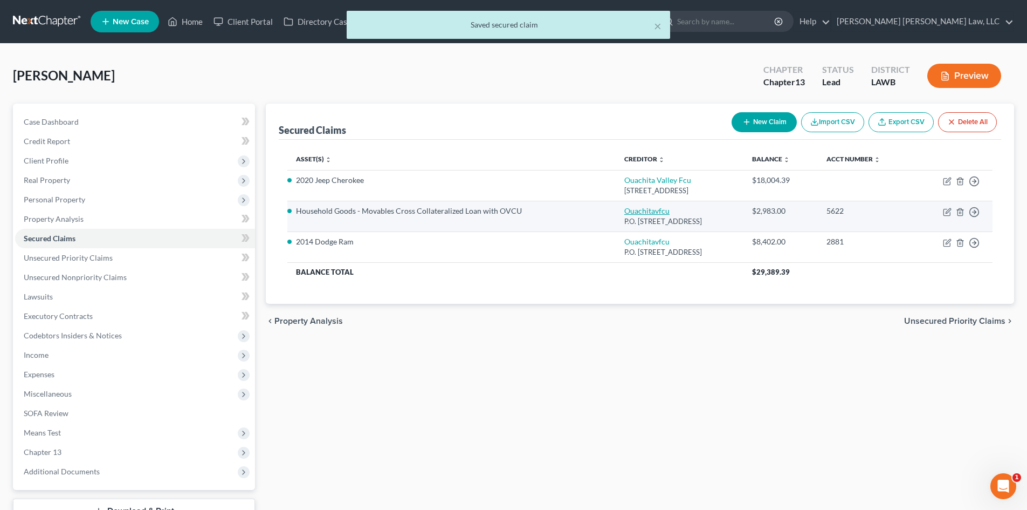
click at [625, 208] on link "Ouachitavfcu" at bounding box center [647, 210] width 45 height 9
select select "19"
select select "4"
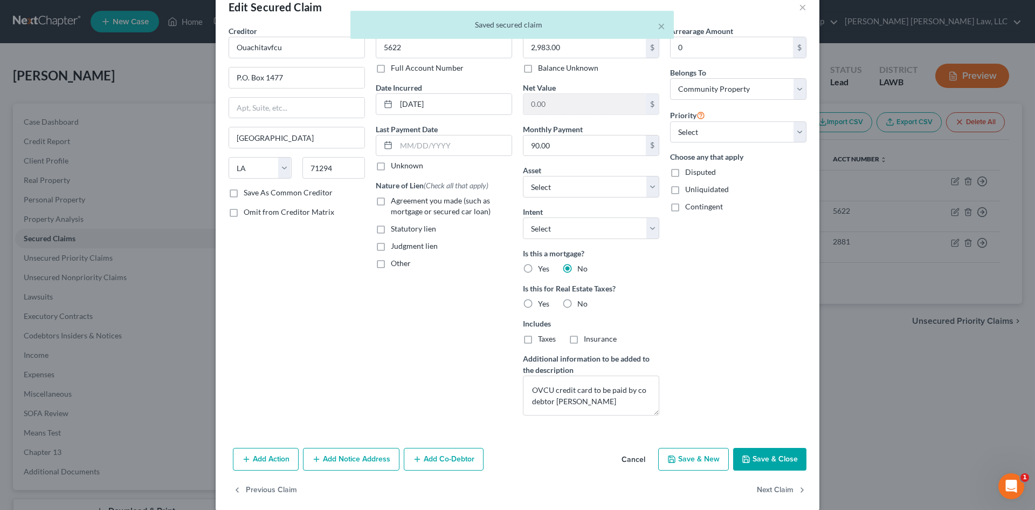
scroll to position [37, 0]
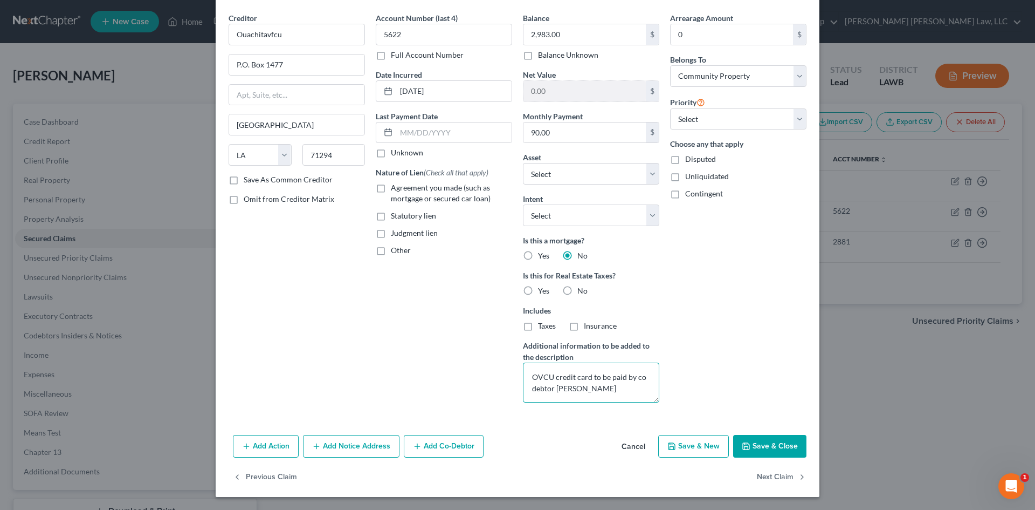
click at [616, 388] on textarea "OVCU credit card to be paid by co debtor Alishia McGraw" at bounding box center [591, 382] width 136 height 40
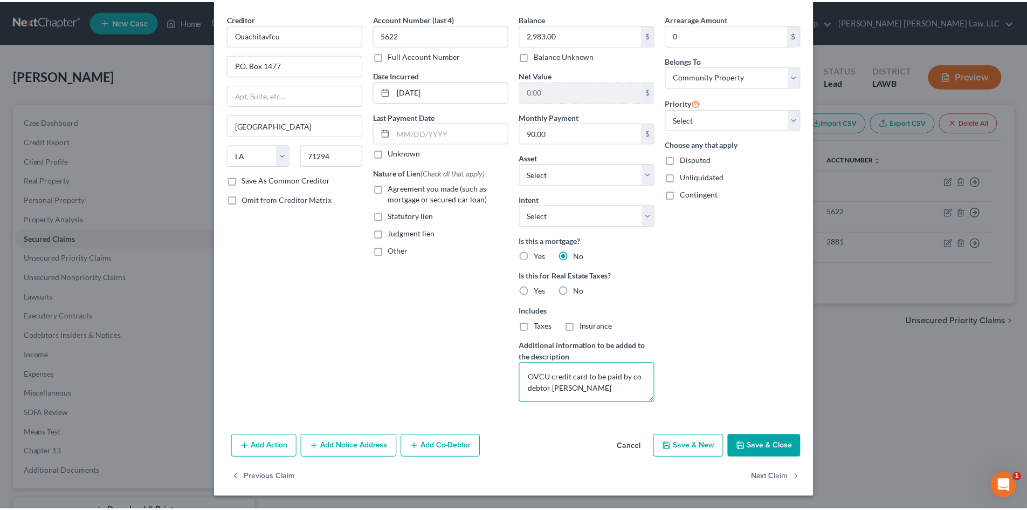
scroll to position [0, 0]
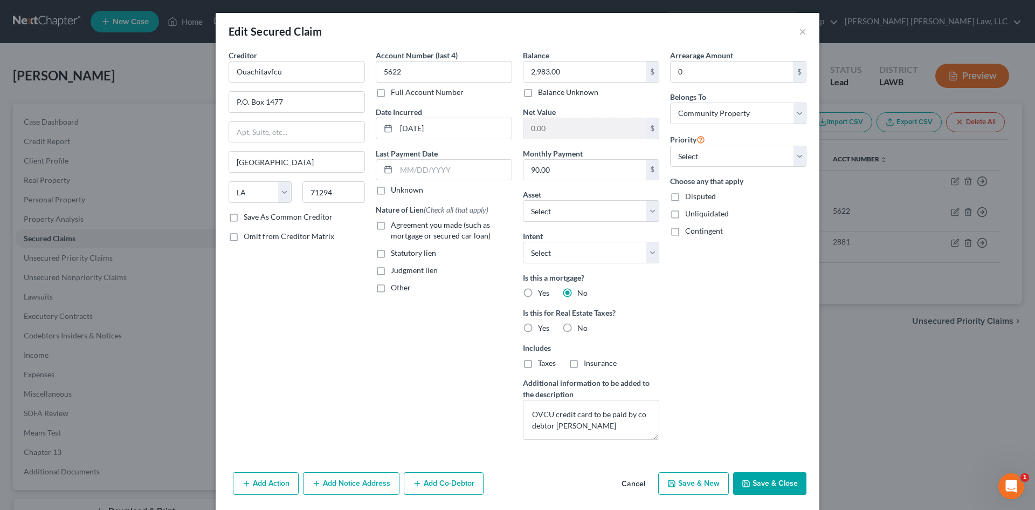
click at [762, 486] on button "Save & Close" at bounding box center [769, 483] width 73 height 23
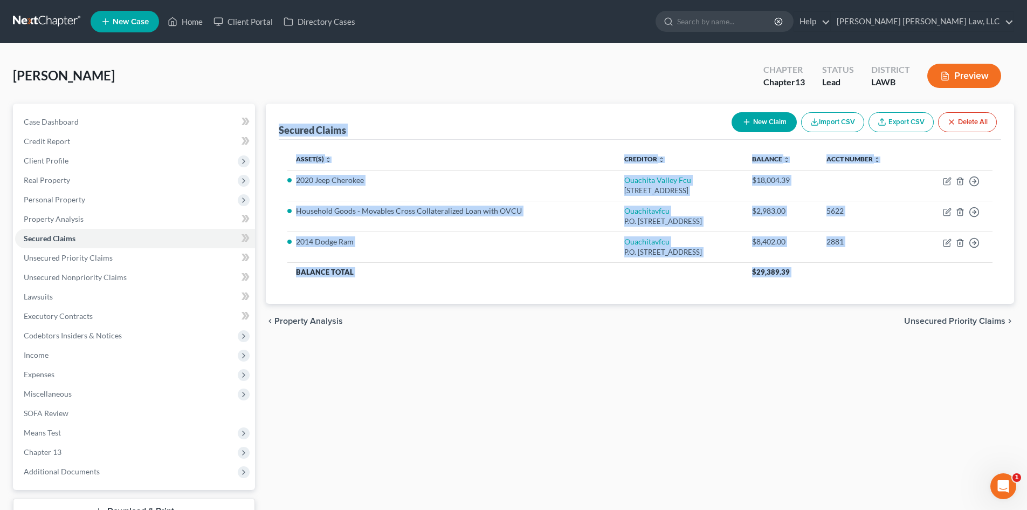
drag, startPoint x: 274, startPoint y: 126, endPoint x: 1015, endPoint y: 331, distance: 769.0
click at [1015, 331] on div "Secured Claims New Claim Import CSV Export CSV Delete All Asset(s) expand_more …" at bounding box center [639, 328] width 759 height 448
click at [906, 355] on div "Secured Claims New Claim Import CSV Export CSV Delete All Asset(s) expand_more …" at bounding box center [639, 328] width 759 height 448
click at [650, 267] on th "Balance Total" at bounding box center [515, 271] width 456 height 19
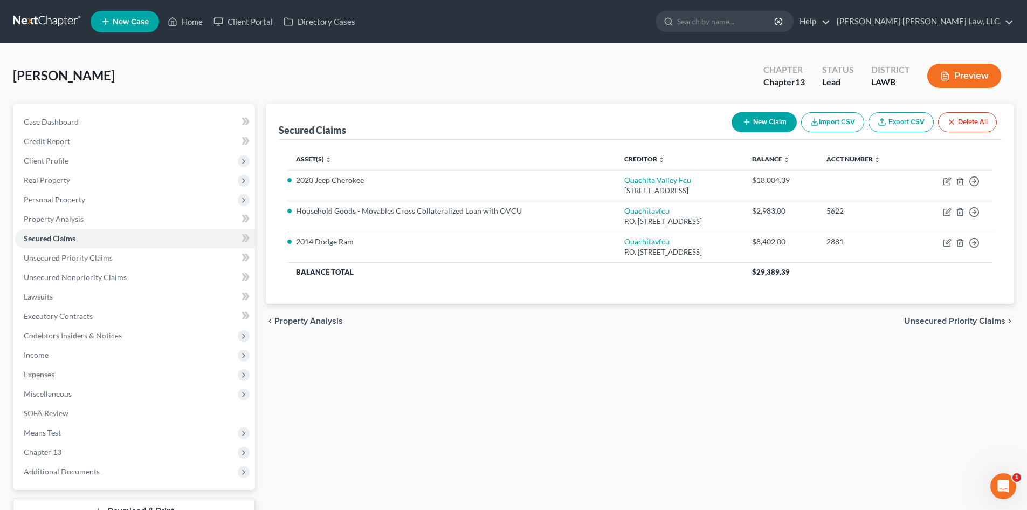
click at [504, 117] on div "Secured Claims New Claim Import CSV Export CSV Delete All" at bounding box center [640, 122] width 723 height 36
click at [587, 372] on div "Secured Claims New Claim Import CSV Export CSV Delete All Asset(s) expand_more …" at bounding box center [639, 328] width 759 height 448
click at [177, 283] on link "Unsecured Nonpriority Claims" at bounding box center [135, 276] width 240 height 19
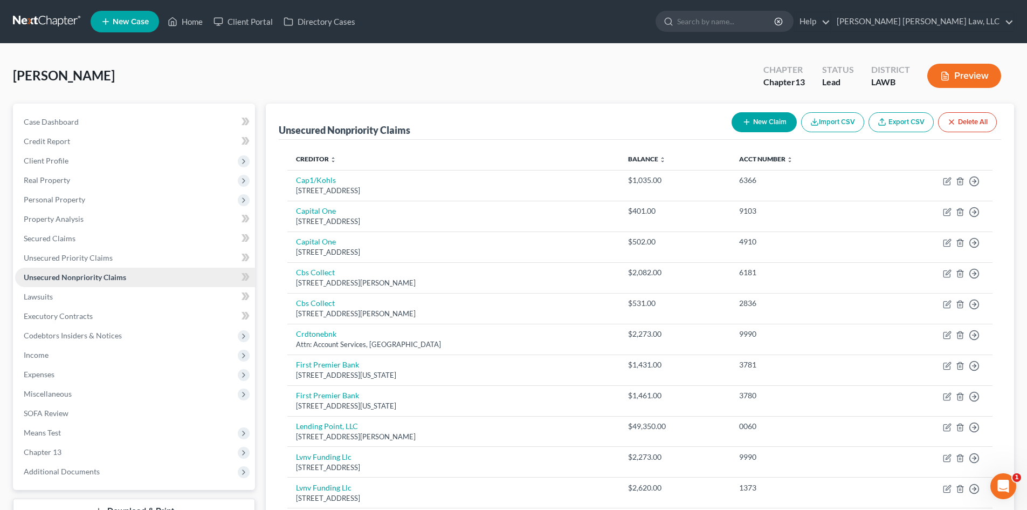
click at [128, 278] on link "Unsecured Nonpriority Claims" at bounding box center [135, 276] width 240 height 19
click at [180, 13] on link "Home" at bounding box center [185, 21] width 46 height 19
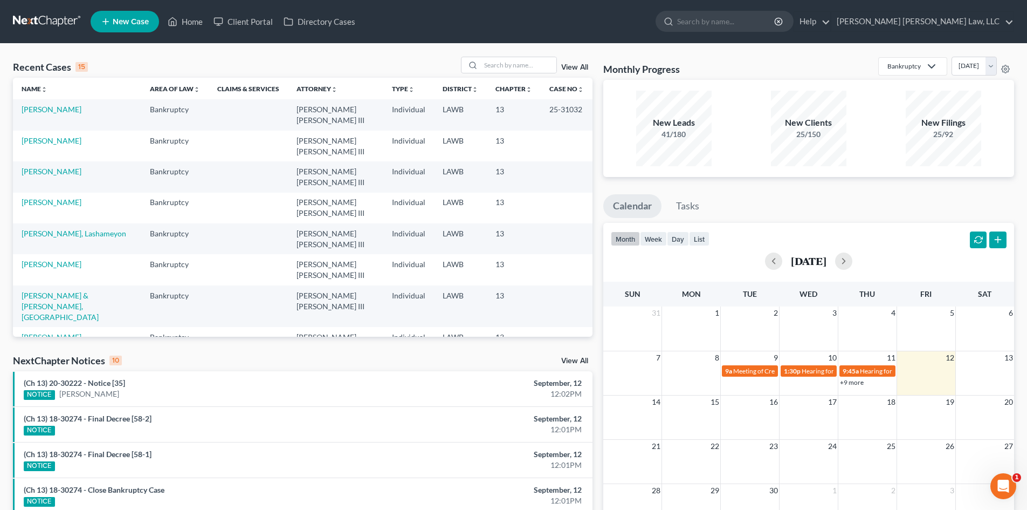
click at [503, 55] on div "Recent Cases 15 View All Name unfold_more expand_more expand_less Area of Law u…" at bounding box center [513, 400] width 1027 height 713
click at [504, 61] on input "search" at bounding box center [519, 65] width 76 height 16
type input "skipper"
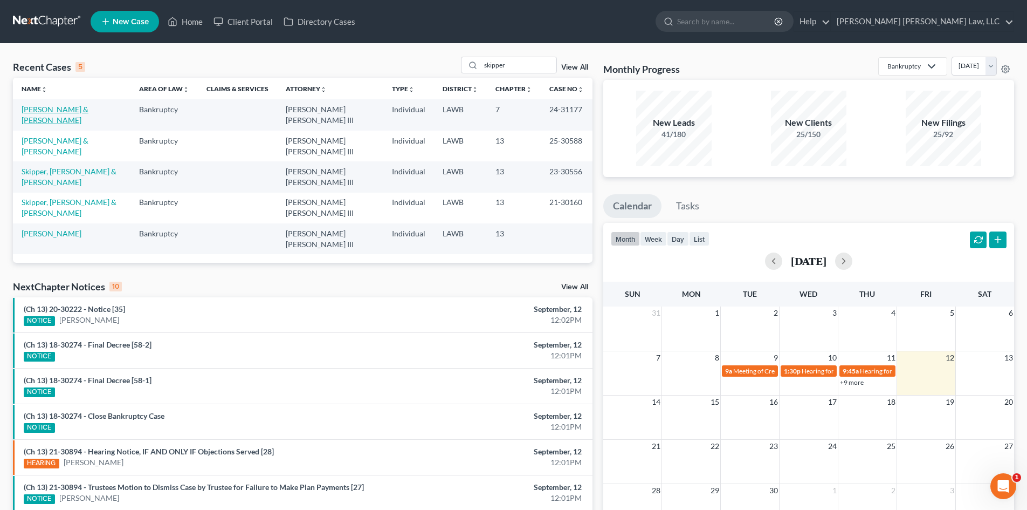
click at [87, 112] on link "Skipper, Phillip & Katie" at bounding box center [55, 115] width 67 height 20
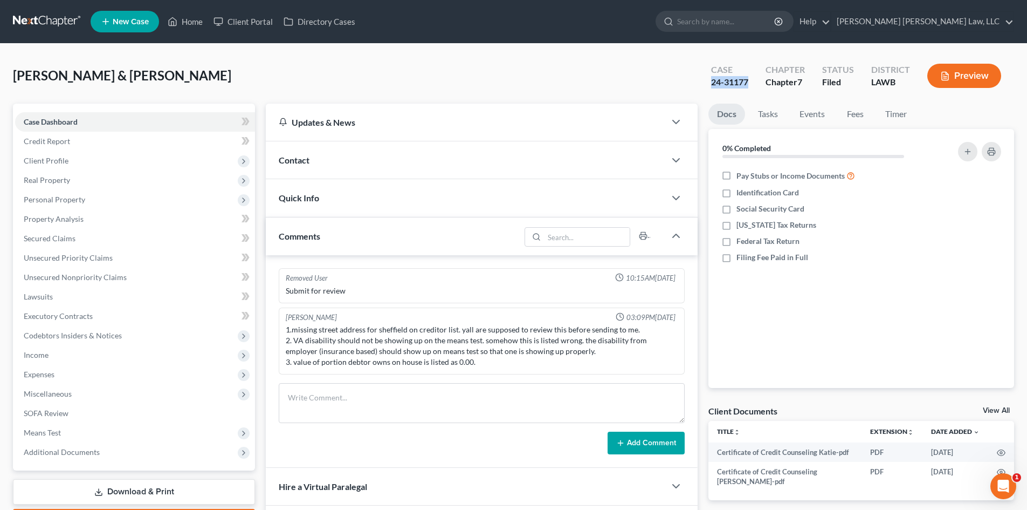
drag, startPoint x: 710, startPoint y: 84, endPoint x: 755, endPoint y: 83, distance: 44.8
click at [755, 83] on div "Case 24-31177" at bounding box center [730, 77] width 54 height 32
copy div "24-31177"
drag, startPoint x: 183, startPoint y: 24, endPoint x: 575, endPoint y: 24, distance: 392.1
click at [183, 24] on link "Home" at bounding box center [185, 21] width 46 height 19
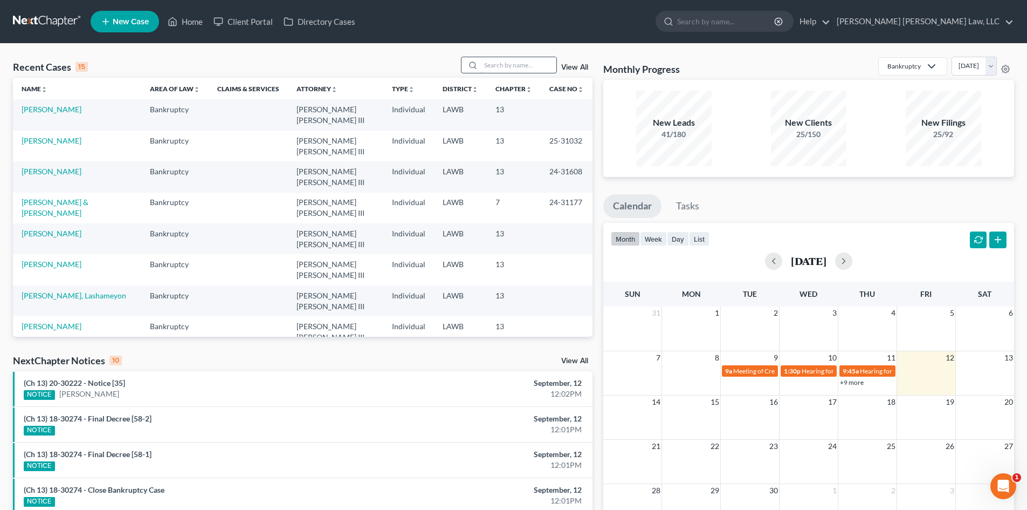
click at [509, 68] on input "search" at bounding box center [519, 65] width 76 height 16
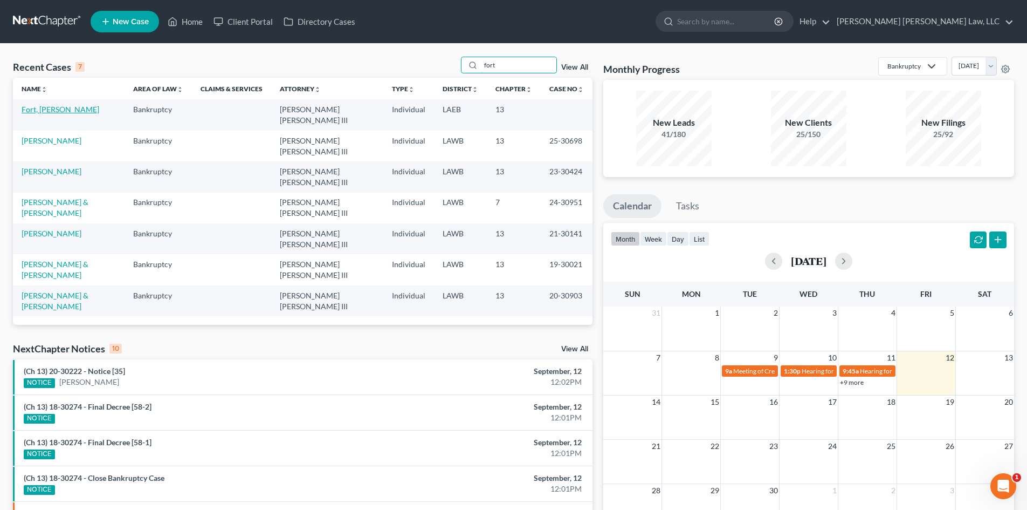
type input "fort"
click at [40, 113] on link "Fort, [PERSON_NAME]" at bounding box center [61, 109] width 78 height 9
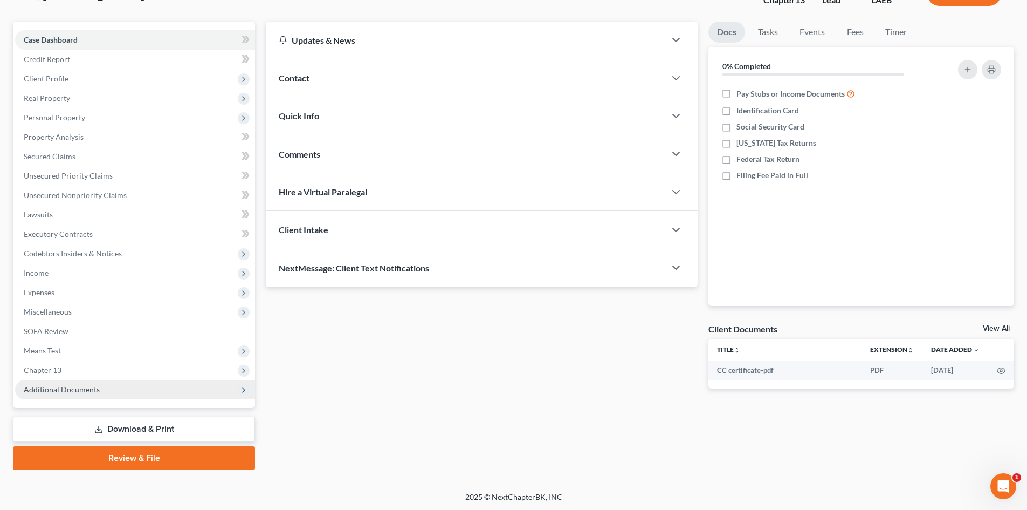
scroll to position [83, 0]
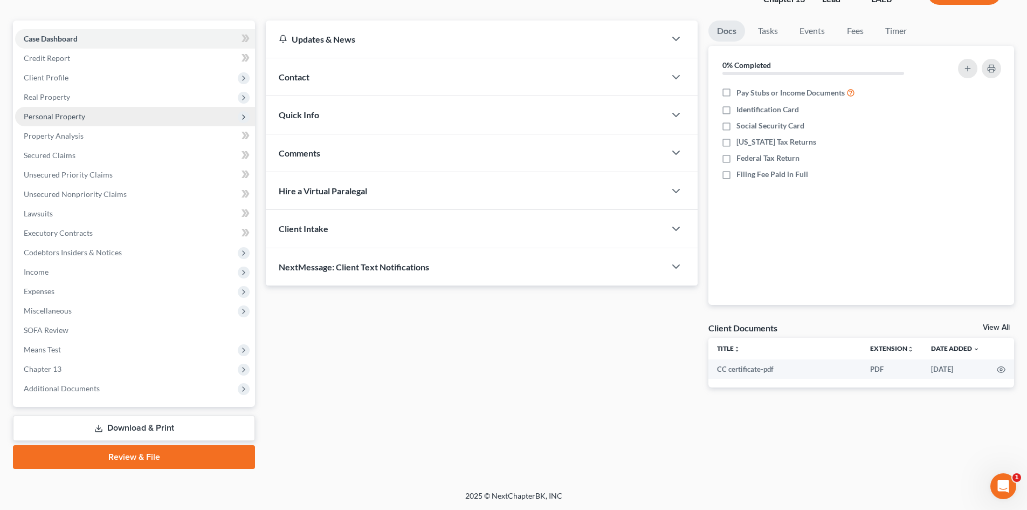
click at [184, 115] on span "Personal Property" at bounding box center [135, 116] width 240 height 19
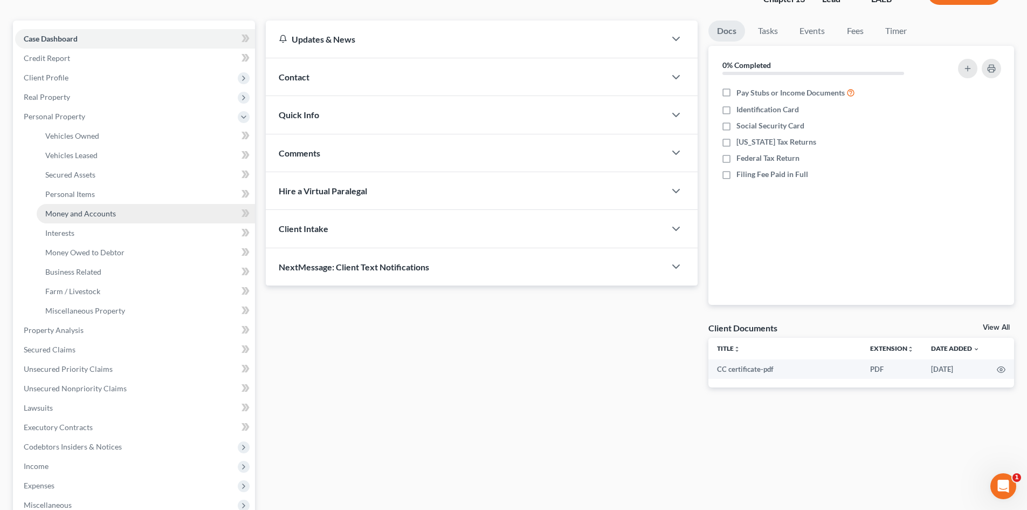
click at [184, 209] on link "Money and Accounts" at bounding box center [146, 213] width 218 height 19
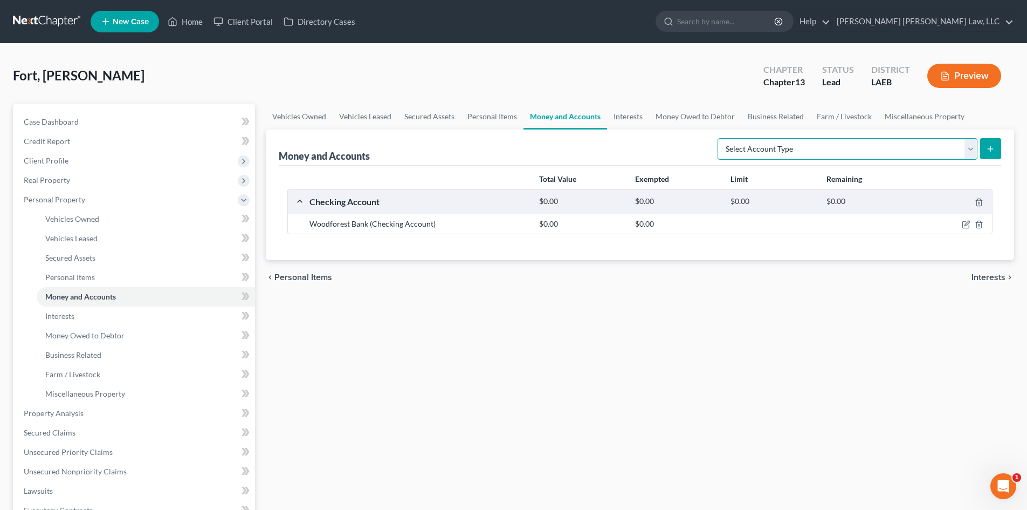
click at [898, 138] on select "Select Account Type Brokerage (A/B: 18, SOFA: 20) Cash on Hand (A/B: 16) Certif…" at bounding box center [848, 149] width 260 height 22
click at [898, 139] on select "Select Account Type Brokerage (A/B: 18, SOFA: 20) Cash on Hand (A/B: 16) Certif…" at bounding box center [848, 149] width 260 height 22
click at [638, 113] on link "Interests" at bounding box center [628, 117] width 42 height 26
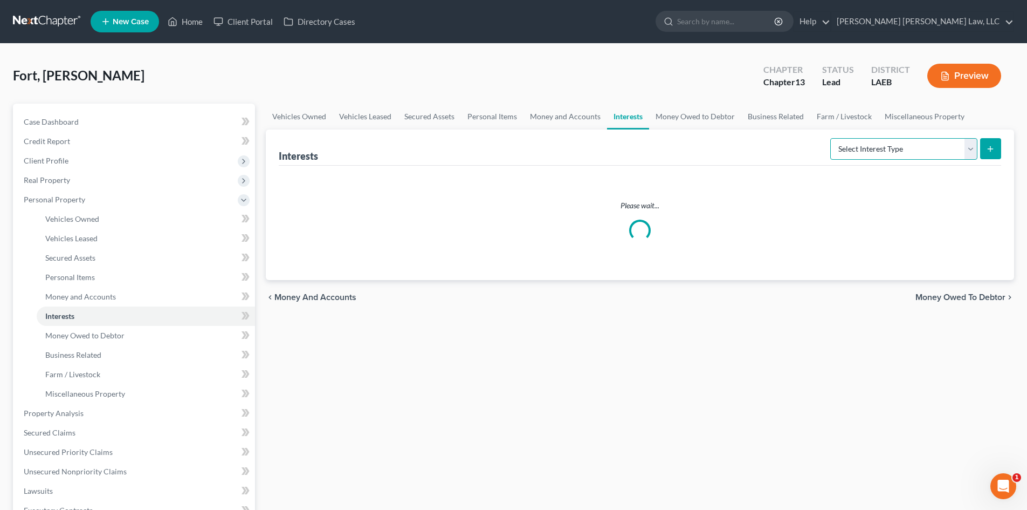
click at [883, 150] on select "Select Interest Type 401K (A/B: 21) Annuity (A/B: 23) Bond (A/B: 18) Education …" at bounding box center [904, 149] width 147 height 22
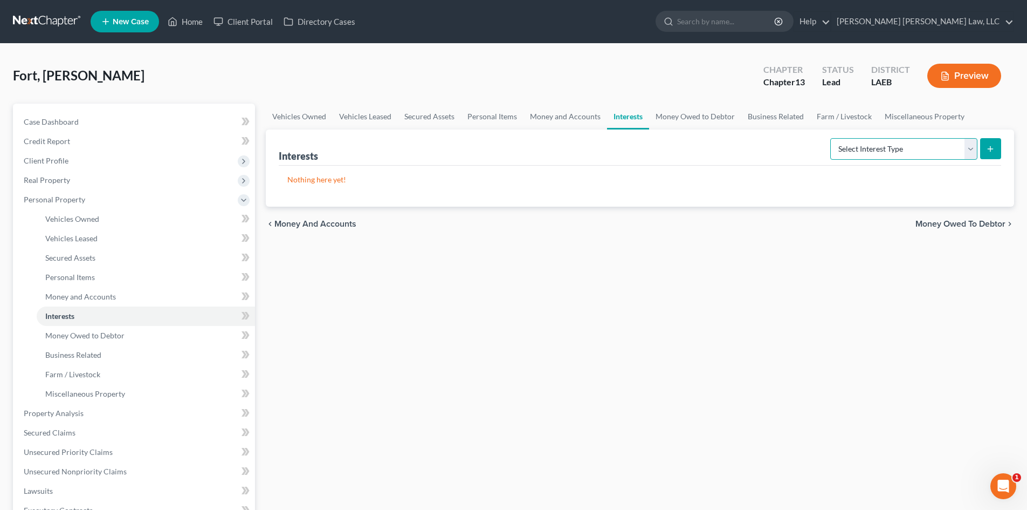
select select "401k"
click at [832, 138] on select "Select Interest Type 401K (A/B: 21) Annuity (A/B: 23) Bond (A/B: 18) Education …" at bounding box center [904, 149] width 147 height 22
click at [983, 148] on button "submit" at bounding box center [990, 148] width 21 height 21
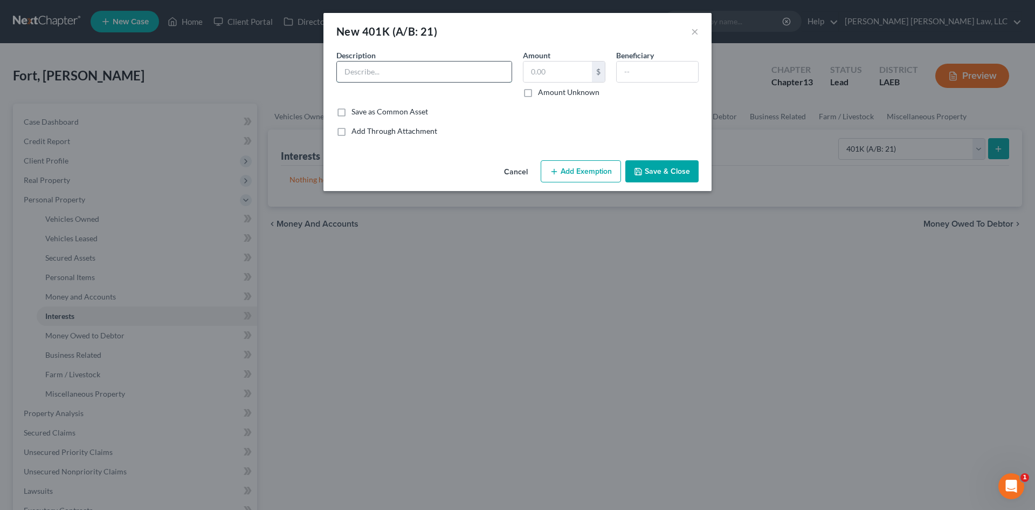
click at [483, 72] on input "text" at bounding box center [424, 71] width 175 height 20
click at [359, 161] on div "Cancel Add Exemption Save & Close" at bounding box center [518, 174] width 388 height 36
click at [430, 71] on input "text" at bounding box center [424, 71] width 175 height 20
drag, startPoint x: 433, startPoint y: 86, endPoint x: 434, endPoint y: 76, distance: 10.3
click at [433, 86] on div "Description *" at bounding box center [424, 74] width 187 height 48
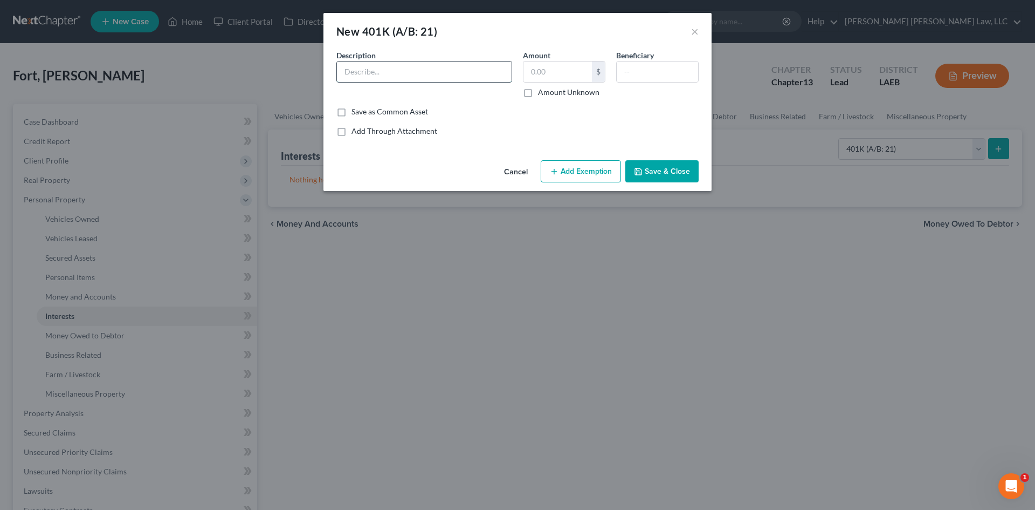
click at [434, 76] on input "text" at bounding box center [424, 71] width 175 height 20
type input "W"
type input "401K"
click at [551, 78] on input "text" at bounding box center [558, 71] width 68 height 20
type input "13,556.00"
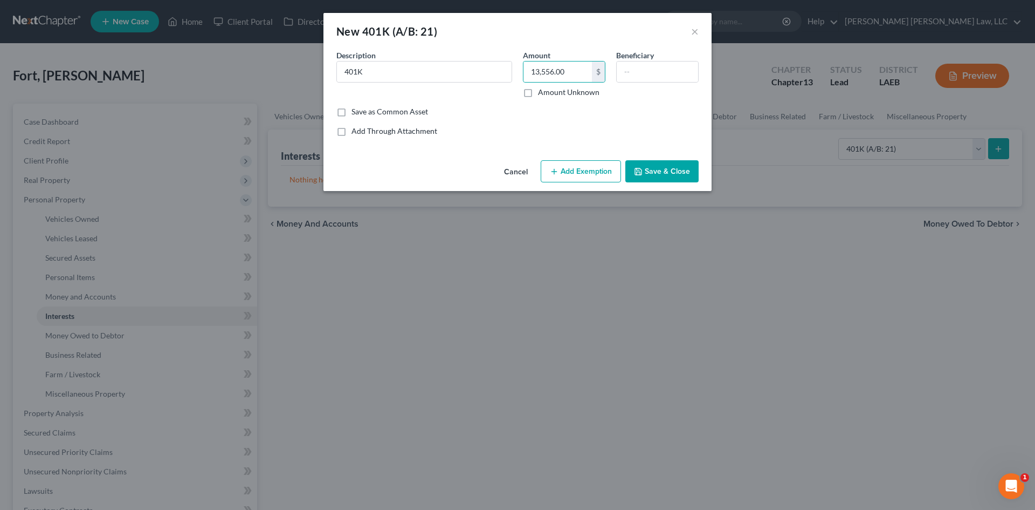
click at [559, 116] on div "Save as Common Asset" at bounding box center [518, 111] width 362 height 11
click at [571, 163] on button "Add Exemption" at bounding box center [581, 171] width 80 height 23
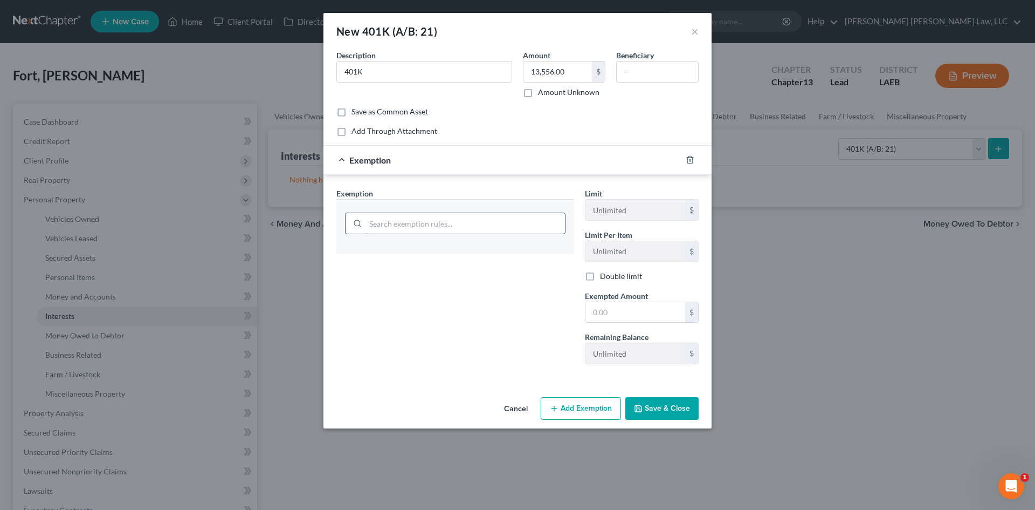
click at [387, 221] on input "search" at bounding box center [466, 223] width 200 height 20
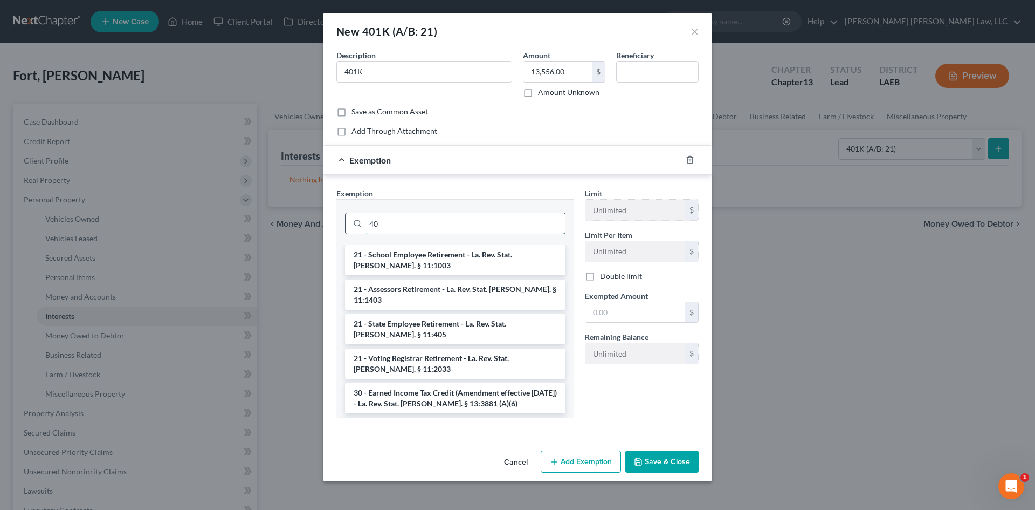
click at [441, 222] on input "40" at bounding box center [466, 223] width 200 height 20
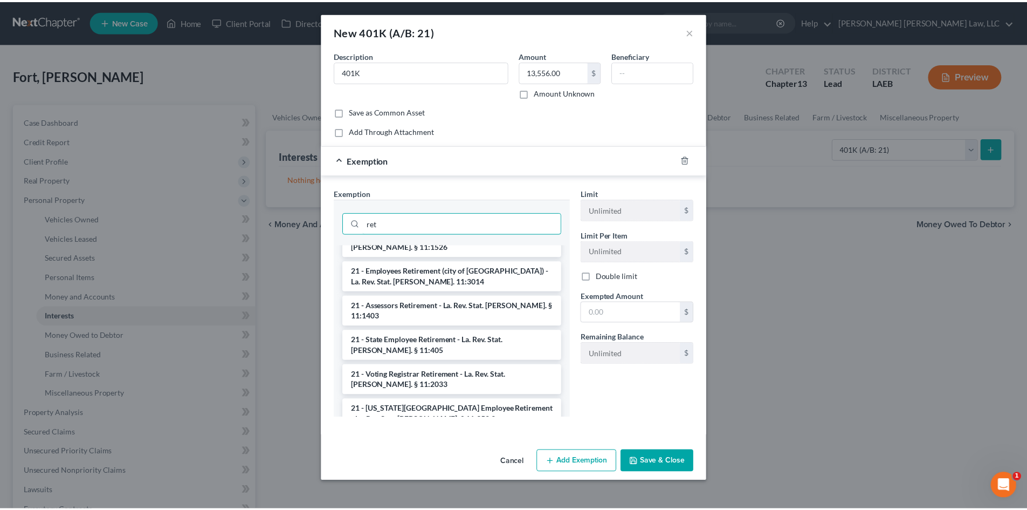
scroll to position [330, 0]
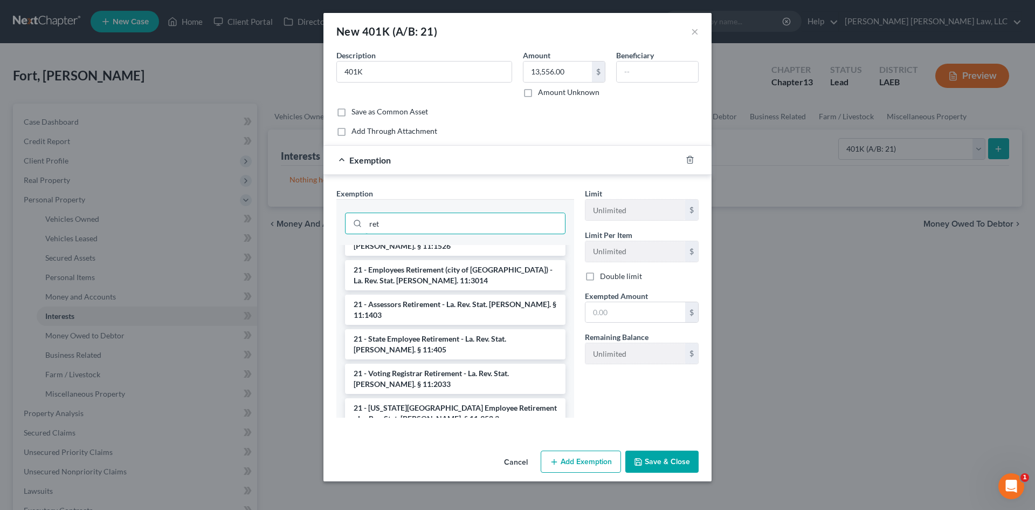
type input "ret"
click at [458, 433] on li "Firm Created - Pensions, annuities and qualified retirement plans-exempt except…" at bounding box center [455, 453] width 221 height 41
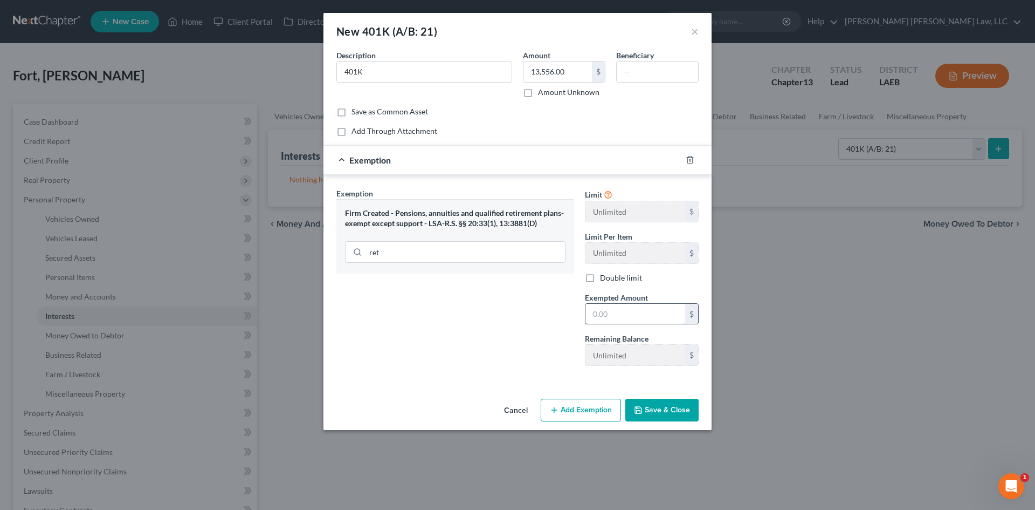
click at [623, 311] on input "text" at bounding box center [636, 314] width 100 height 20
type input "13,556.00"
click at [668, 67] on input "text" at bounding box center [657, 71] width 81 height 20
type input "Self"
click at [665, 405] on button "Save & Close" at bounding box center [662, 410] width 73 height 23
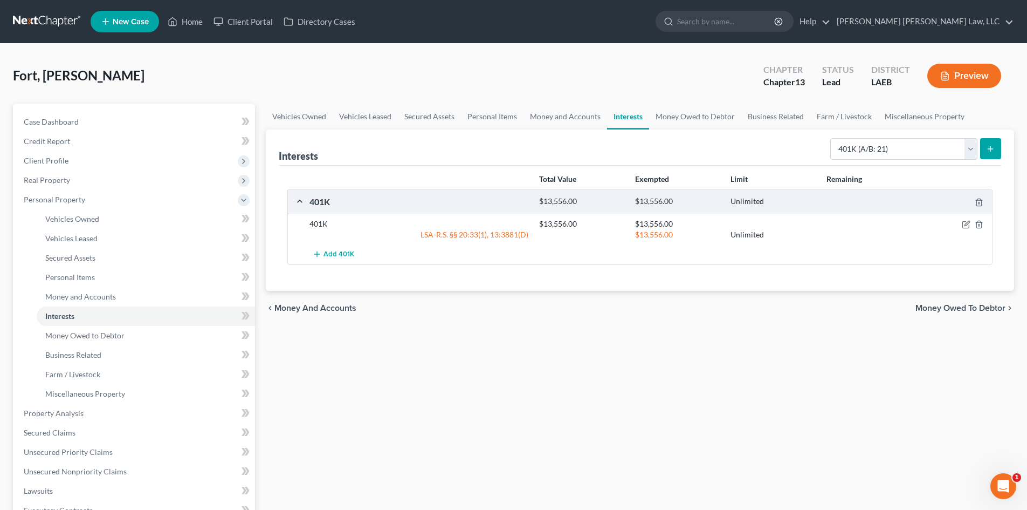
click at [652, 381] on div "Vehicles Owned Vehicles Leased Secured Assets Personal Items Money and Accounts…" at bounding box center [639, 425] width 759 height 642
click at [639, 381] on div "Vehicles Owned Vehicles Leased Secured Assets Personal Items Money and Accounts…" at bounding box center [639, 425] width 759 height 642
click at [965, 221] on icon "button" at bounding box center [966, 224] width 9 height 9
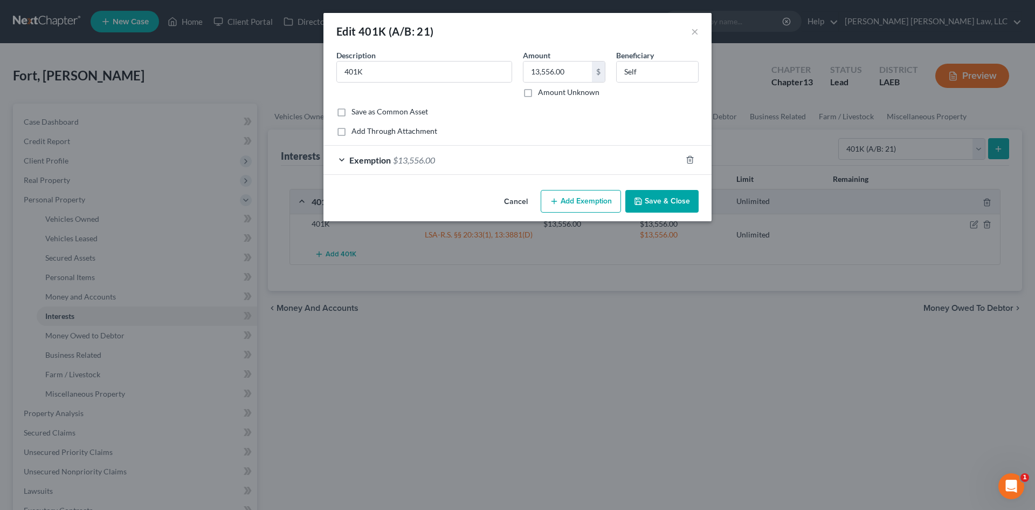
click at [661, 200] on button "Save & Close" at bounding box center [662, 201] width 73 height 23
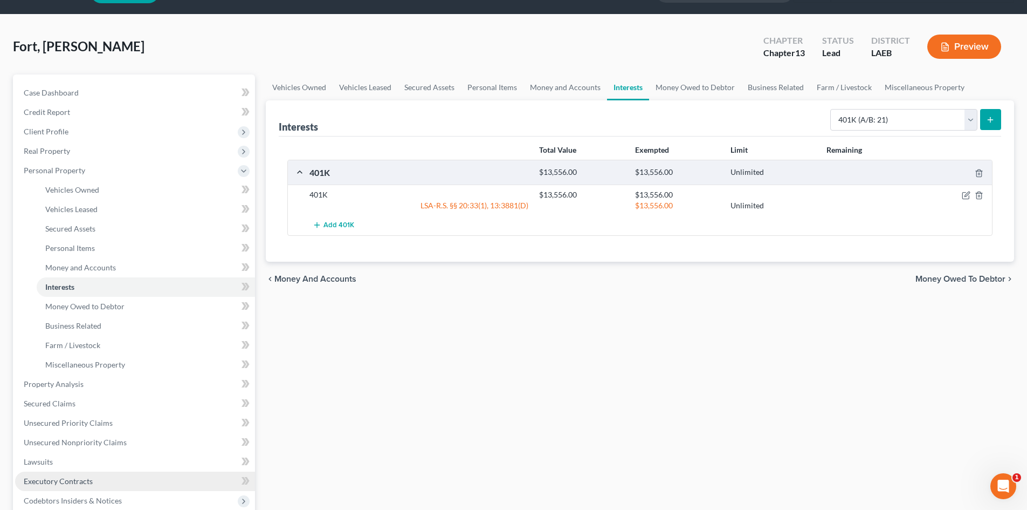
scroll to position [54, 0]
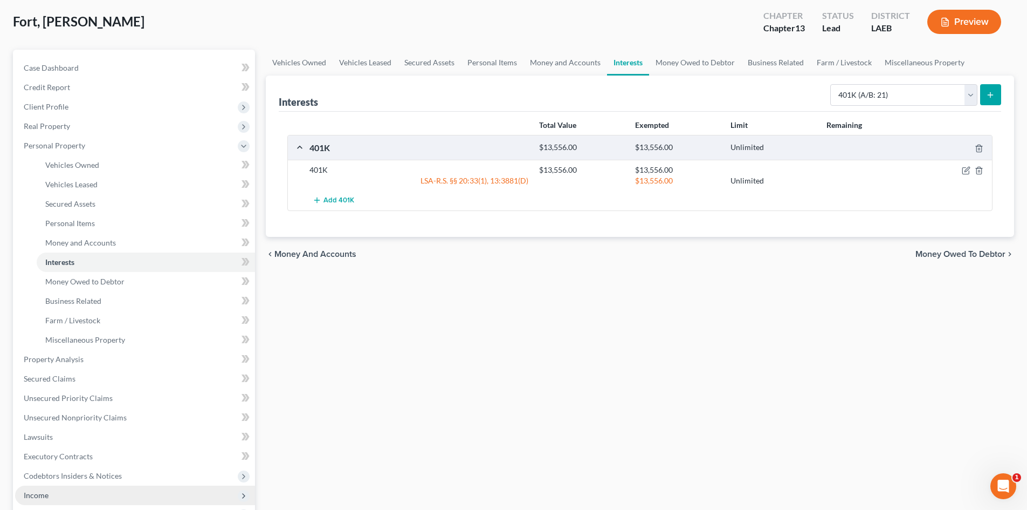
click at [93, 485] on span "Income" at bounding box center [135, 494] width 240 height 19
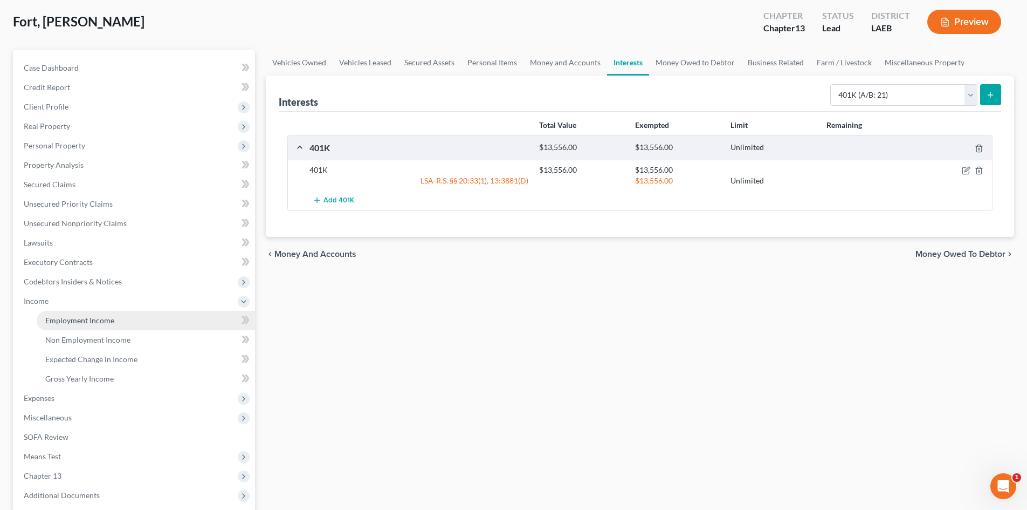
click at [158, 324] on link "Employment Income" at bounding box center [146, 320] width 218 height 19
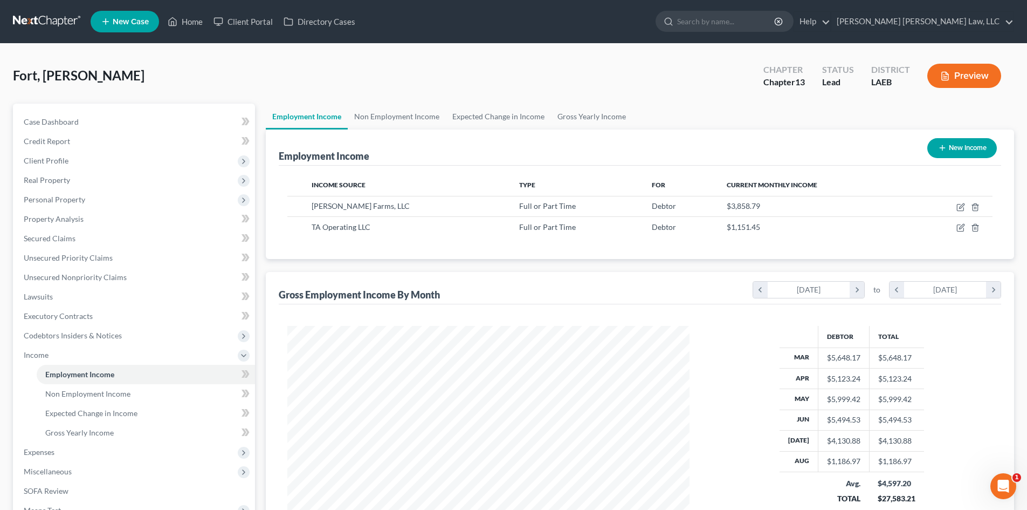
scroll to position [201, 424]
click at [85, 192] on span "Personal Property" at bounding box center [135, 199] width 240 height 19
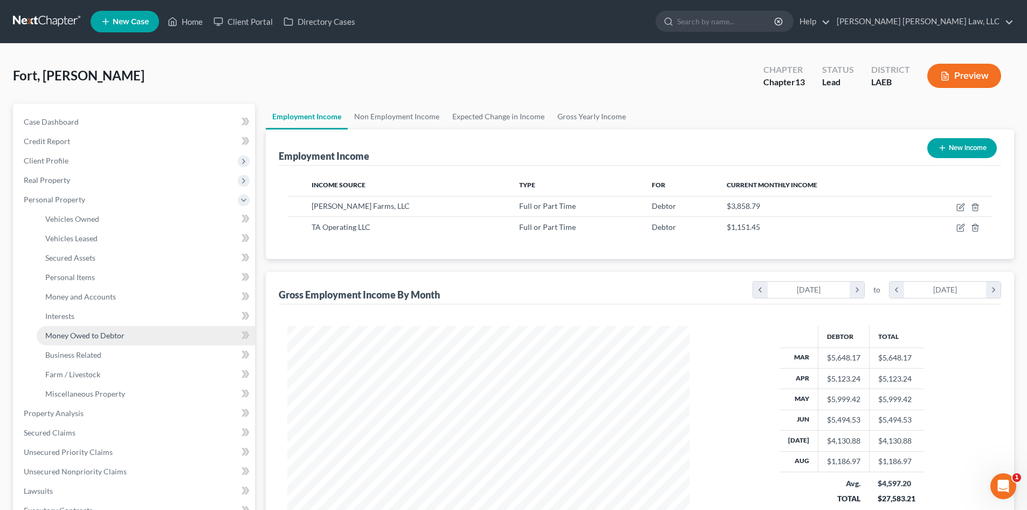
click at [83, 328] on link "Money Owed to Debtor" at bounding box center [146, 335] width 218 height 19
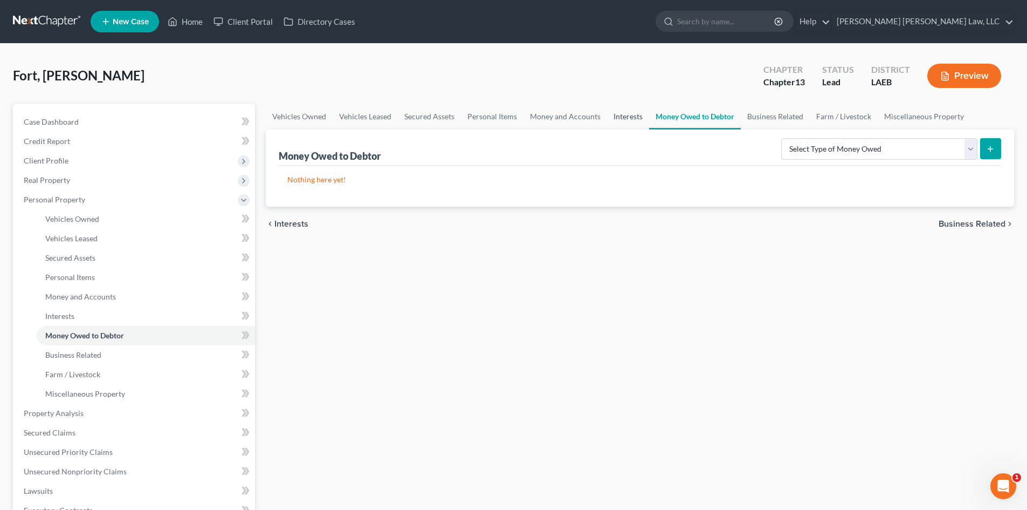
click at [623, 114] on link "Interests" at bounding box center [628, 117] width 42 height 26
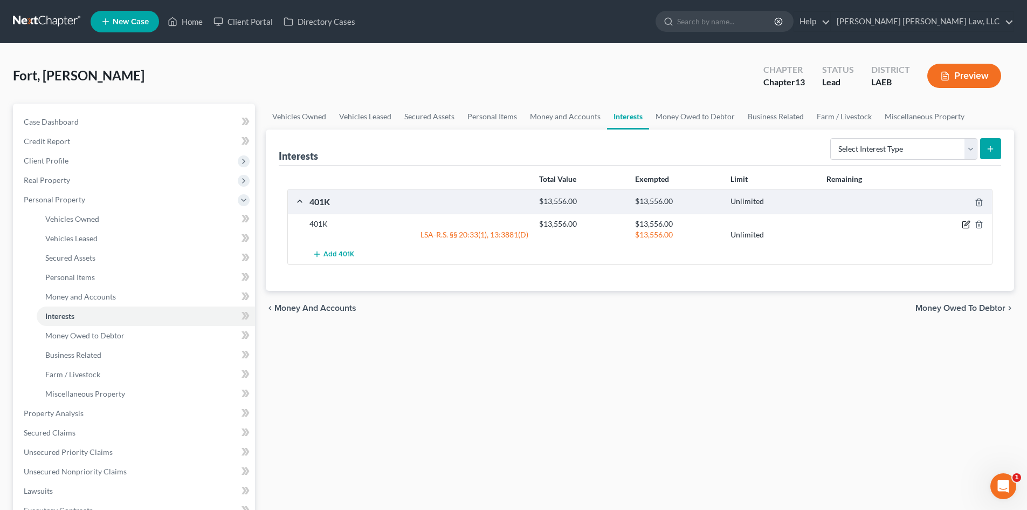
click at [965, 228] on icon "button" at bounding box center [966, 225] width 6 height 6
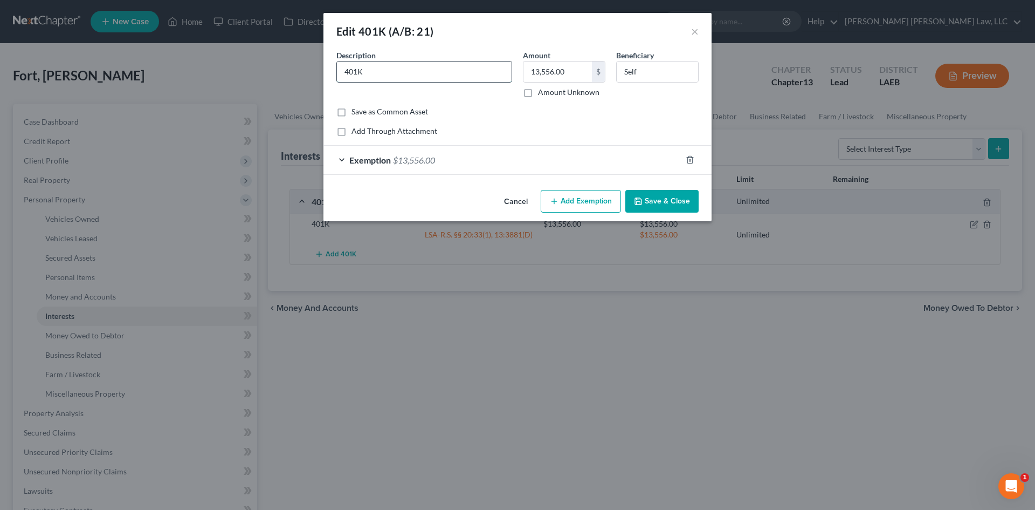
click at [436, 70] on input "401K" at bounding box center [424, 71] width 175 height 20
click at [346, 72] on input "401K" at bounding box center [424, 71] width 175 height 20
type input "Wayne Sanderson Farms 401K"
click at [678, 202] on button "Save & Close" at bounding box center [662, 201] width 73 height 23
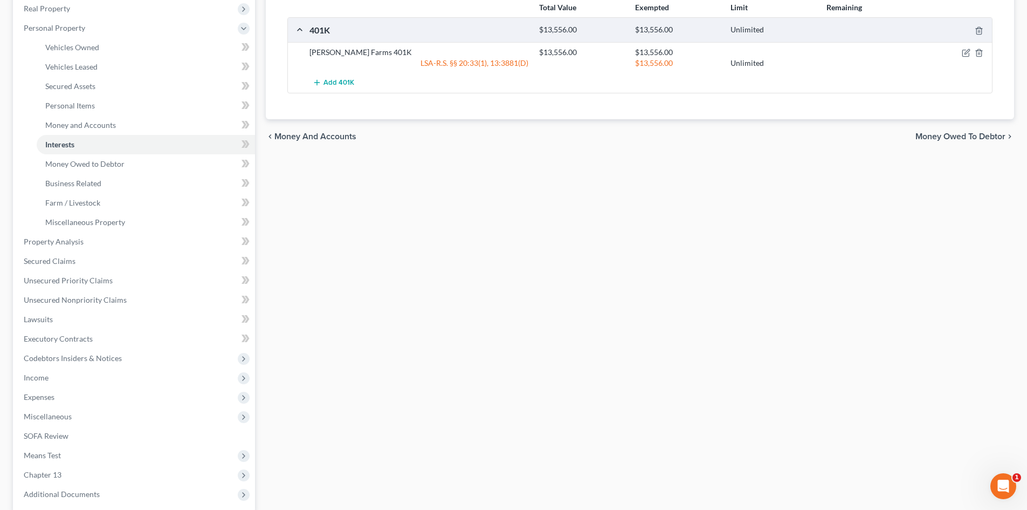
scroll to position [270, 0]
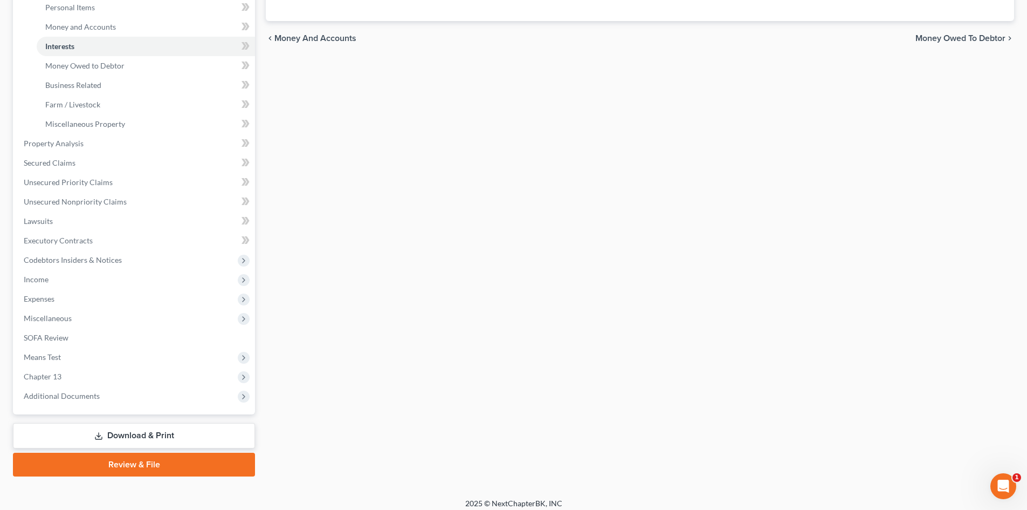
click at [196, 429] on link "Download & Print" at bounding box center [134, 435] width 242 height 25
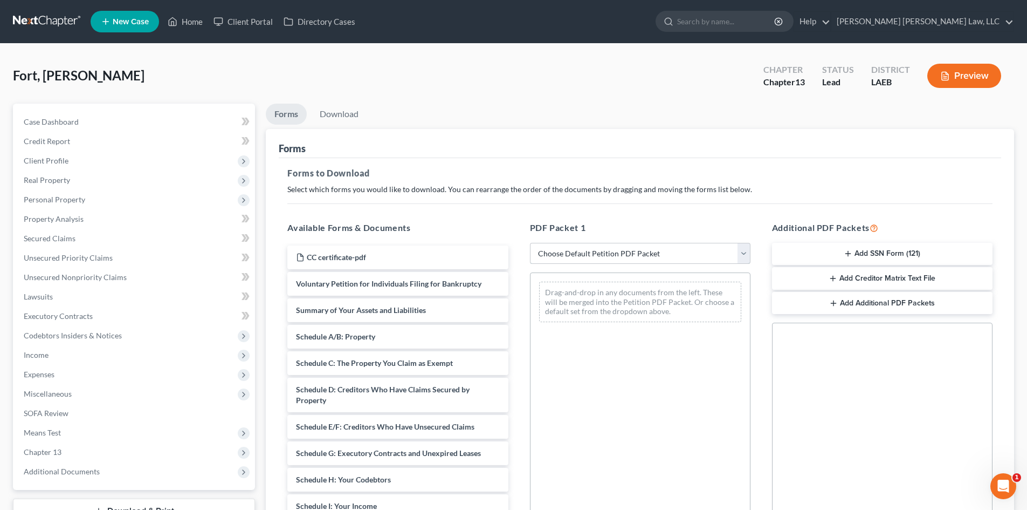
click at [613, 258] on select "Choose Default Petition PDF Packet Complete Bankruptcy Petition (all forms and …" at bounding box center [640, 254] width 221 height 22
select select "0"
click at [530, 243] on select "Choose Default Petition PDF Packet Complete Bankruptcy Petition (all forms and …" at bounding box center [640, 254] width 221 height 22
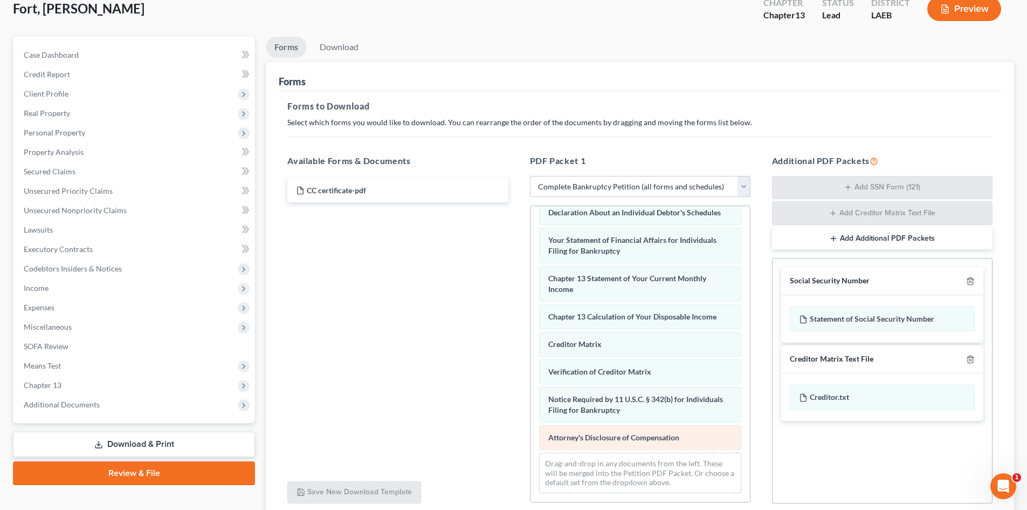
scroll to position [157, 0]
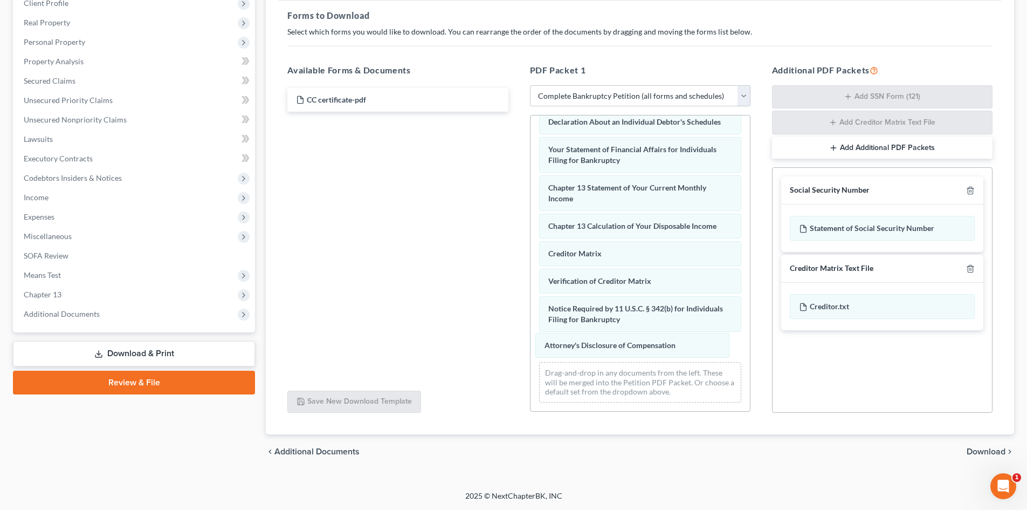
click at [694, 344] on div "Attorney's Disclosure of Compensation Voluntary Petition for Individuals Filing…" at bounding box center [640, 101] width 219 height 617
click at [971, 194] on icon "button" at bounding box center [970, 190] width 5 height 7
click at [971, 265] on icon "button" at bounding box center [970, 268] width 5 height 7
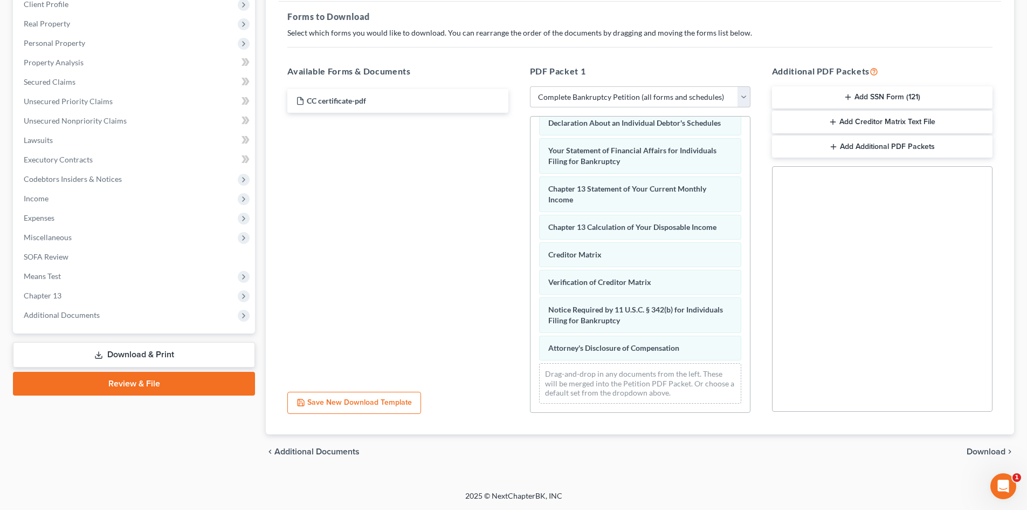
scroll to position [156, 0]
click at [987, 453] on span "Download" at bounding box center [986, 451] width 39 height 9
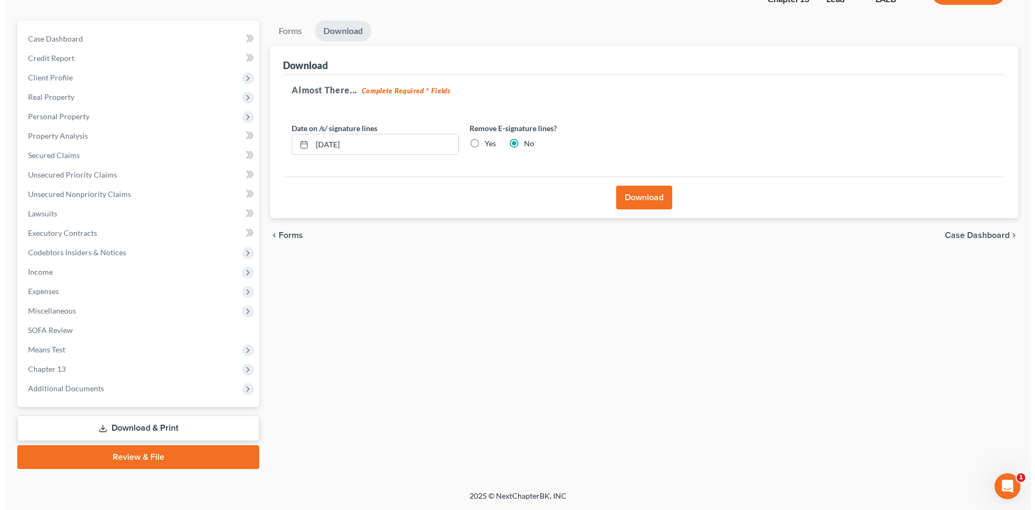
scroll to position [83, 0]
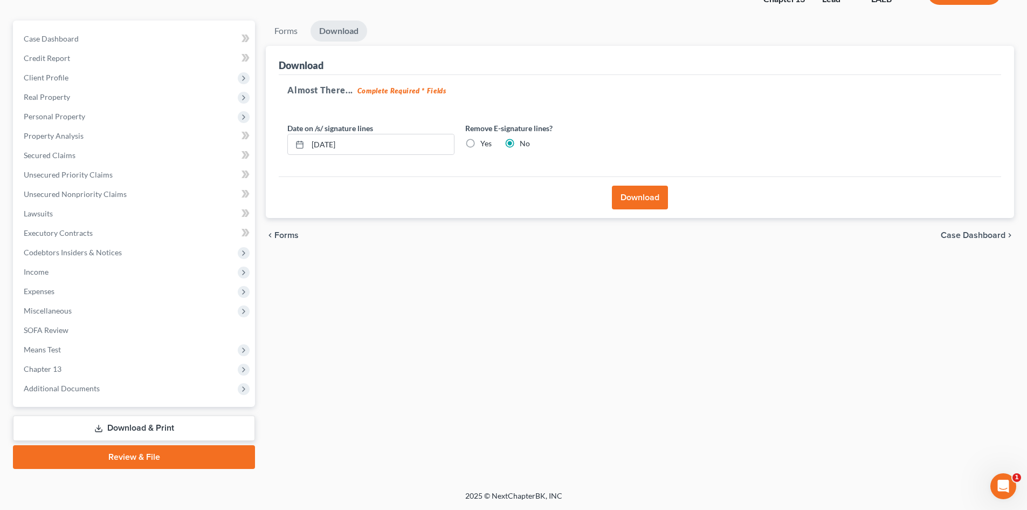
click at [646, 196] on button "Download" at bounding box center [640, 198] width 56 height 24
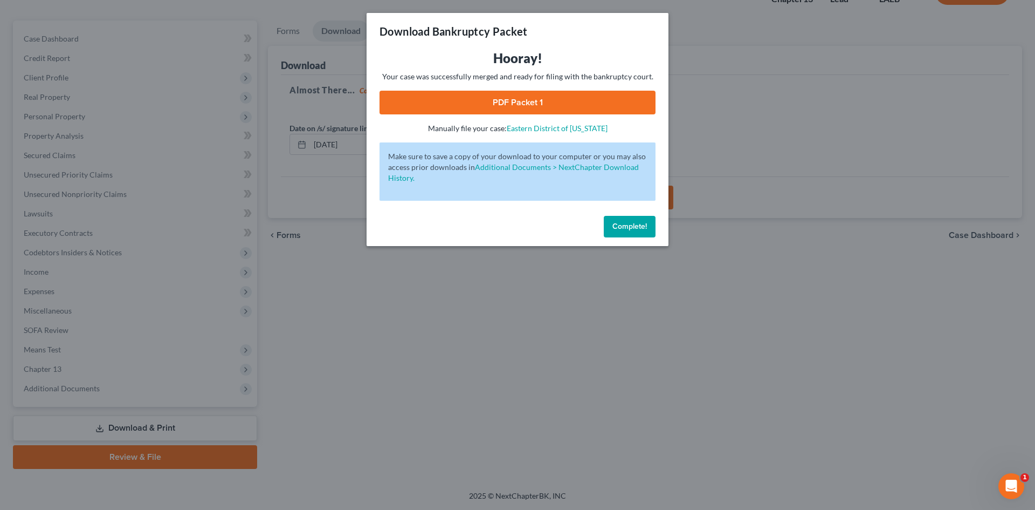
click at [586, 107] on link "PDF Packet 1" at bounding box center [518, 103] width 276 height 24
